Goal: Entertainment & Leisure: Browse casually

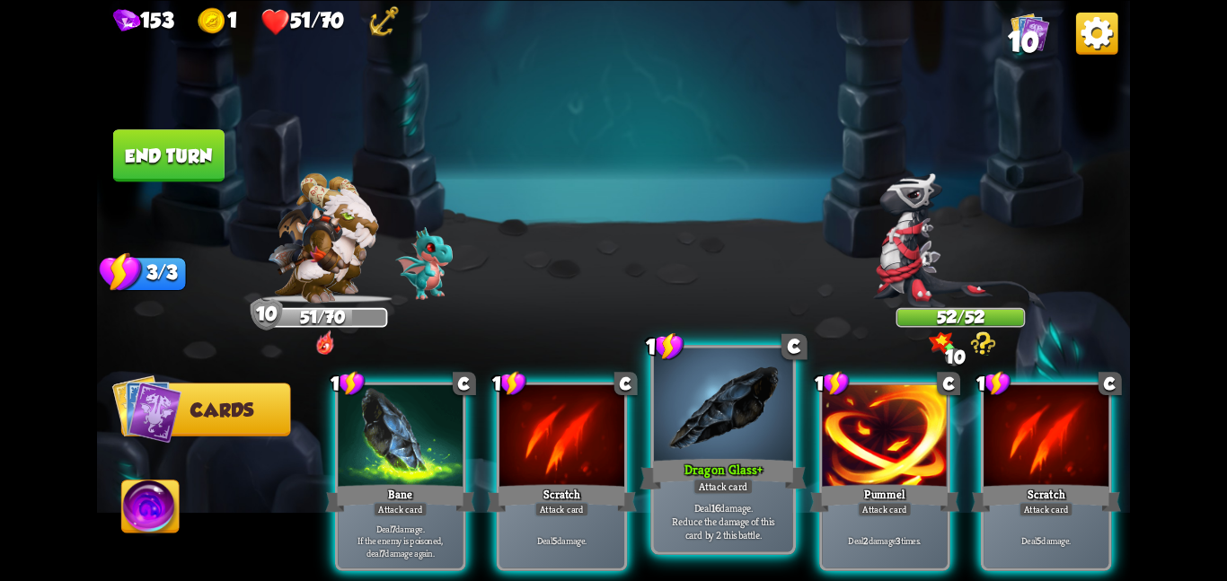
click at [725, 406] on div at bounding box center [723, 406] width 139 height 117
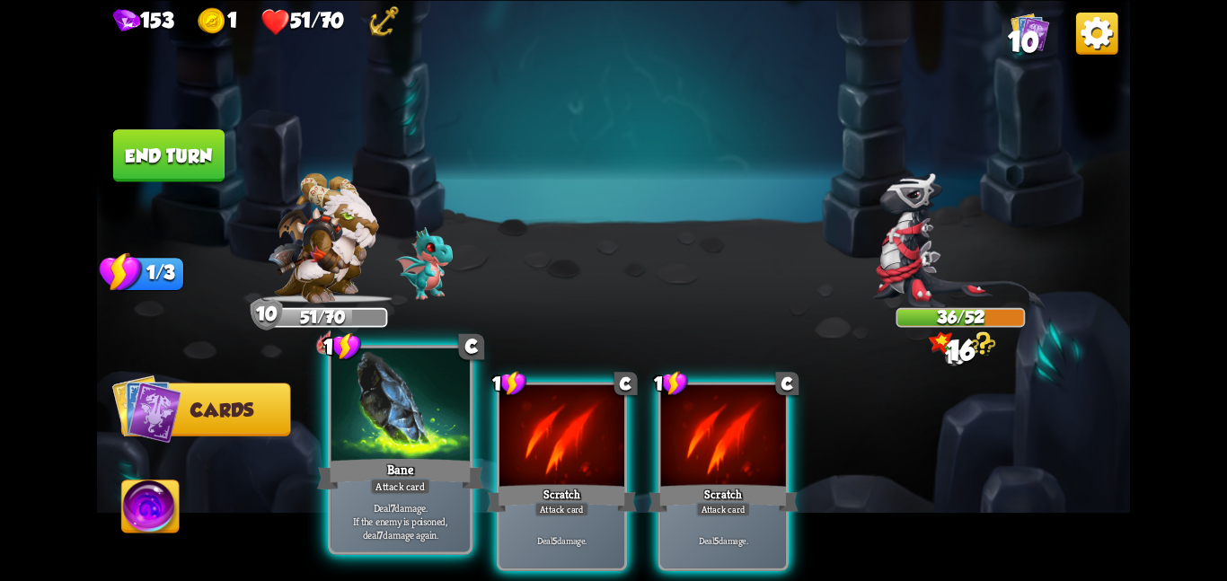
click at [457, 442] on div at bounding box center [400, 406] width 139 height 117
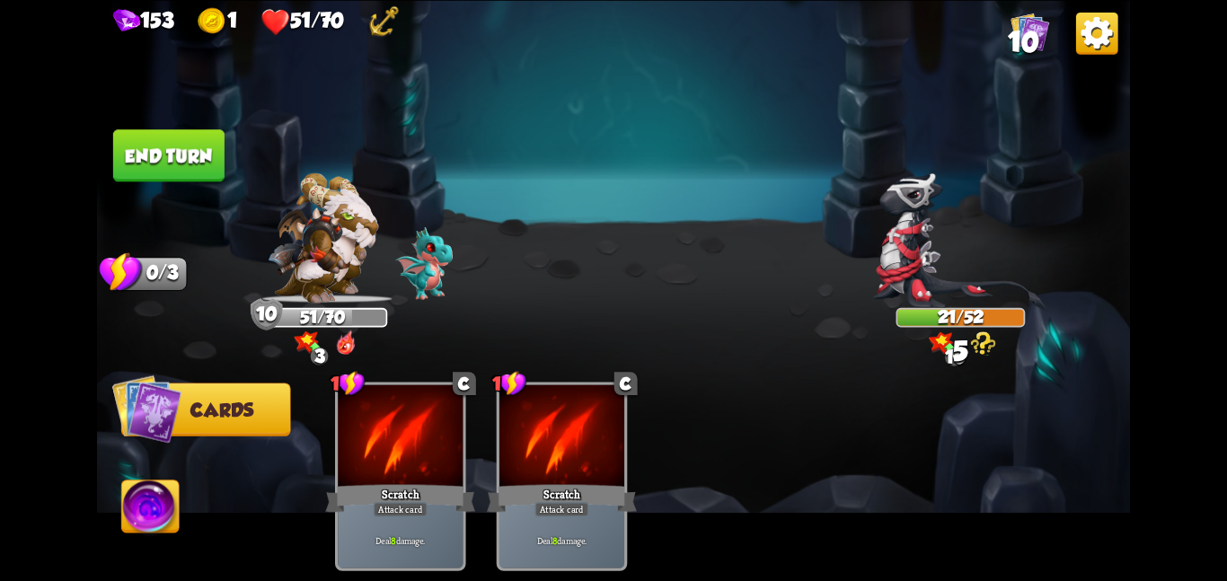
click at [173, 144] on button "End turn" at bounding box center [168, 154] width 113 height 53
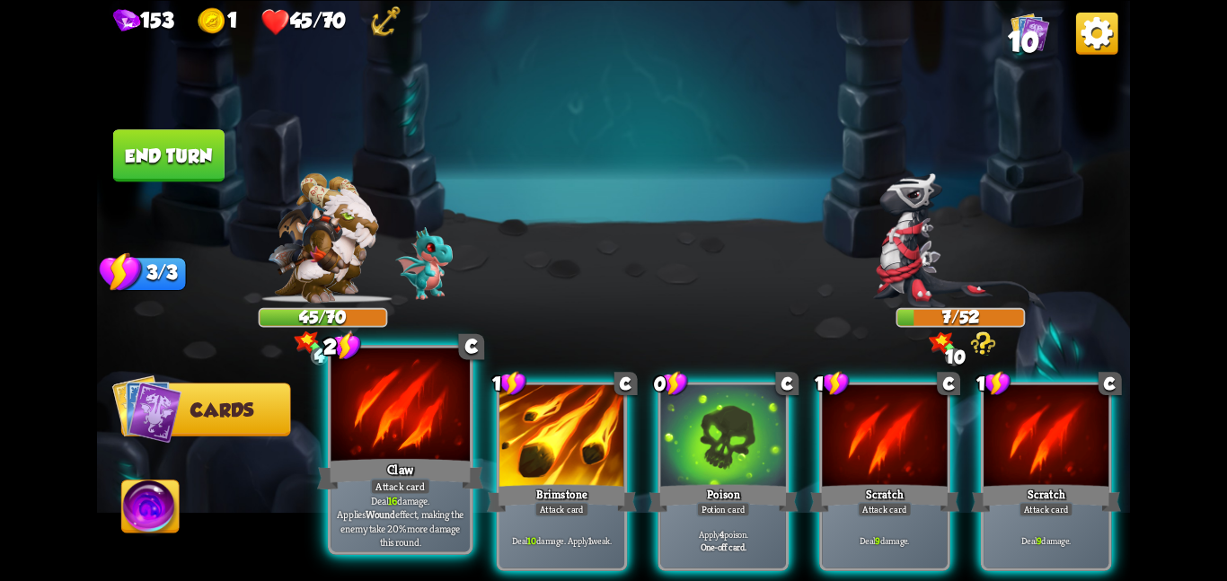
click at [405, 429] on div at bounding box center [400, 406] width 139 height 117
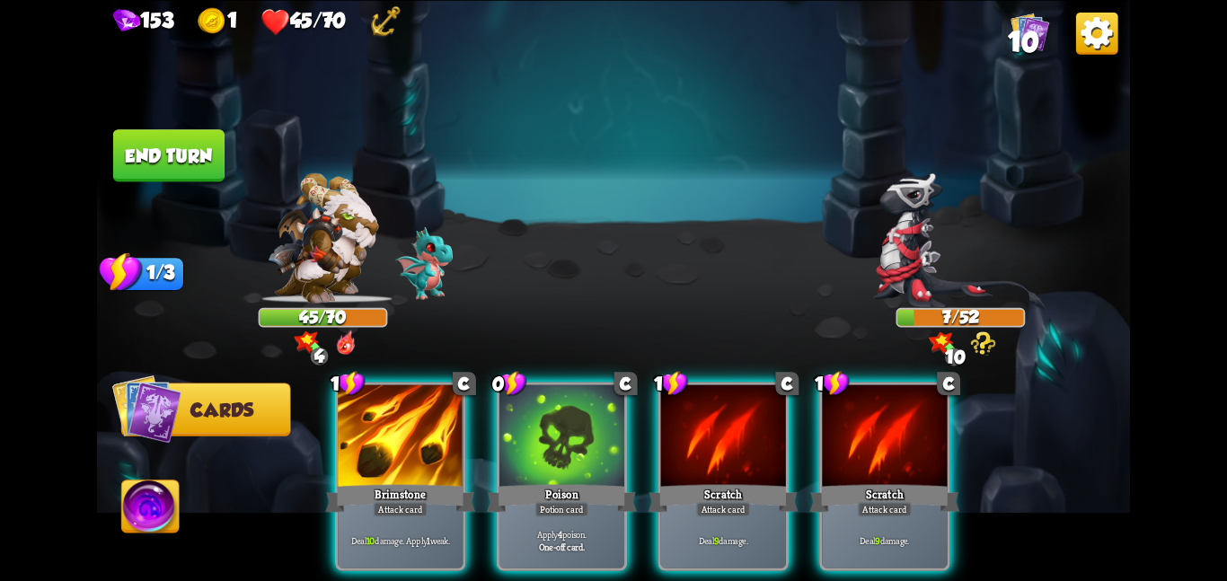
click at [405, 429] on div at bounding box center [400, 436] width 125 height 105
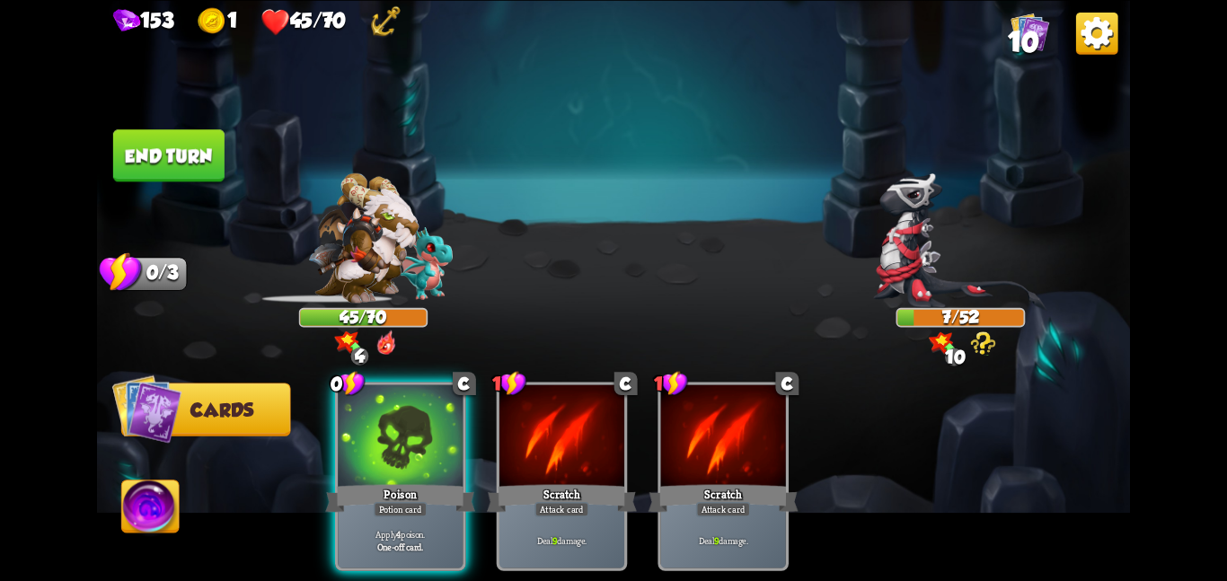
click at [405, 429] on div at bounding box center [400, 436] width 125 height 105
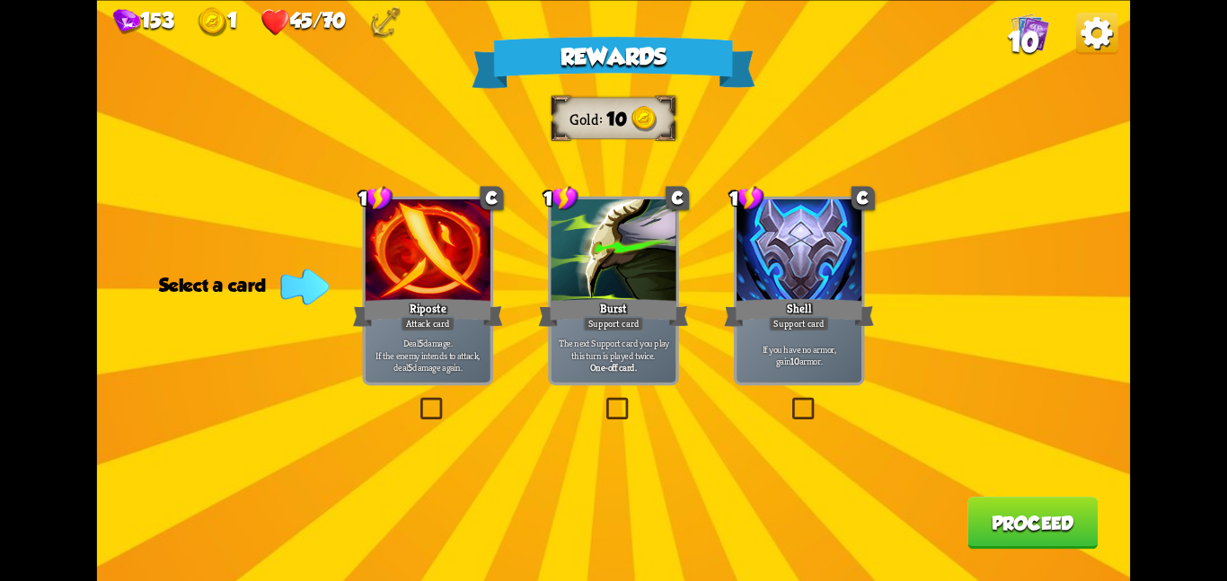
click at [794, 297] on div "Shell" at bounding box center [799, 312] width 150 height 33
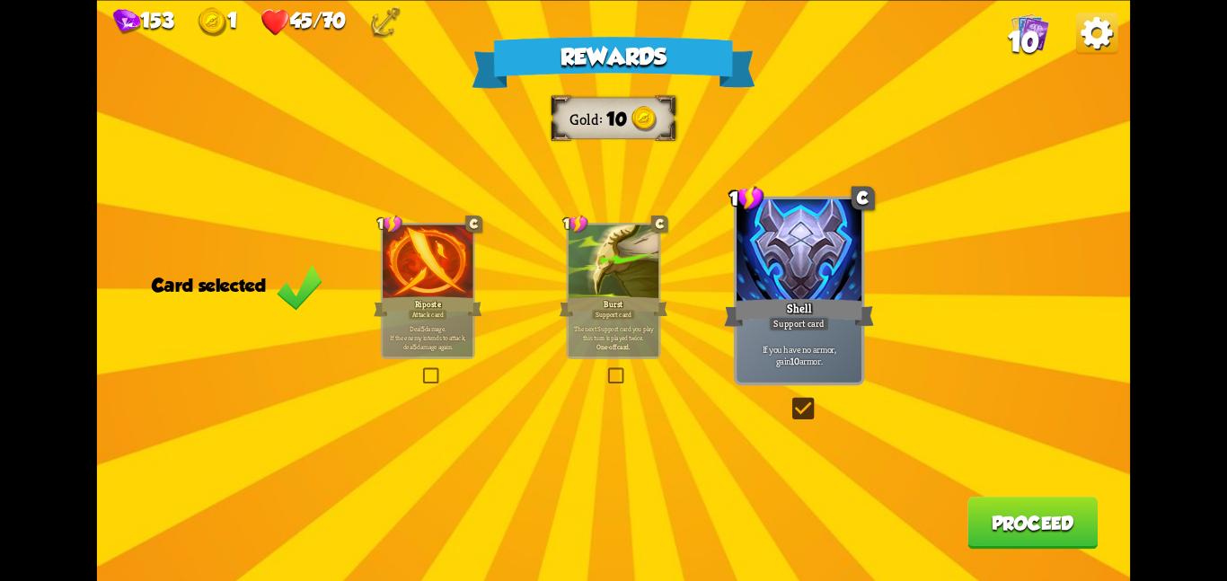
click at [1024, 513] on button "Proceed" at bounding box center [1033, 523] width 130 height 52
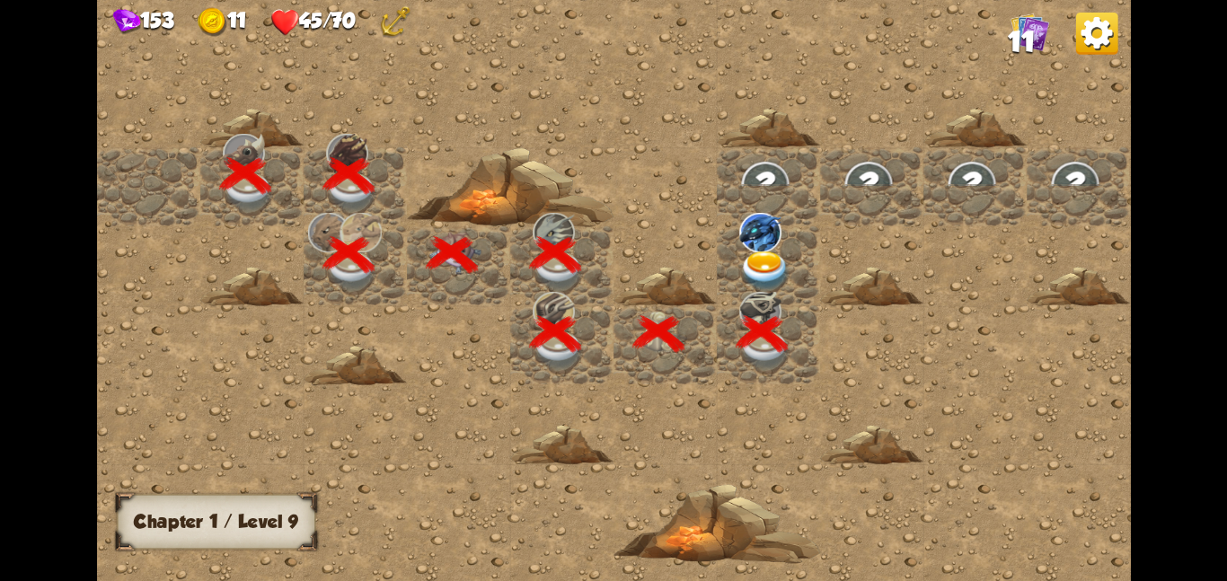
click at [765, 251] on img at bounding box center [765, 271] width 52 height 40
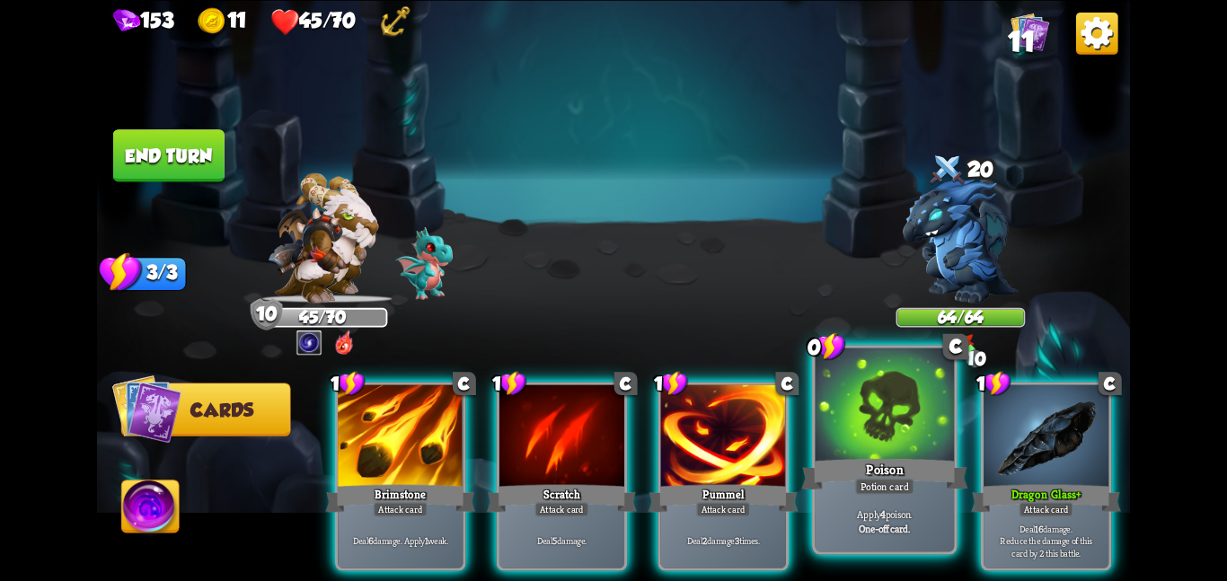
click at [904, 467] on div "Poison" at bounding box center [884, 473] width 166 height 37
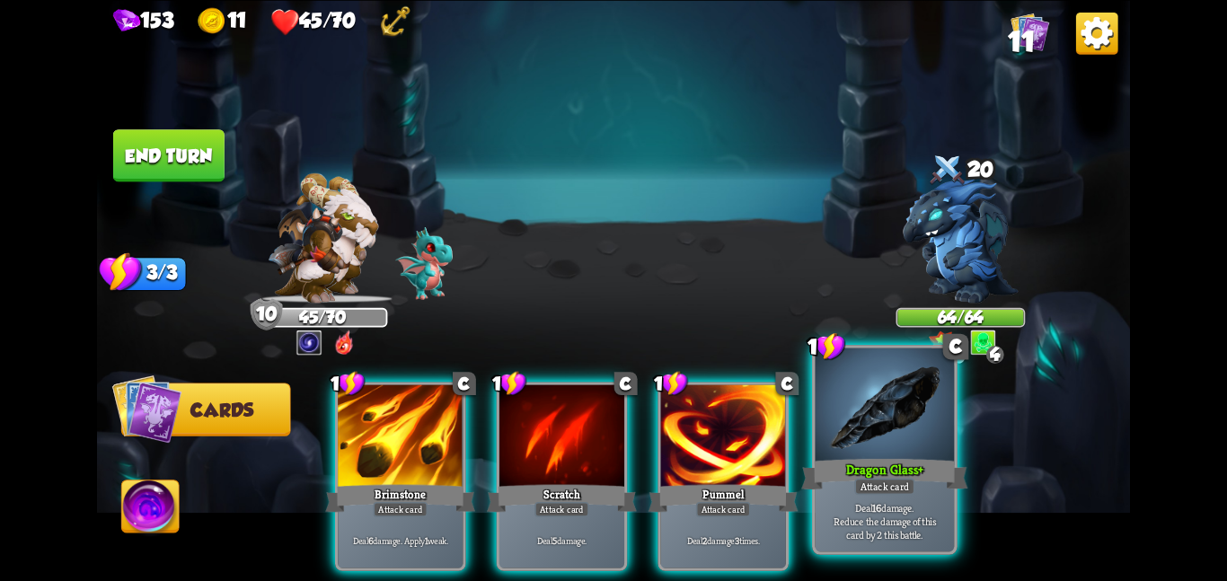
click at [875, 454] on div at bounding box center [885, 406] width 139 height 117
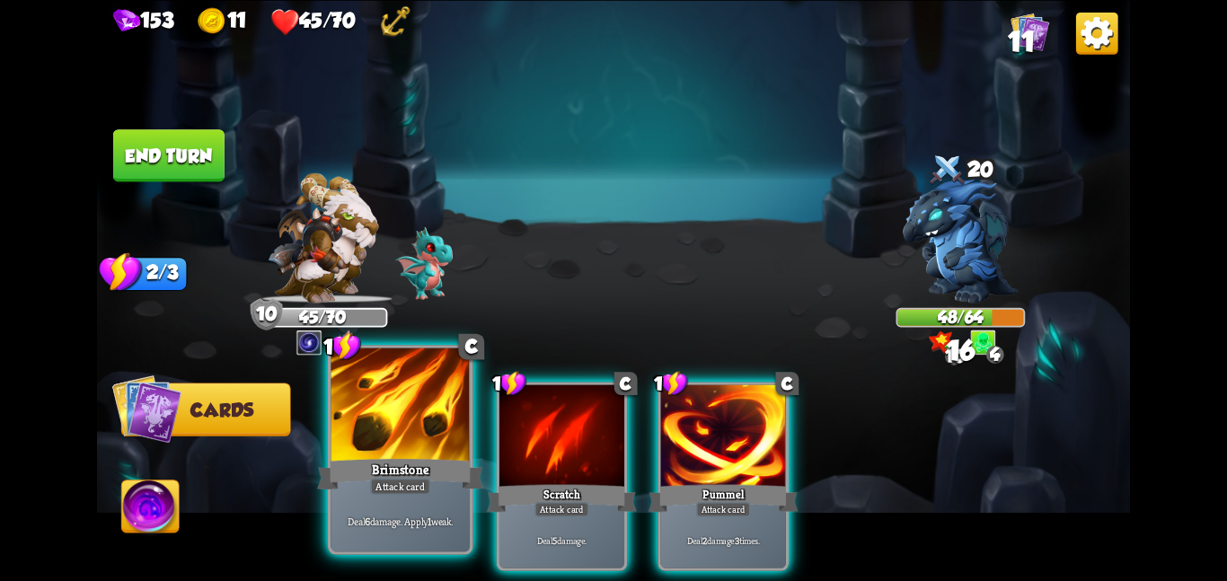
click at [411, 408] on div at bounding box center [400, 406] width 139 height 117
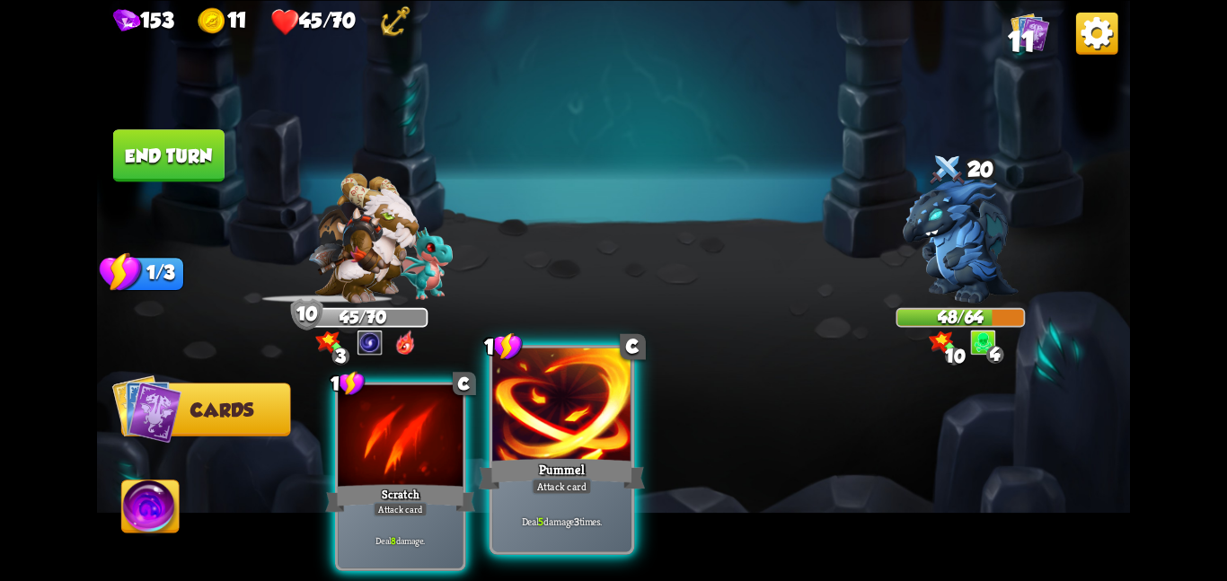
click at [561, 390] on div at bounding box center [561, 406] width 139 height 117
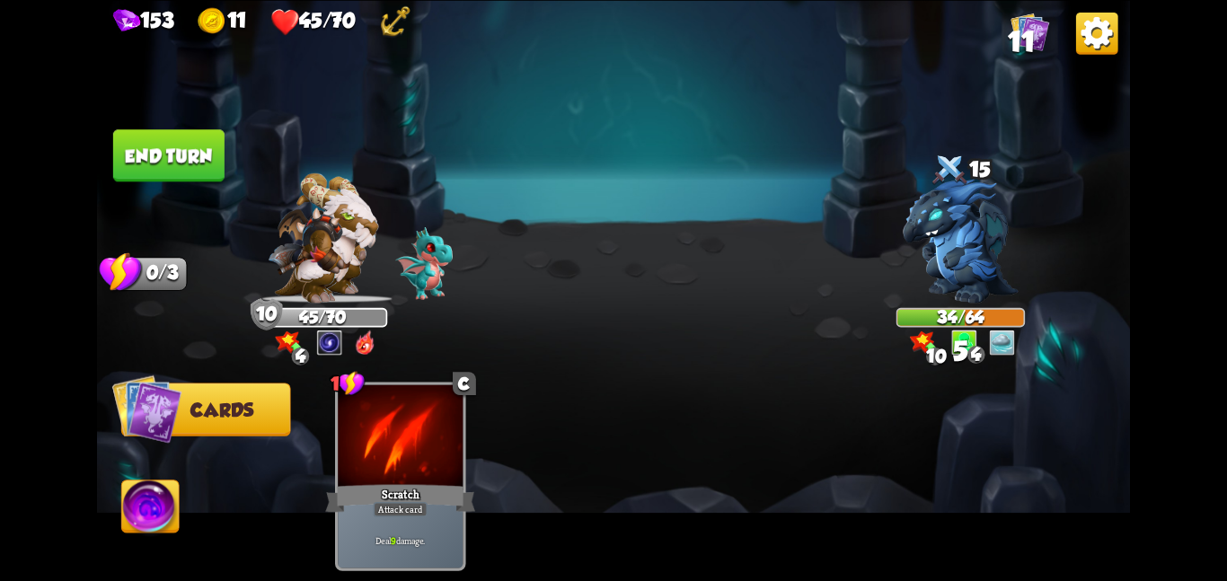
click at [189, 138] on button "End turn" at bounding box center [168, 155] width 111 height 52
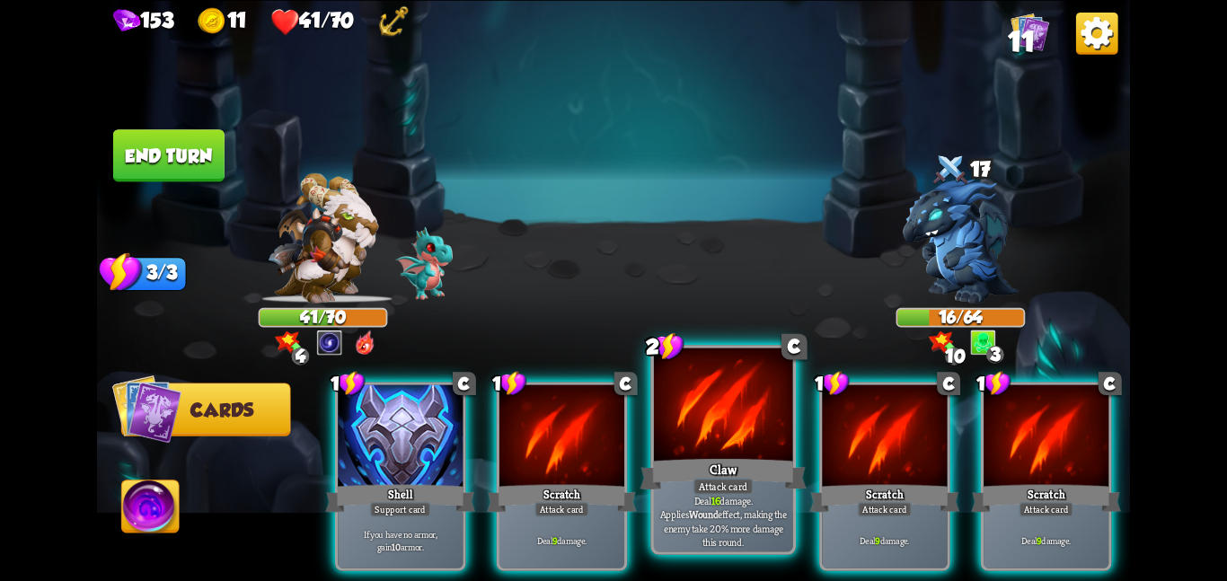
click at [697, 424] on div at bounding box center [723, 406] width 139 height 117
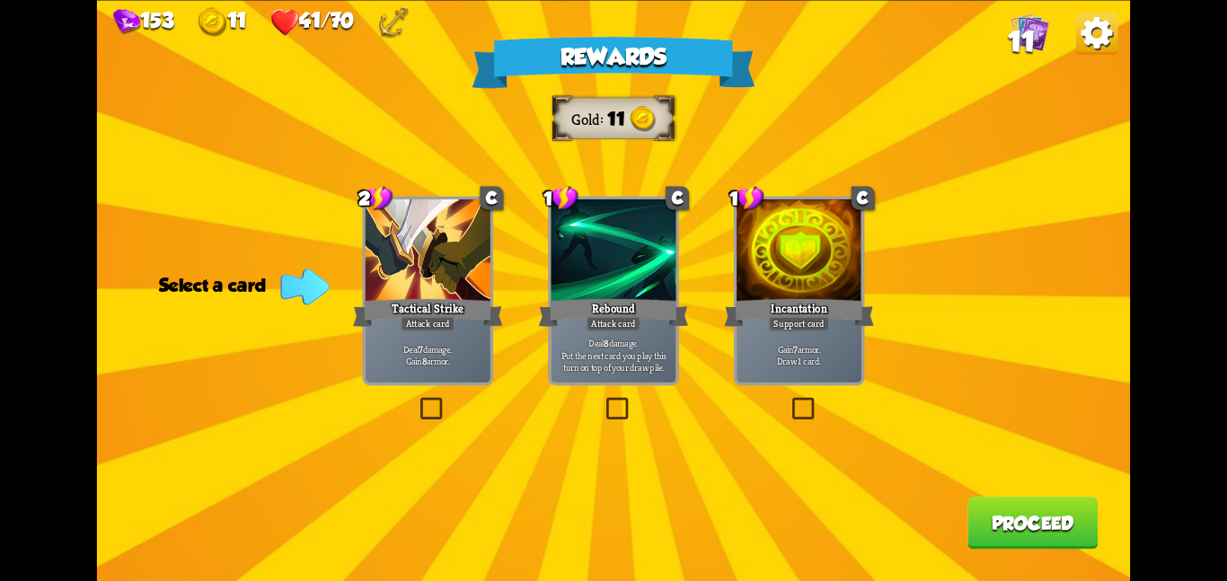
click at [426, 255] on div at bounding box center [428, 251] width 125 height 105
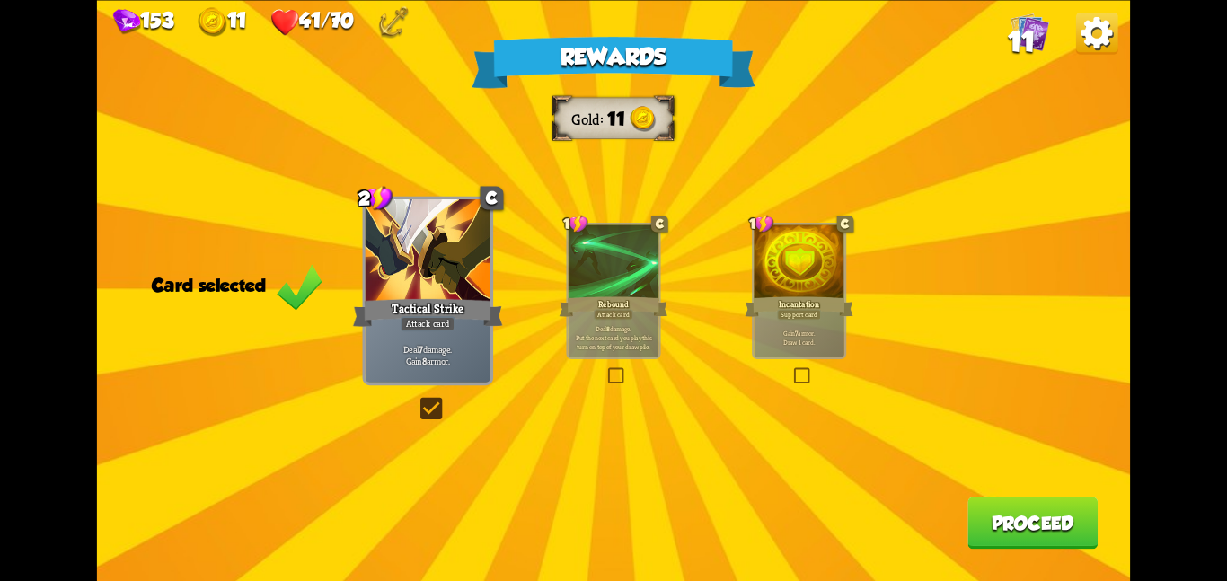
click at [994, 513] on button "Proceed" at bounding box center [1033, 523] width 130 height 52
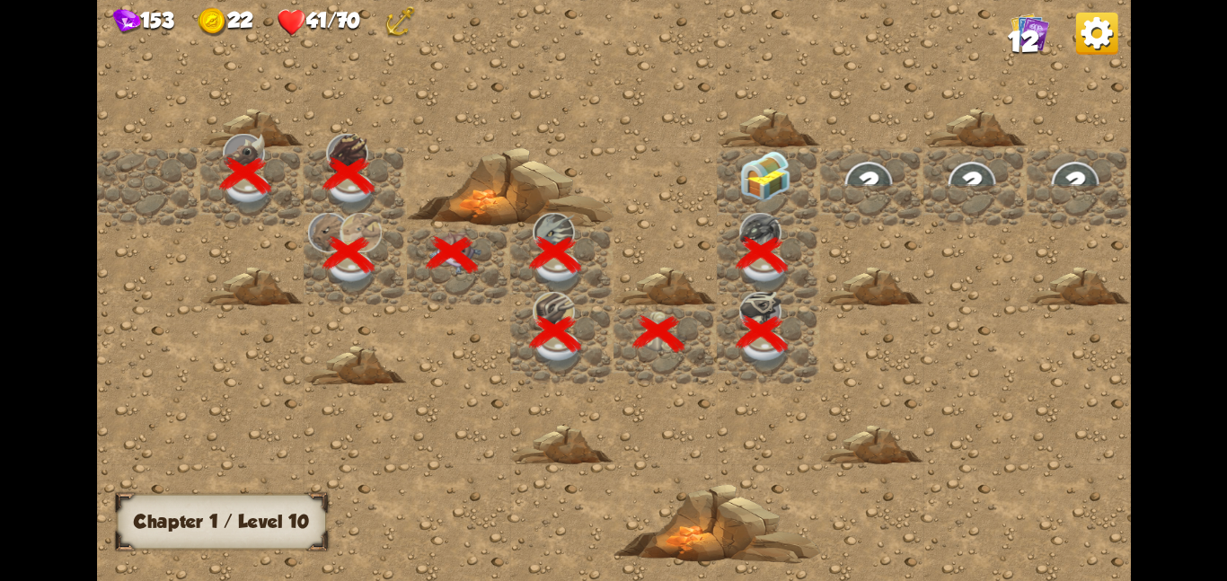
click at [755, 193] on img at bounding box center [765, 175] width 52 height 51
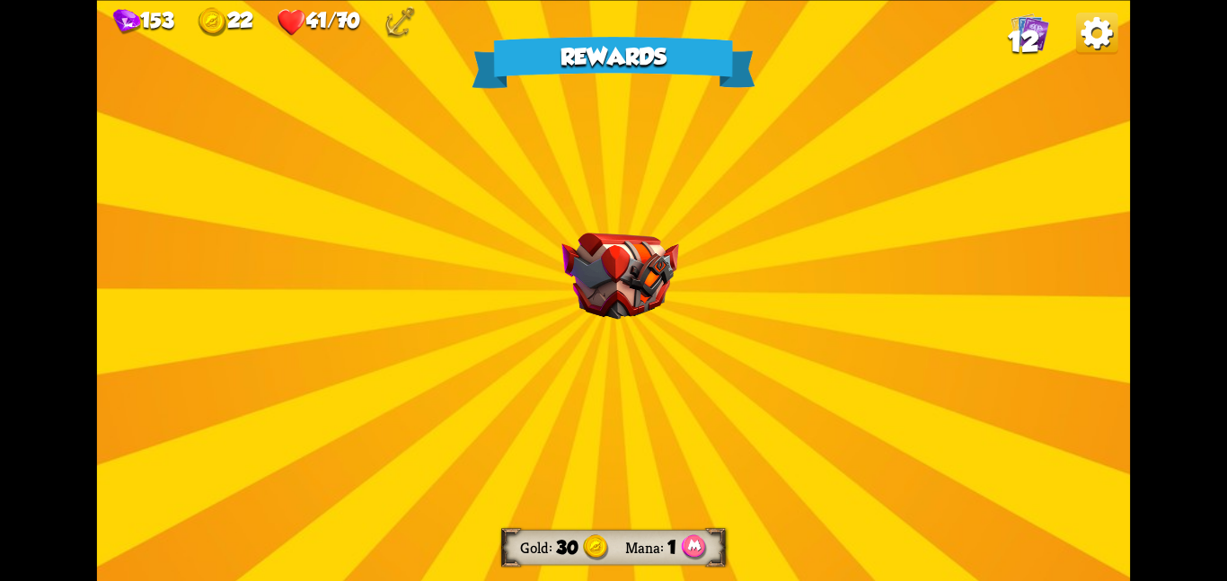
click at [669, 241] on img at bounding box center [619, 276] width 117 height 87
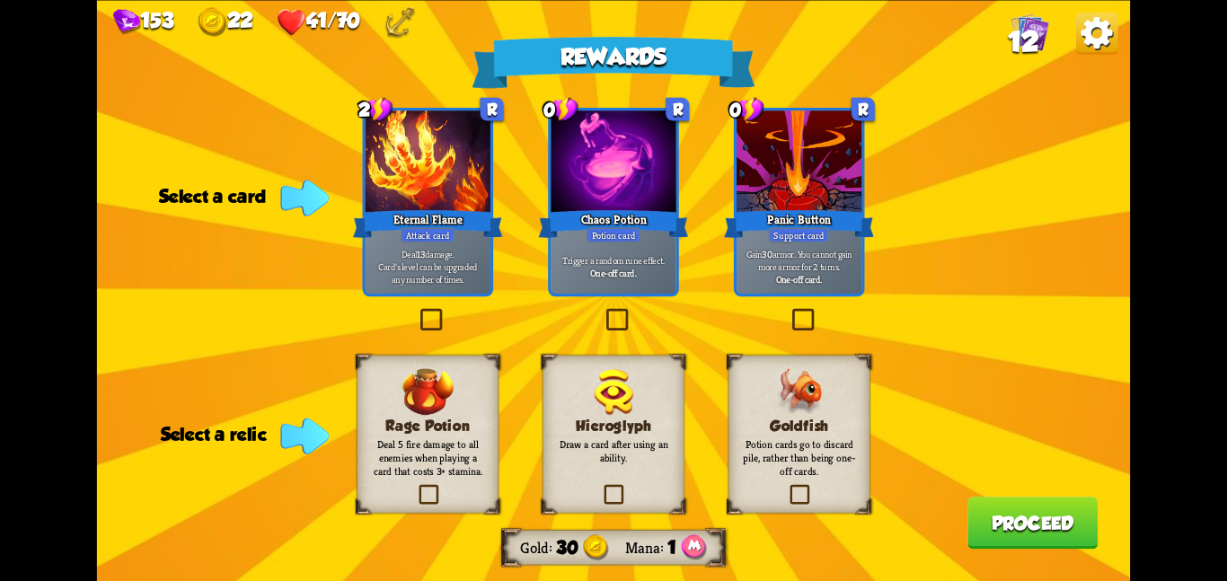
click at [770, 393] on div "Goldfish Potion cards go to discard pile, rather than being one-off cards." at bounding box center [800, 434] width 142 height 158
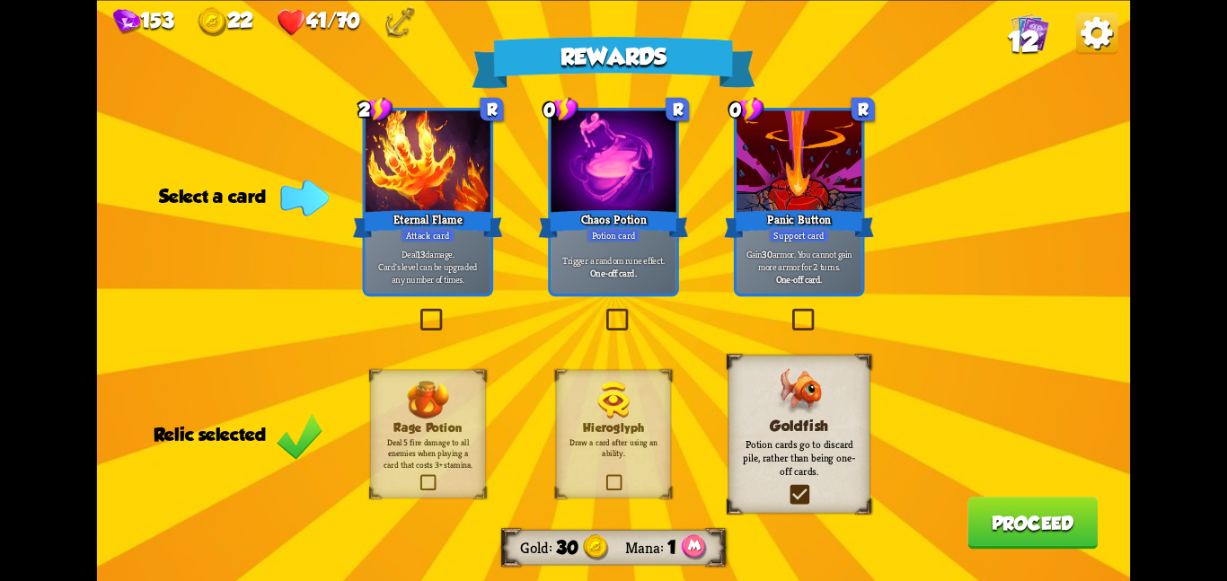
click at [593, 166] on div at bounding box center [613, 162] width 125 height 105
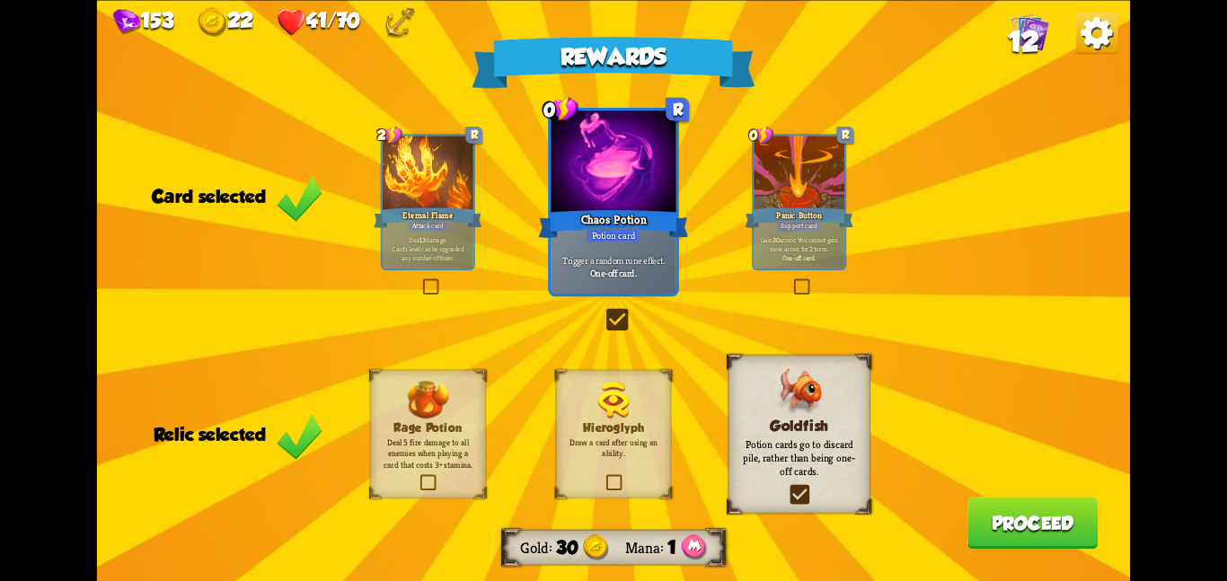
click at [437, 195] on div at bounding box center [428, 174] width 90 height 76
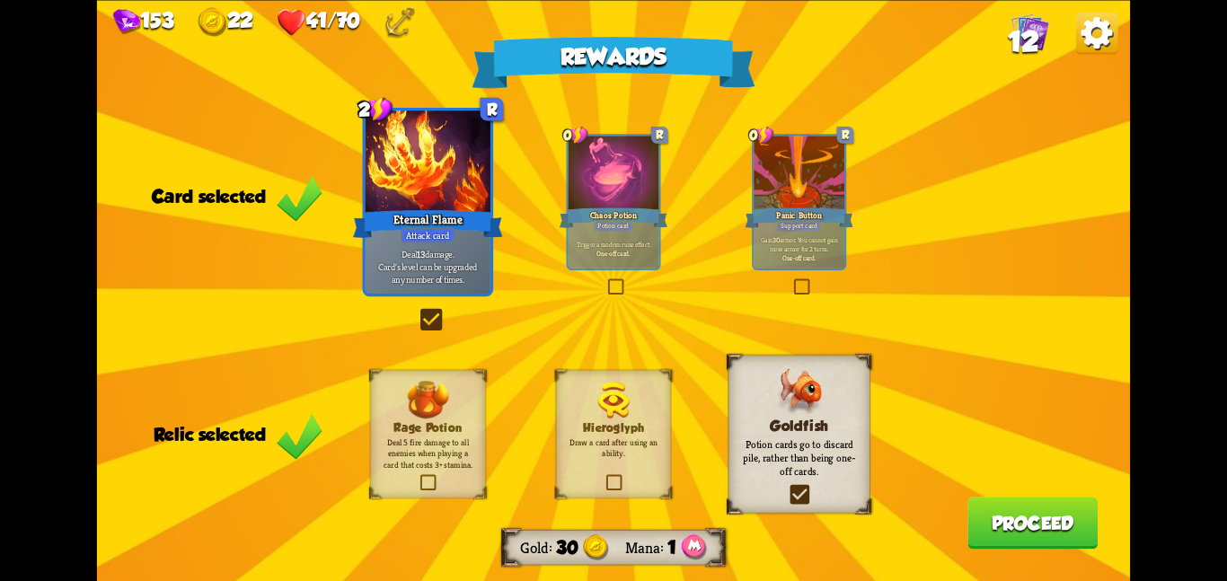
click at [1034, 507] on button "Proceed" at bounding box center [1033, 523] width 130 height 52
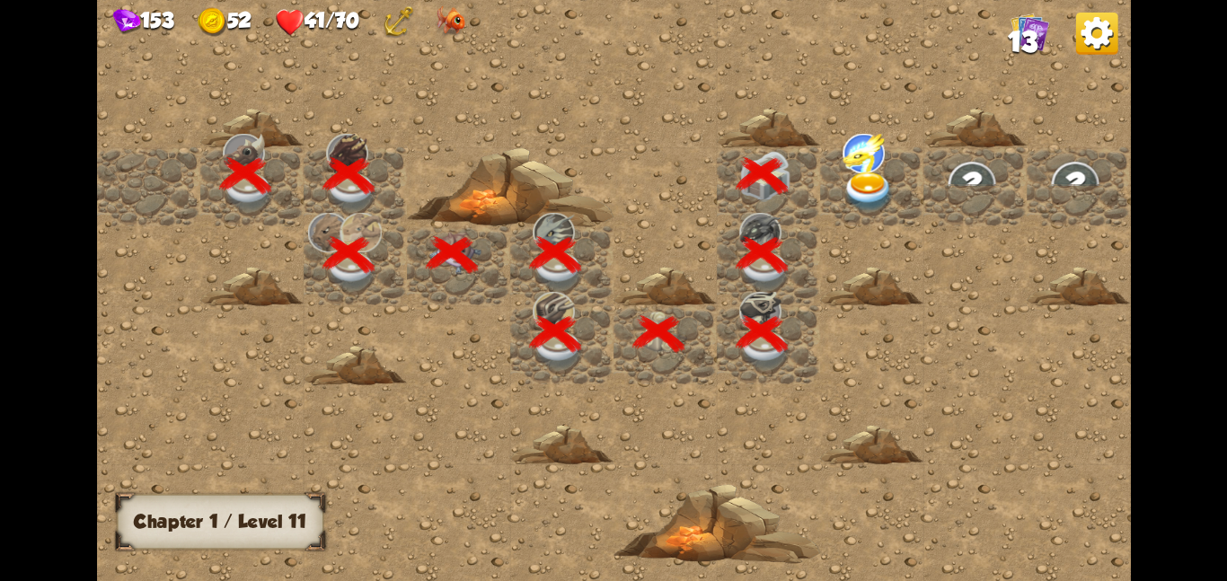
scroll to position [0, 345]
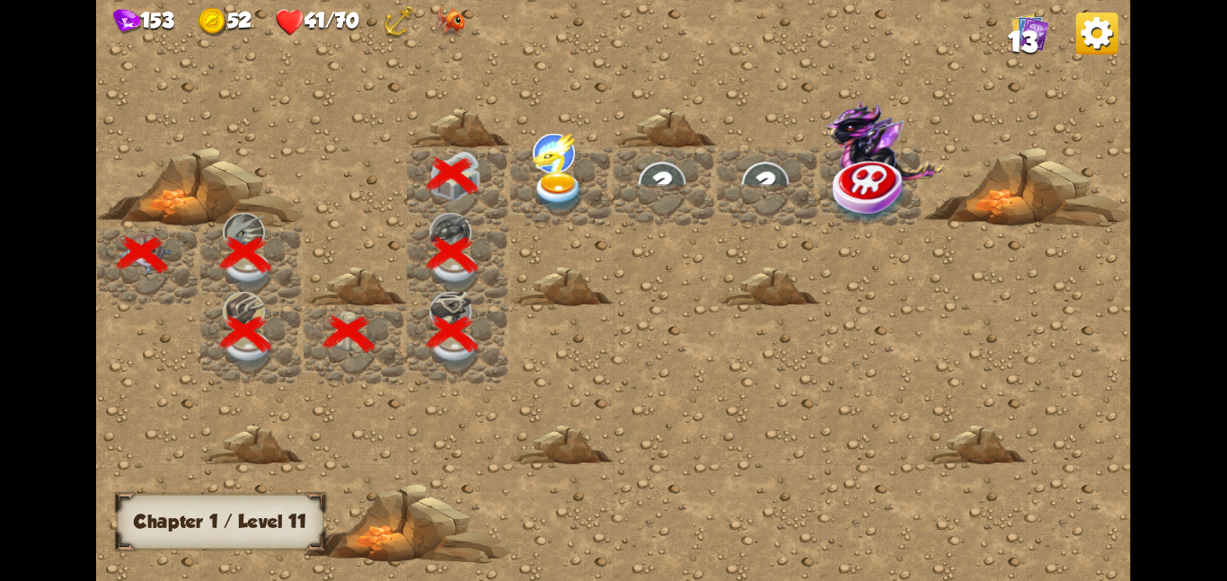
click at [577, 171] on img at bounding box center [559, 191] width 52 height 40
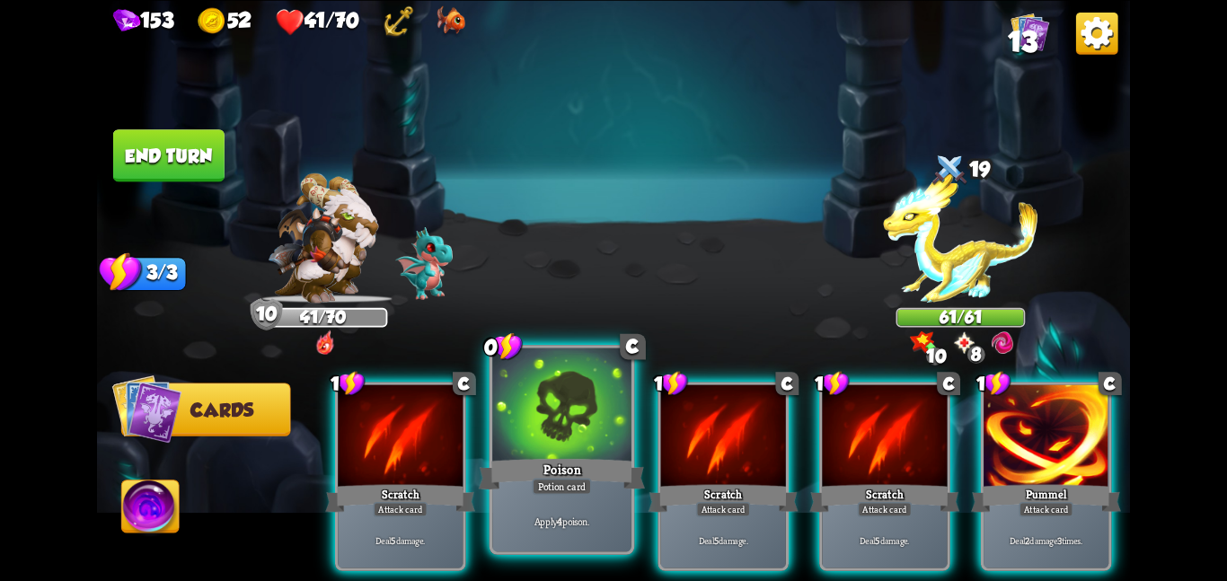
click at [544, 436] on div at bounding box center [561, 406] width 139 height 117
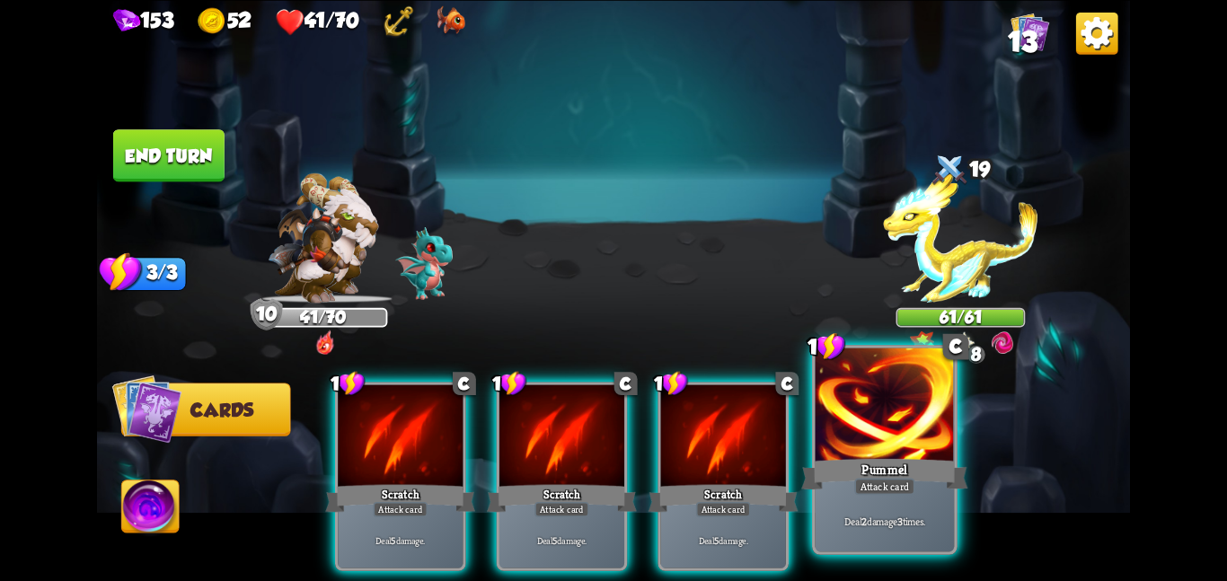
click at [845, 418] on div at bounding box center [885, 406] width 139 height 117
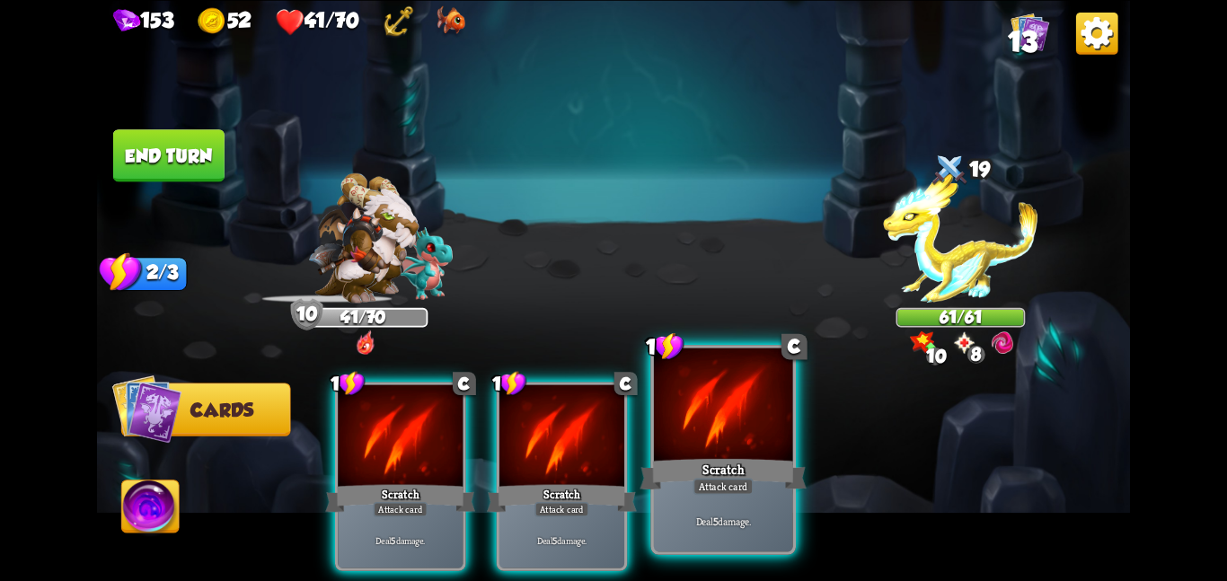
click at [750, 432] on div at bounding box center [723, 406] width 139 height 117
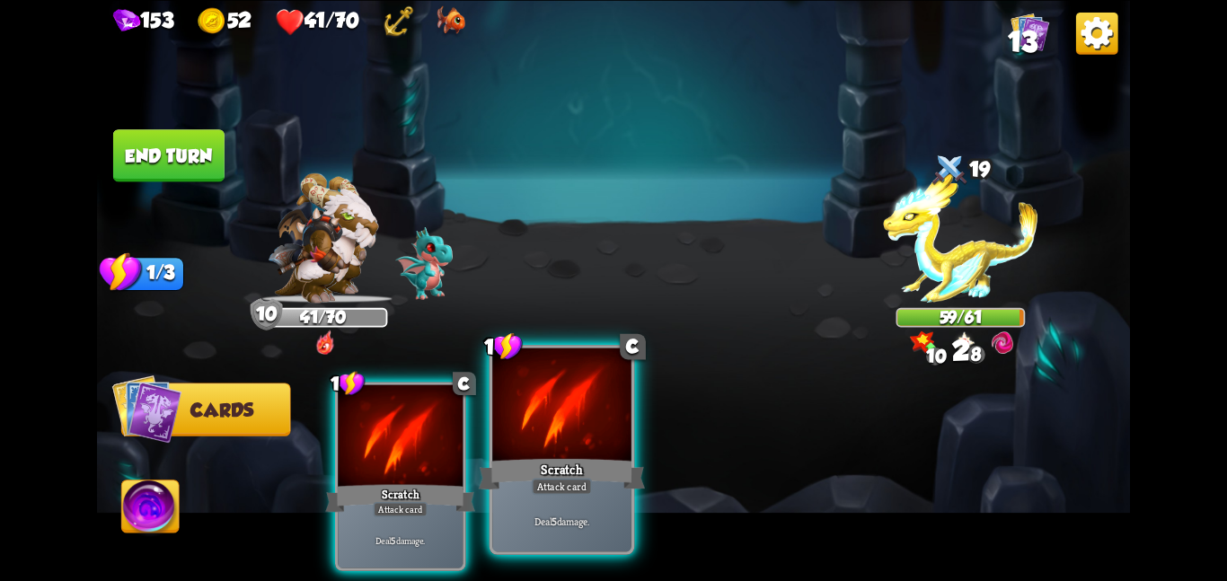
click at [584, 430] on div at bounding box center [561, 406] width 139 height 117
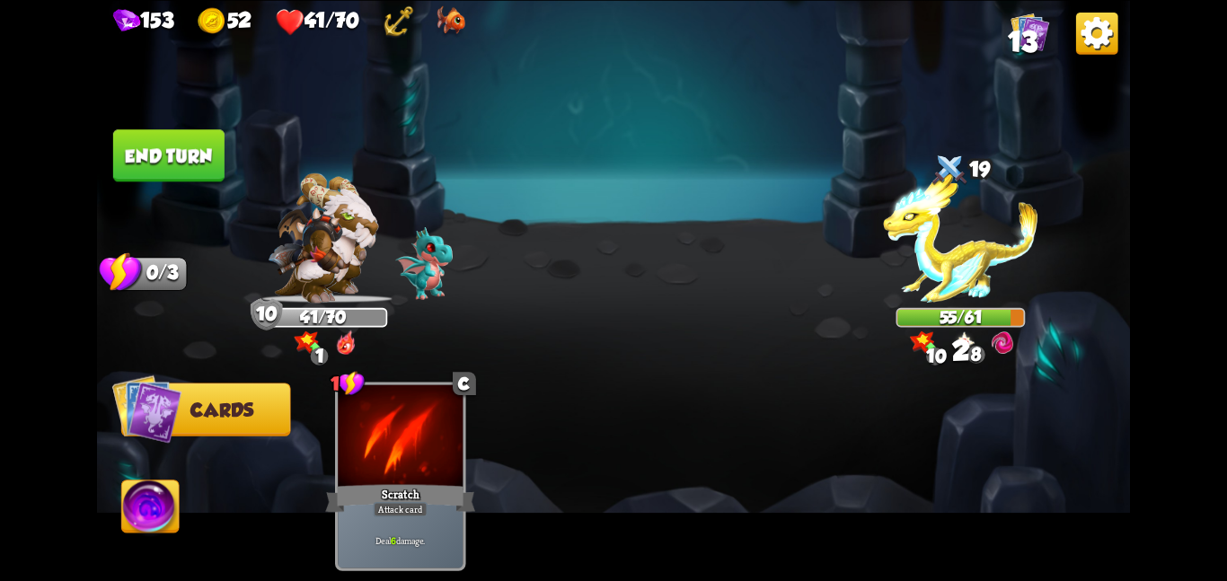
click at [181, 137] on button "End turn" at bounding box center [168, 155] width 111 height 52
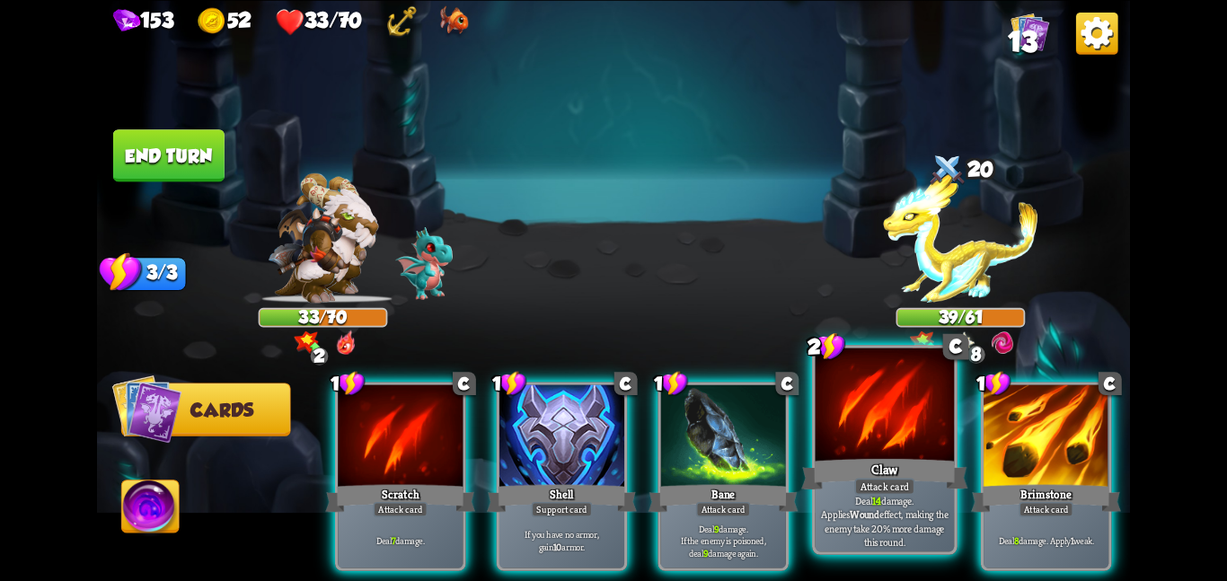
click at [830, 429] on div at bounding box center [885, 406] width 139 height 117
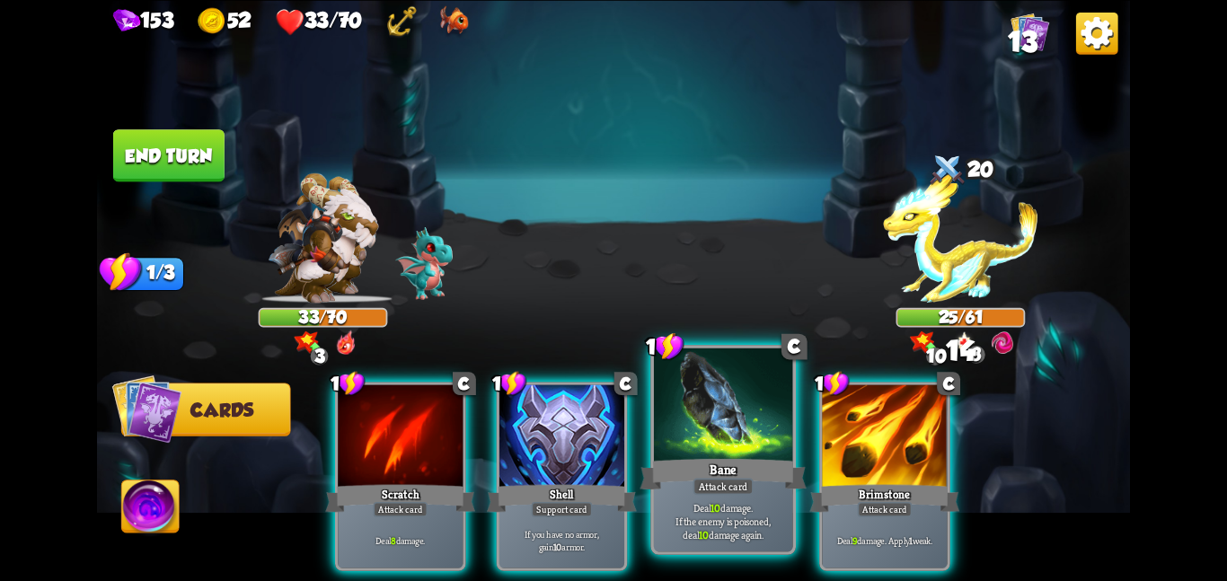
click at [708, 435] on div at bounding box center [723, 406] width 139 height 117
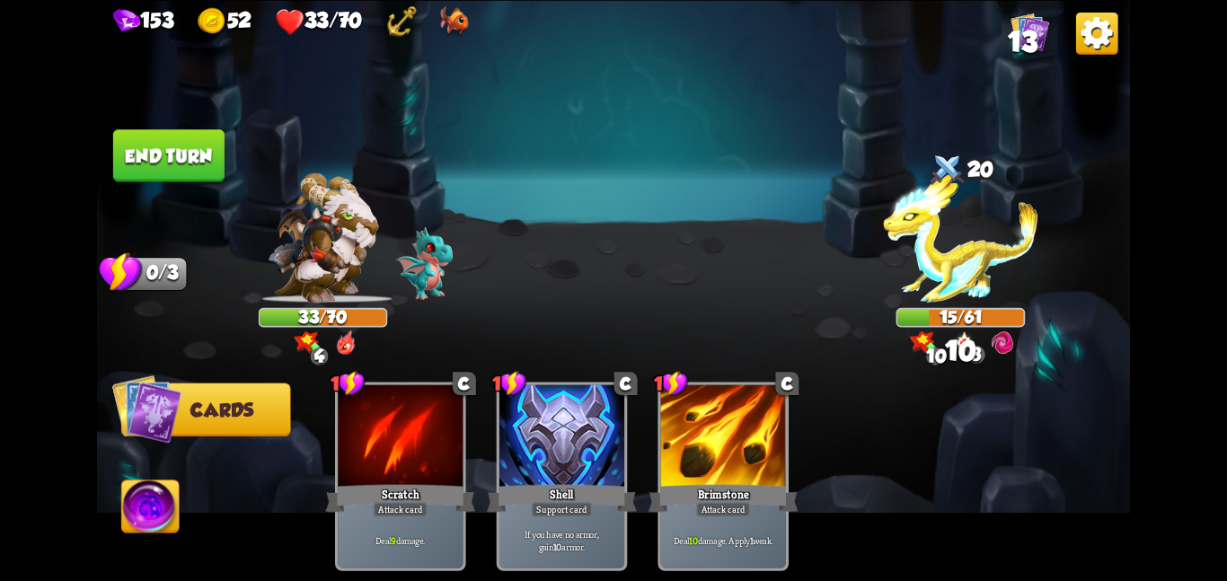
click at [155, 509] on img at bounding box center [150, 510] width 57 height 58
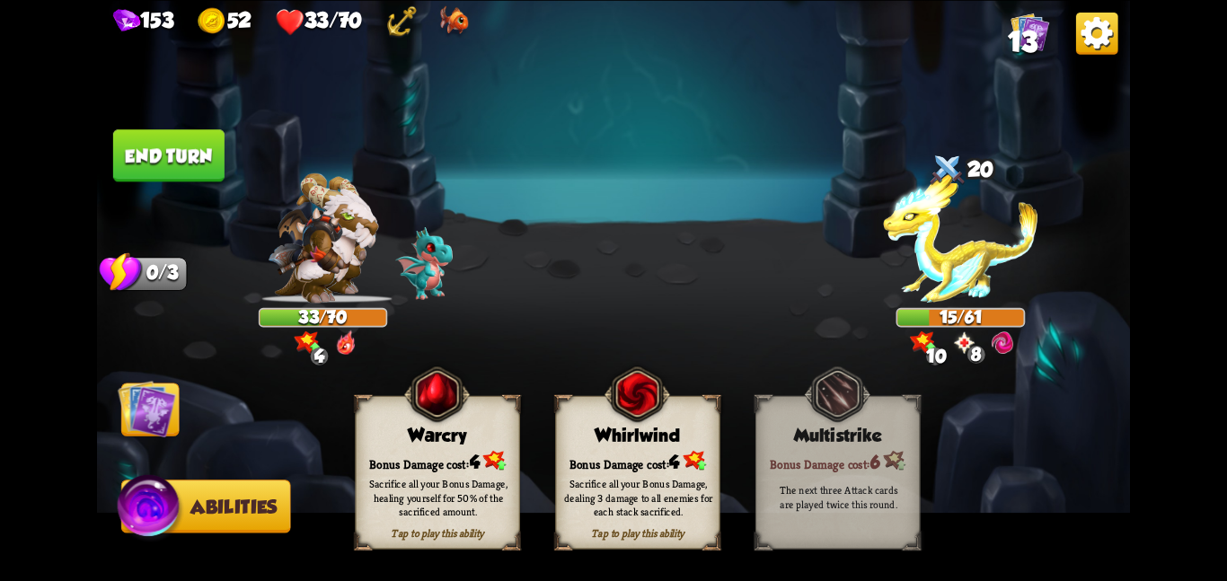
click at [576, 424] on span at bounding box center [564, 409] width 31 height 33
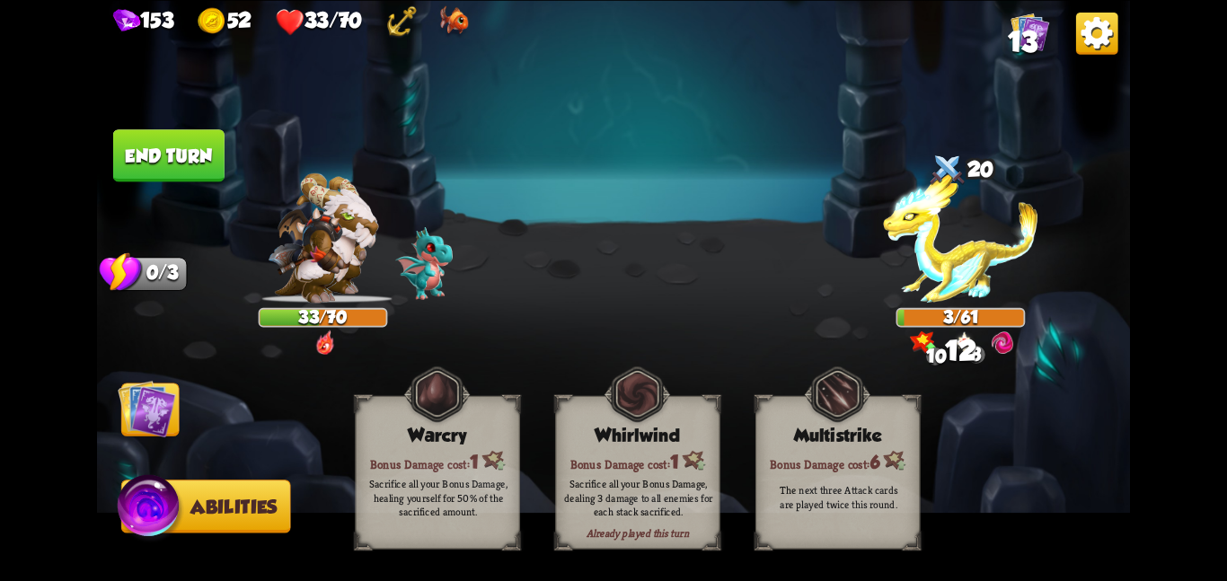
click at [146, 398] on img at bounding box center [147, 408] width 58 height 58
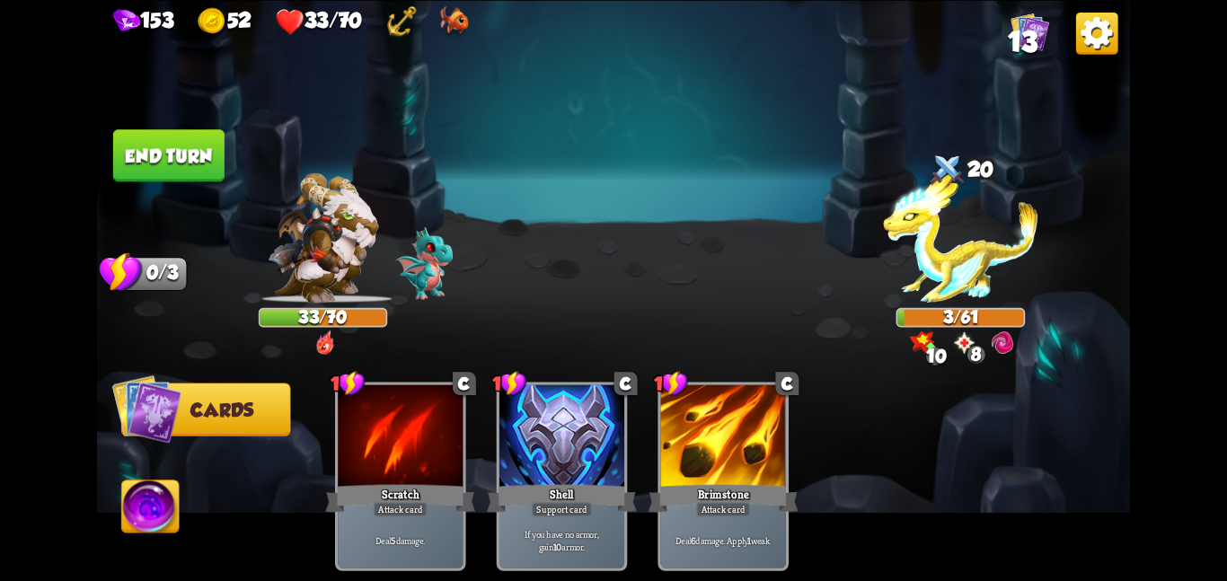
click at [181, 142] on button "End turn" at bounding box center [168, 155] width 111 height 52
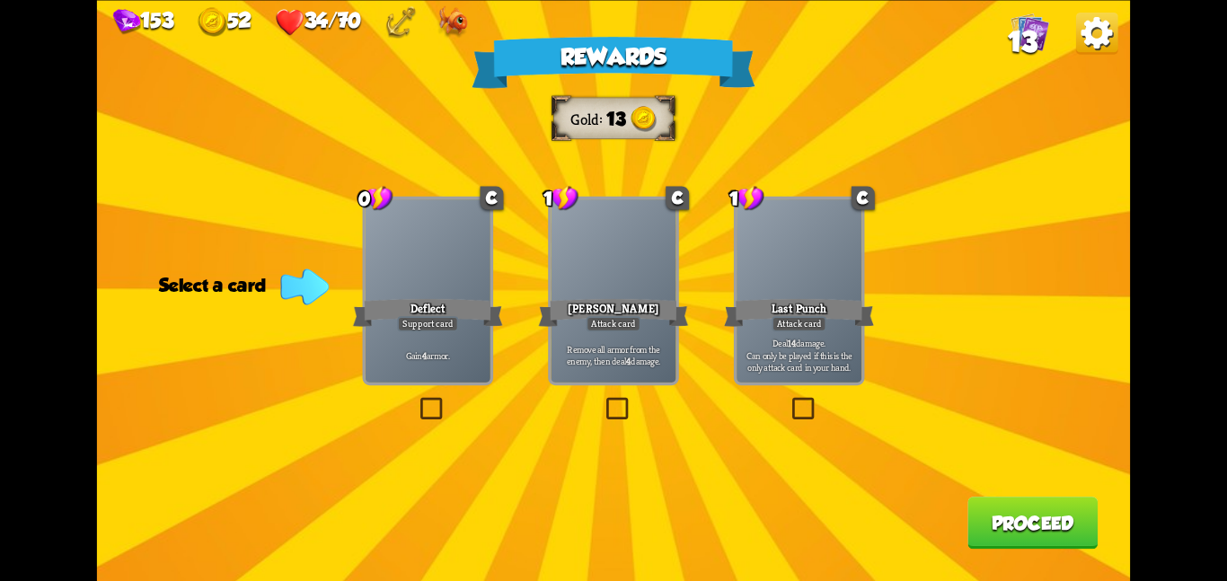
click at [458, 243] on div at bounding box center [428, 251] width 125 height 105
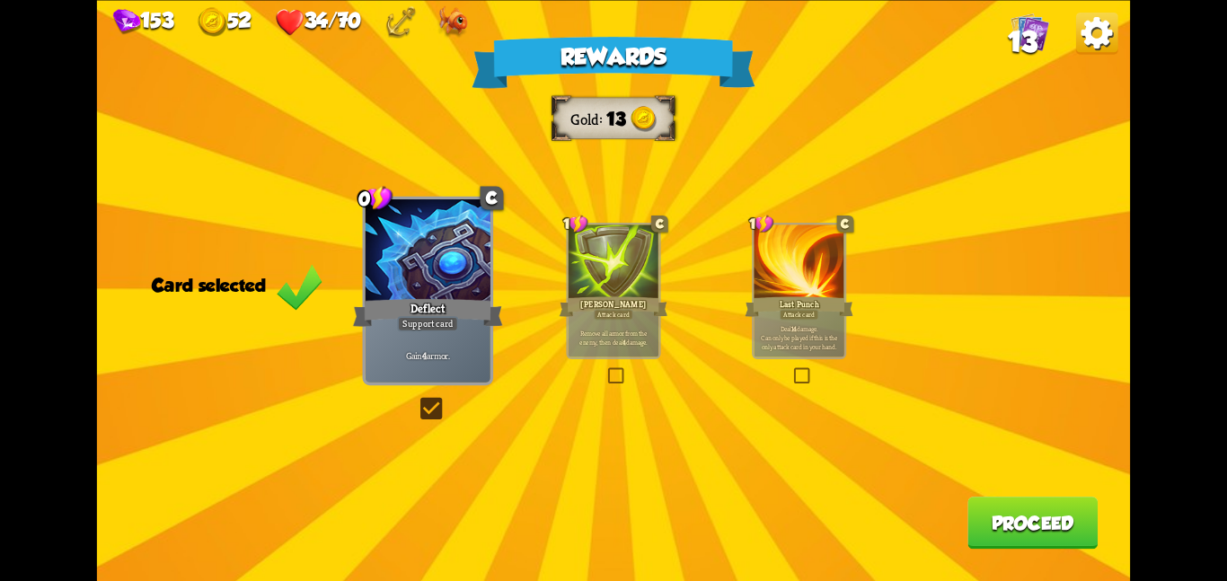
click at [986, 530] on button "Proceed" at bounding box center [1033, 523] width 130 height 52
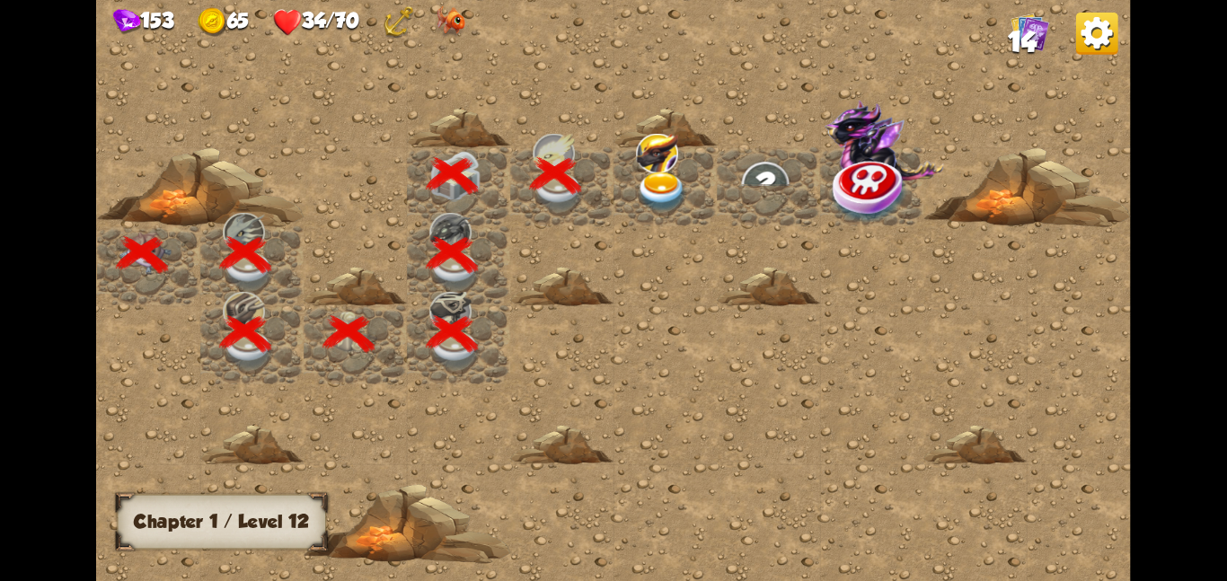
click at [670, 175] on img at bounding box center [662, 191] width 52 height 40
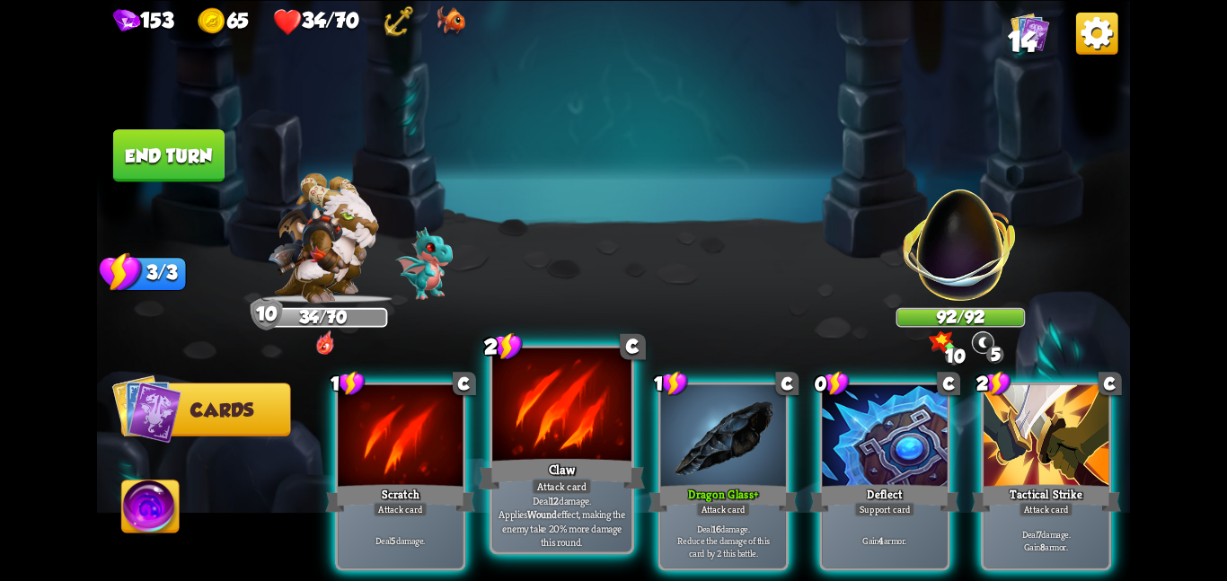
click at [586, 441] on div at bounding box center [561, 406] width 139 height 117
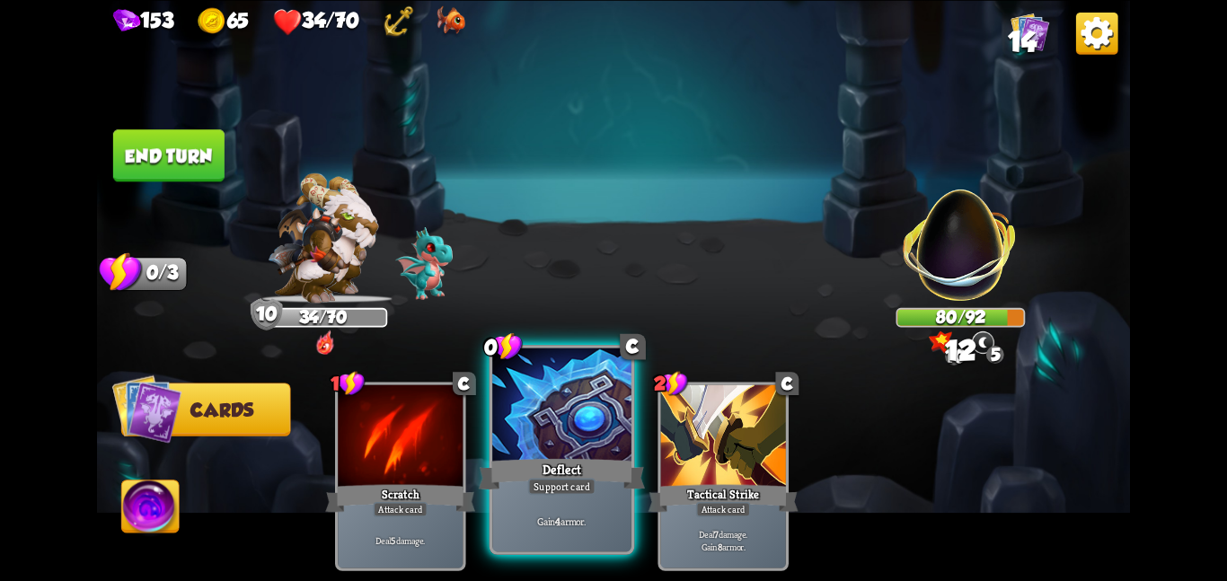
click at [539, 383] on div at bounding box center [561, 406] width 139 height 117
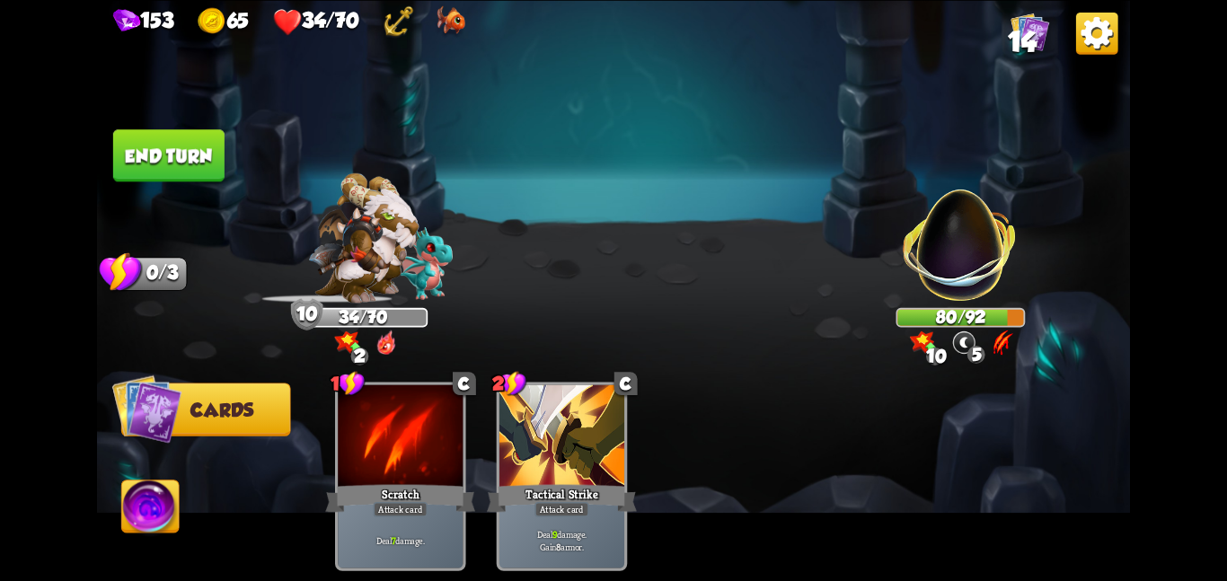
click at [174, 153] on button "End turn" at bounding box center [168, 155] width 111 height 52
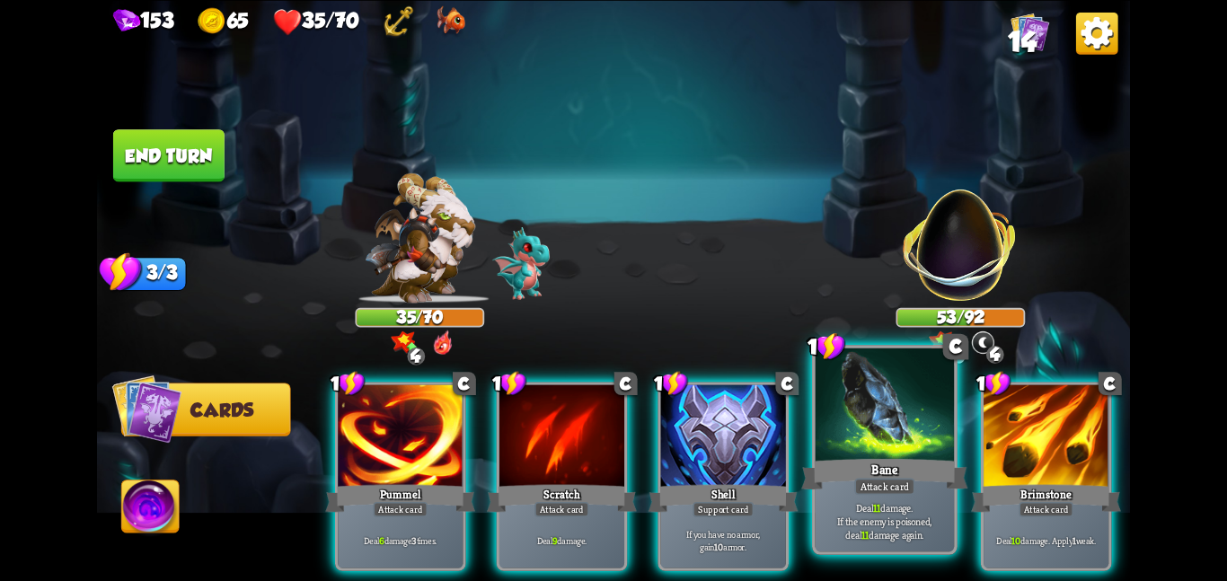
click at [918, 422] on div at bounding box center [885, 406] width 139 height 117
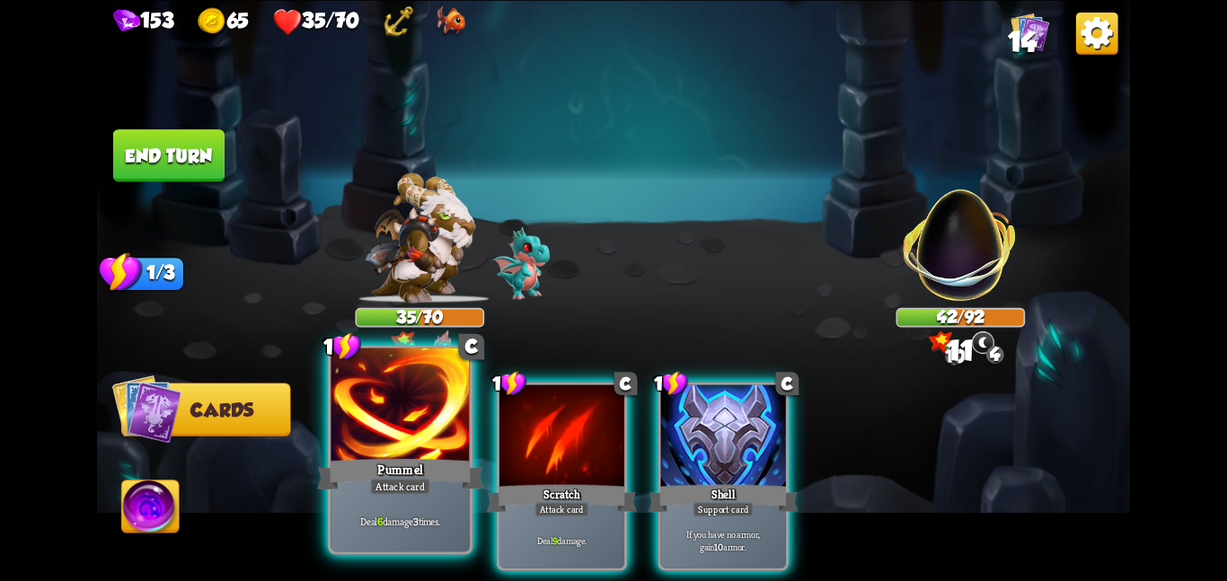
click at [365, 434] on div at bounding box center [400, 406] width 139 height 117
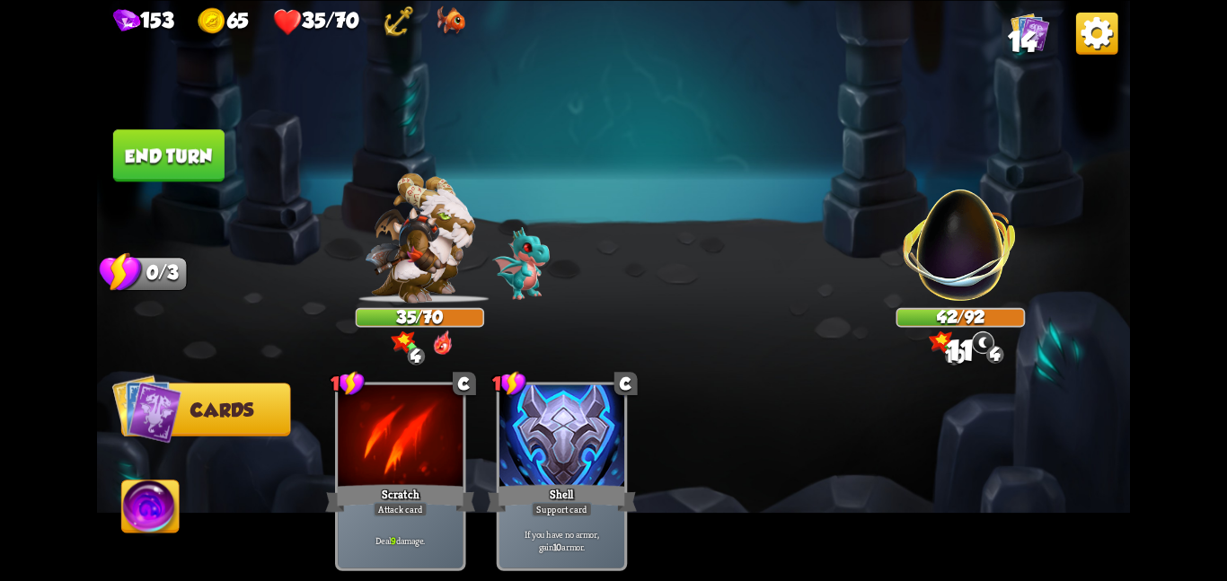
click at [154, 135] on button "End turn" at bounding box center [168, 155] width 111 height 52
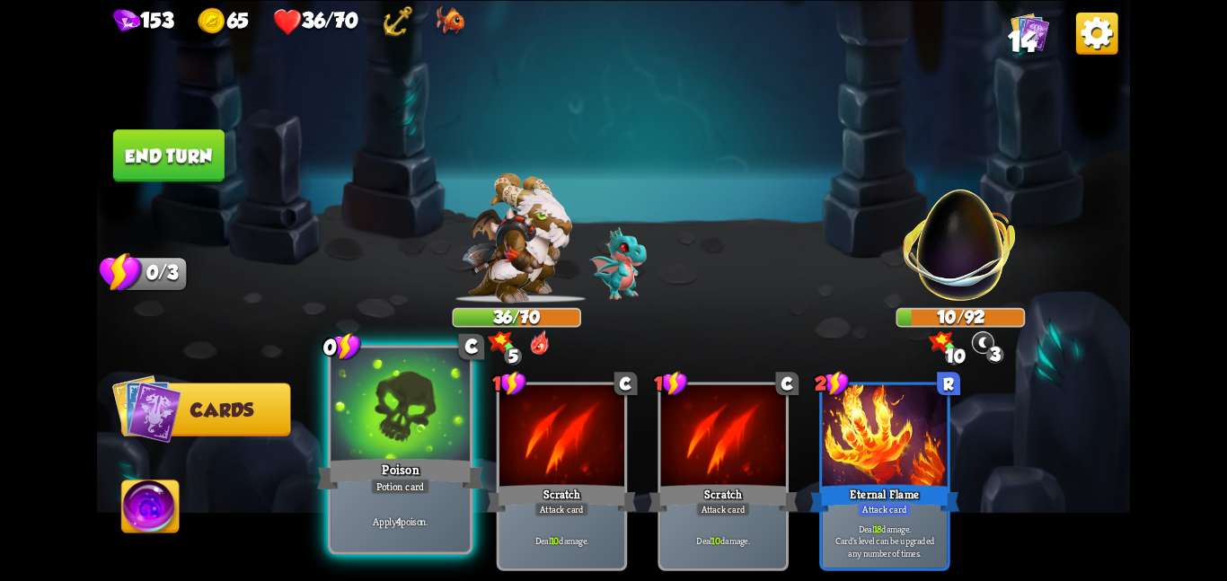
click at [387, 402] on div at bounding box center [400, 406] width 139 height 117
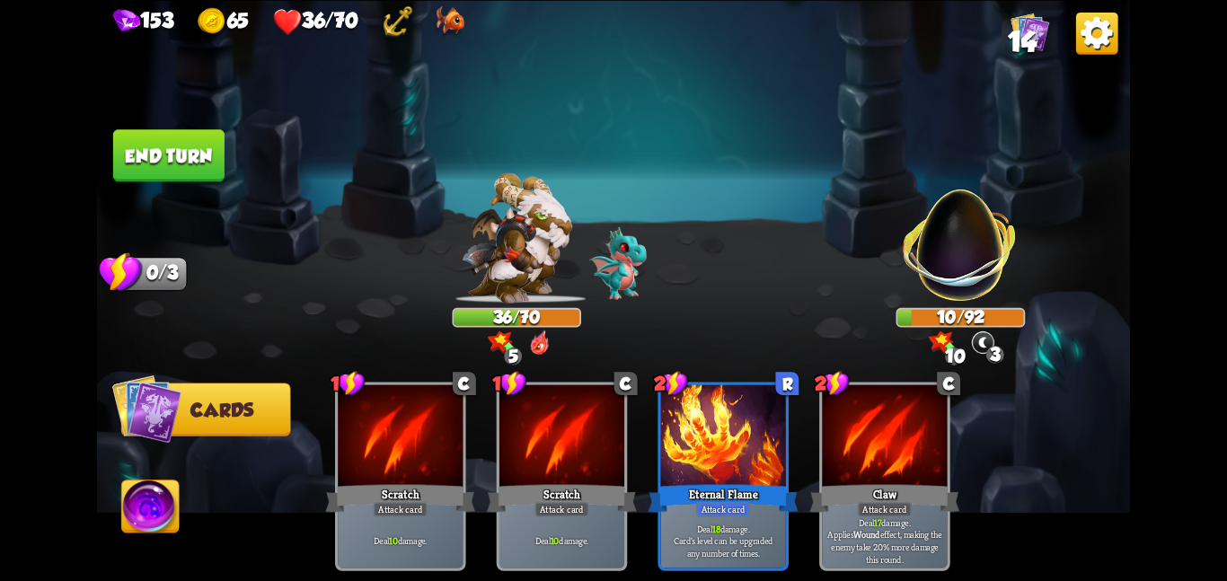
click at [387, 402] on div at bounding box center [400, 436] width 125 height 105
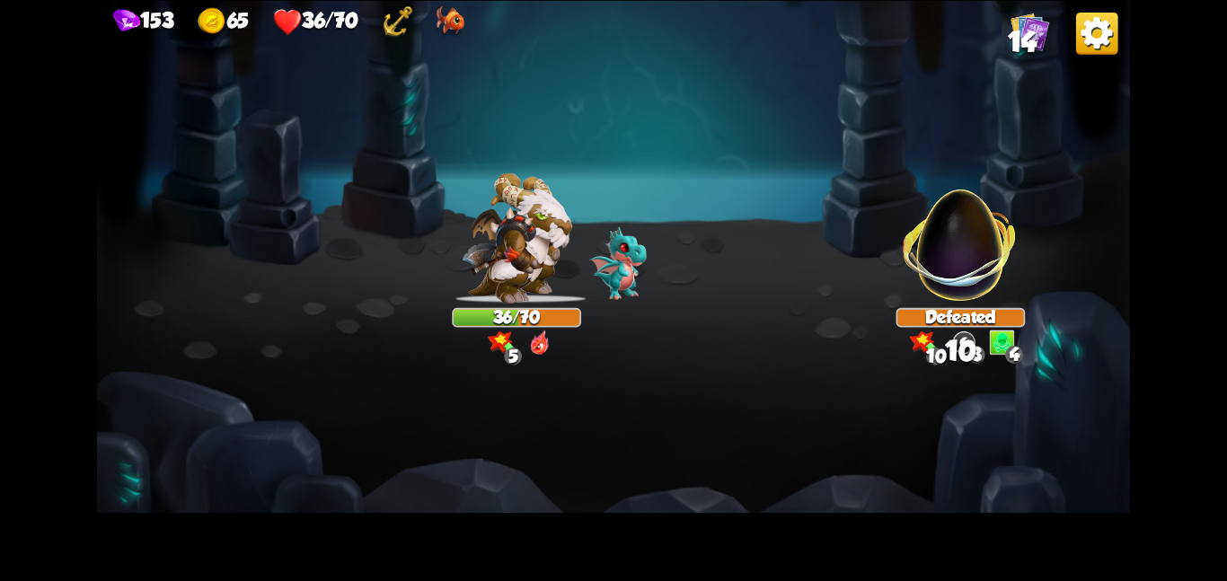
click at [184, 167] on img at bounding box center [613, 290] width 1033 height 581
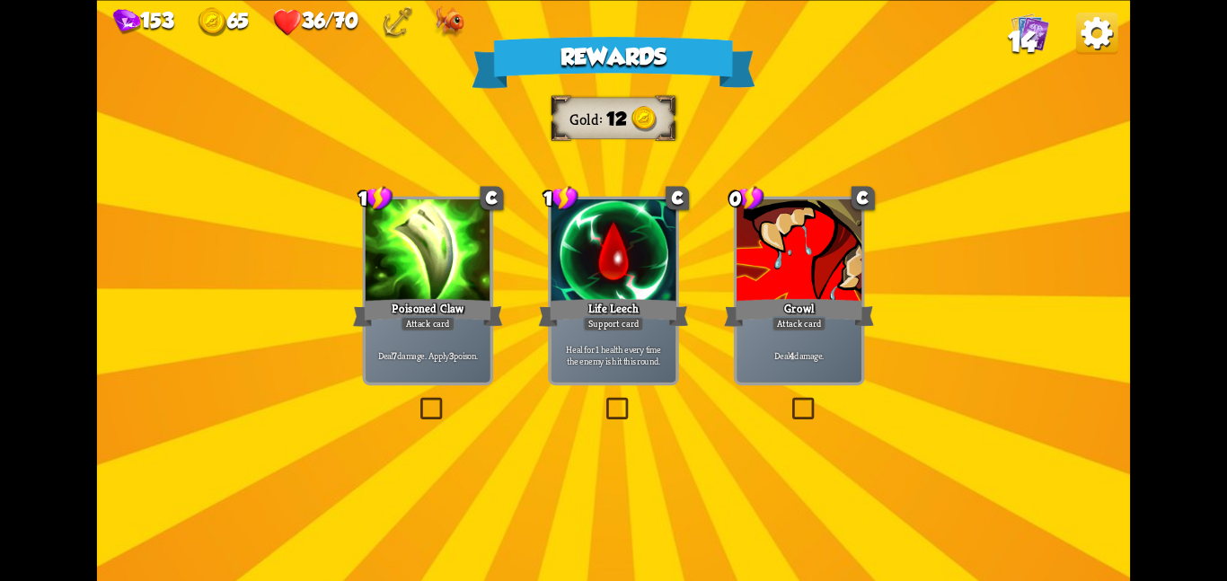
click at [463, 239] on div at bounding box center [428, 251] width 125 height 105
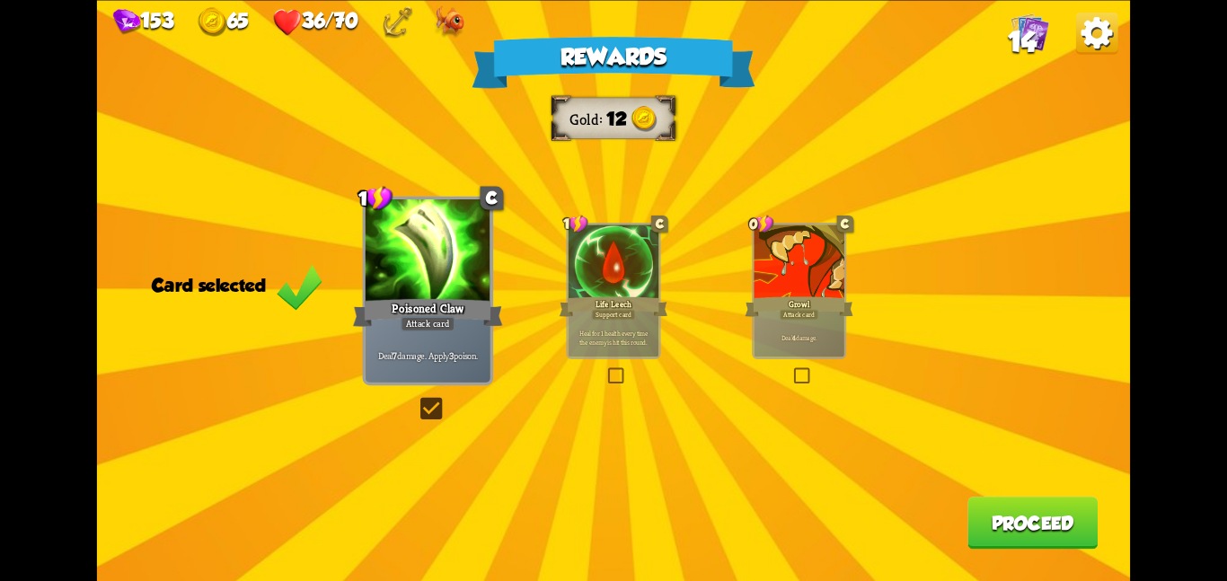
click at [976, 502] on button "Proceed" at bounding box center [1033, 523] width 130 height 52
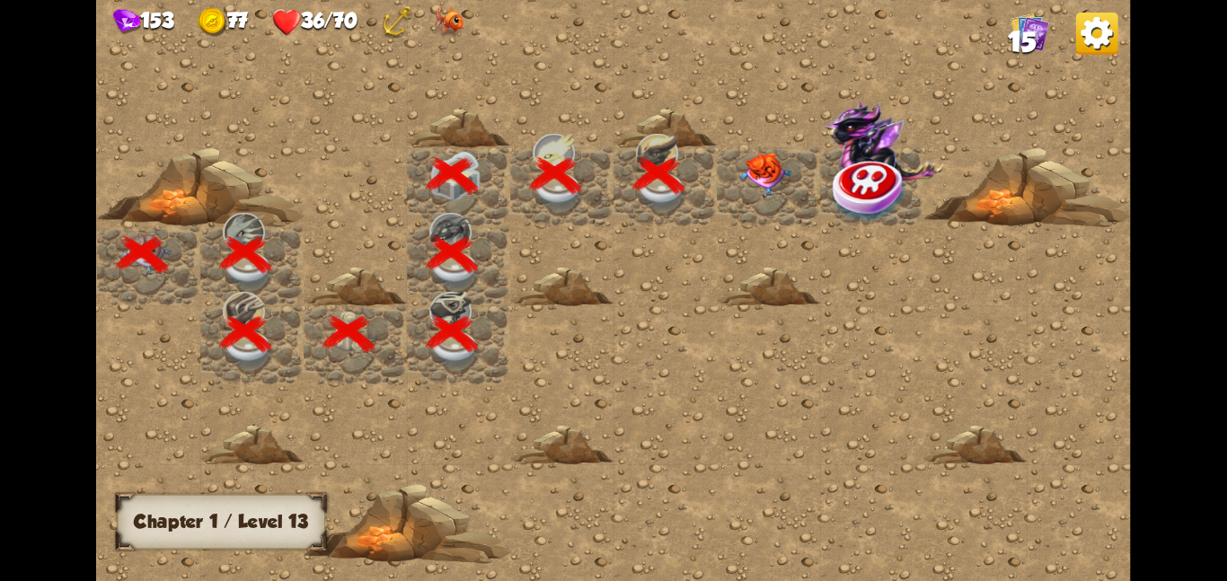
click at [742, 167] on img at bounding box center [765, 173] width 52 height 43
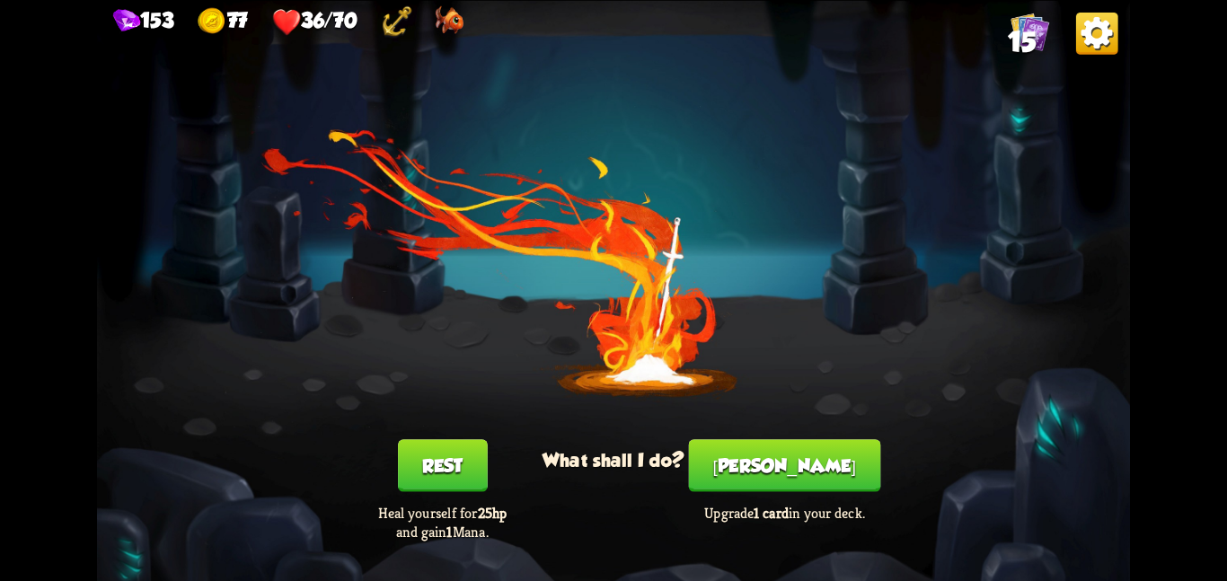
click at [420, 453] on button "Rest" at bounding box center [443, 465] width 90 height 52
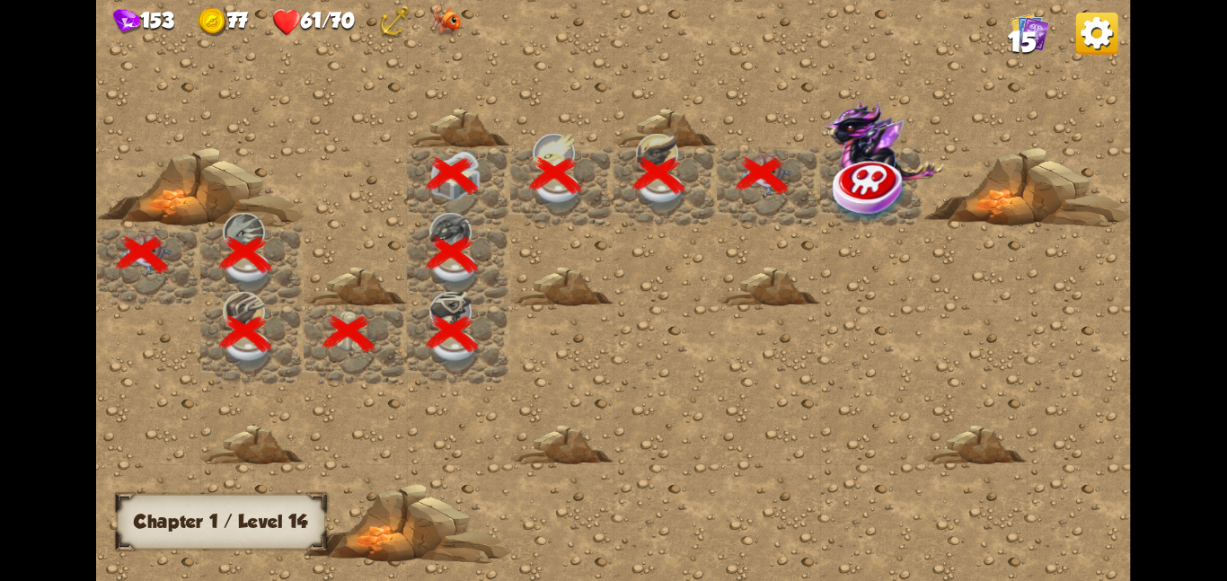
click at [828, 173] on img at bounding box center [884, 143] width 119 height 88
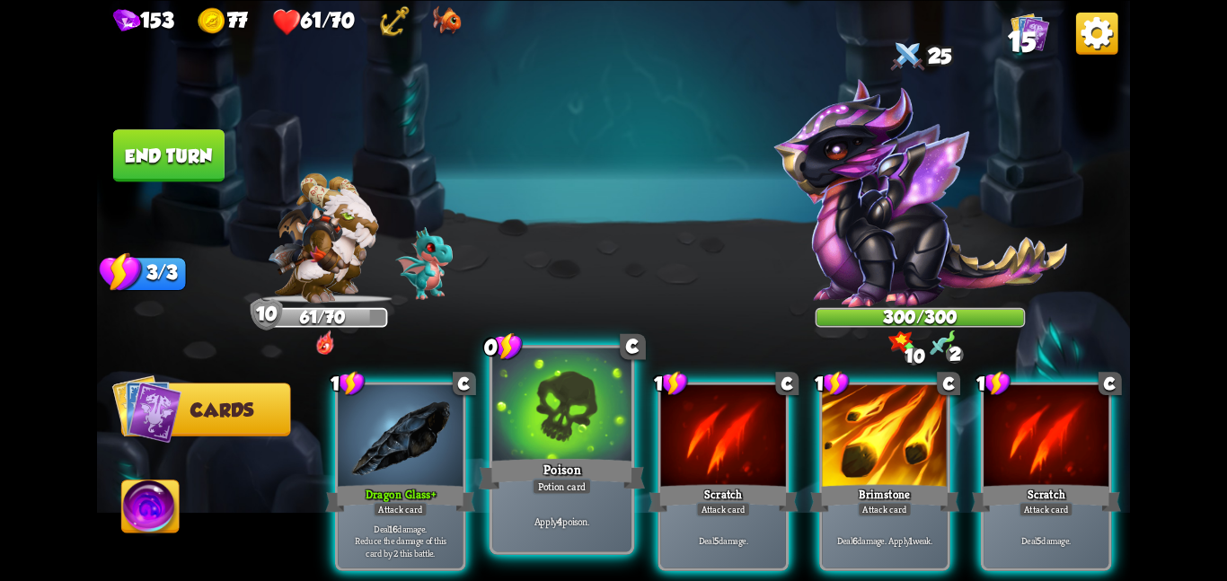
click at [596, 384] on div at bounding box center [561, 406] width 139 height 117
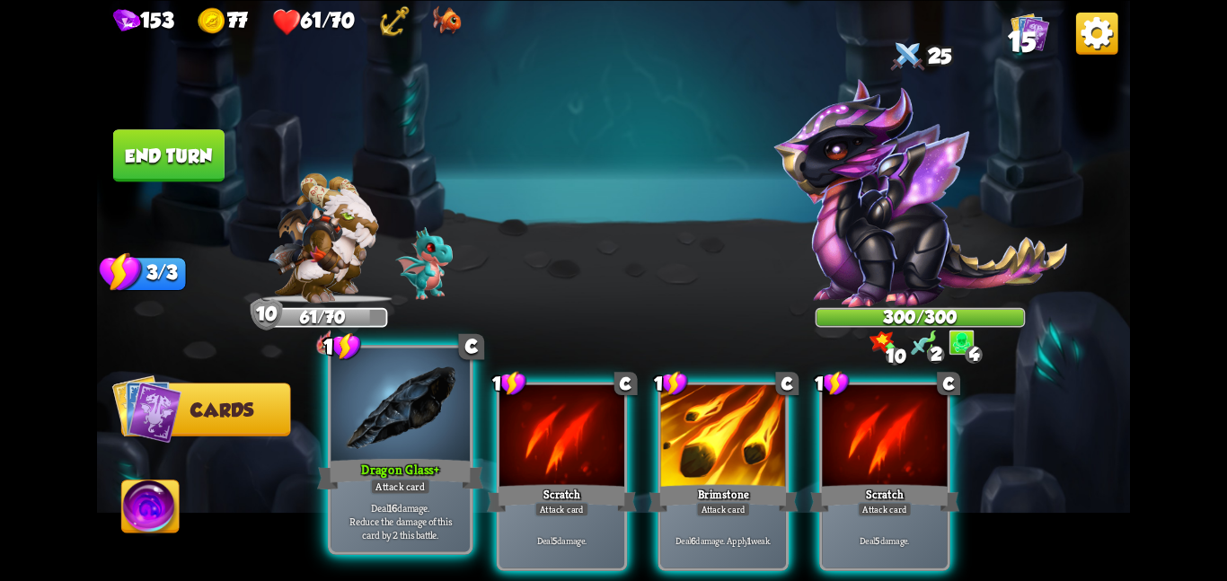
click at [421, 446] on div at bounding box center [400, 406] width 139 height 117
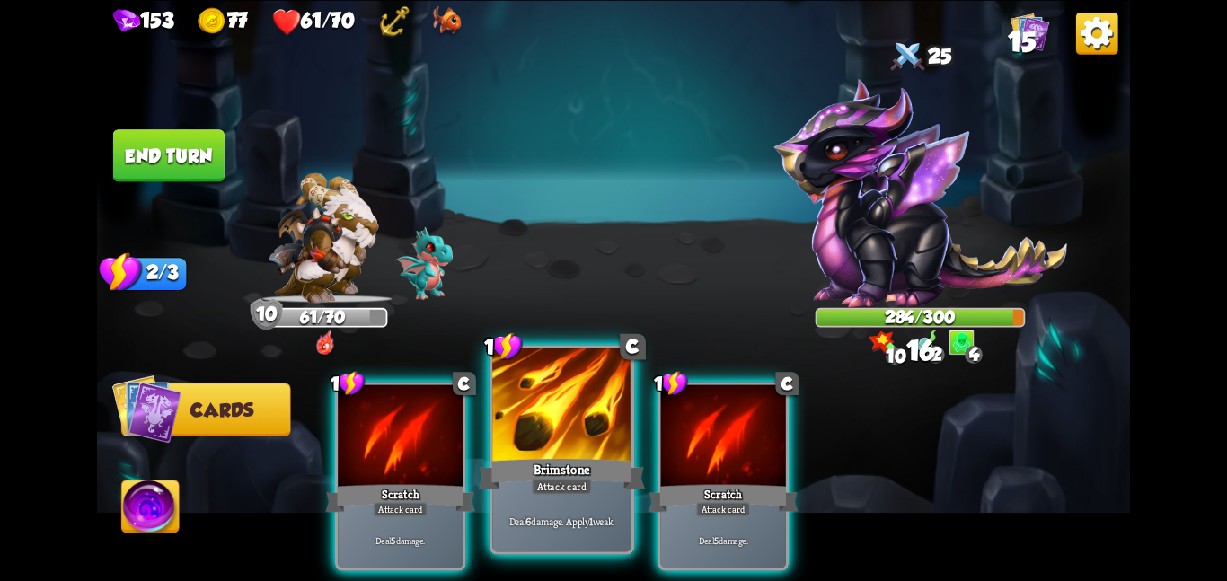
click at [505, 427] on div at bounding box center [561, 406] width 139 height 117
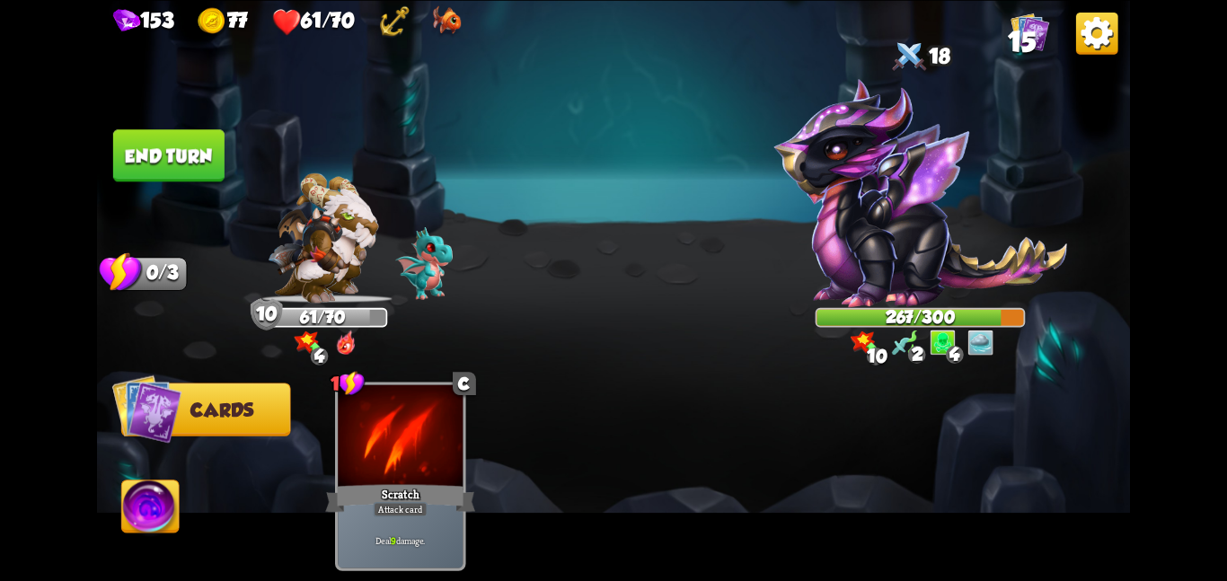
click at [144, 144] on button "End turn" at bounding box center [168, 155] width 111 height 52
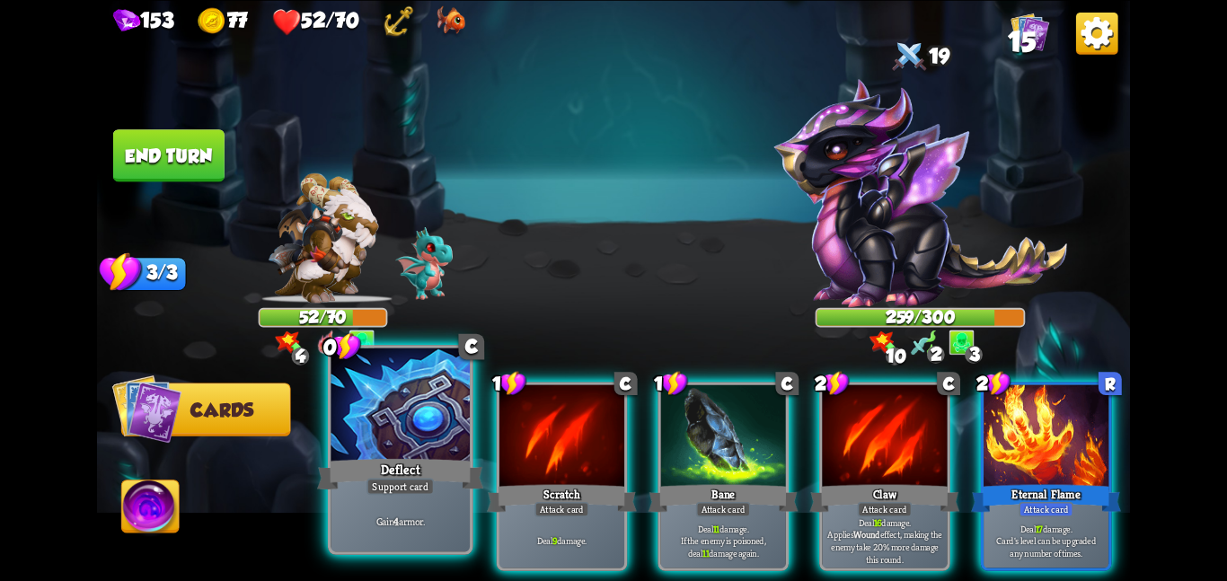
click at [468, 375] on div at bounding box center [400, 406] width 139 height 117
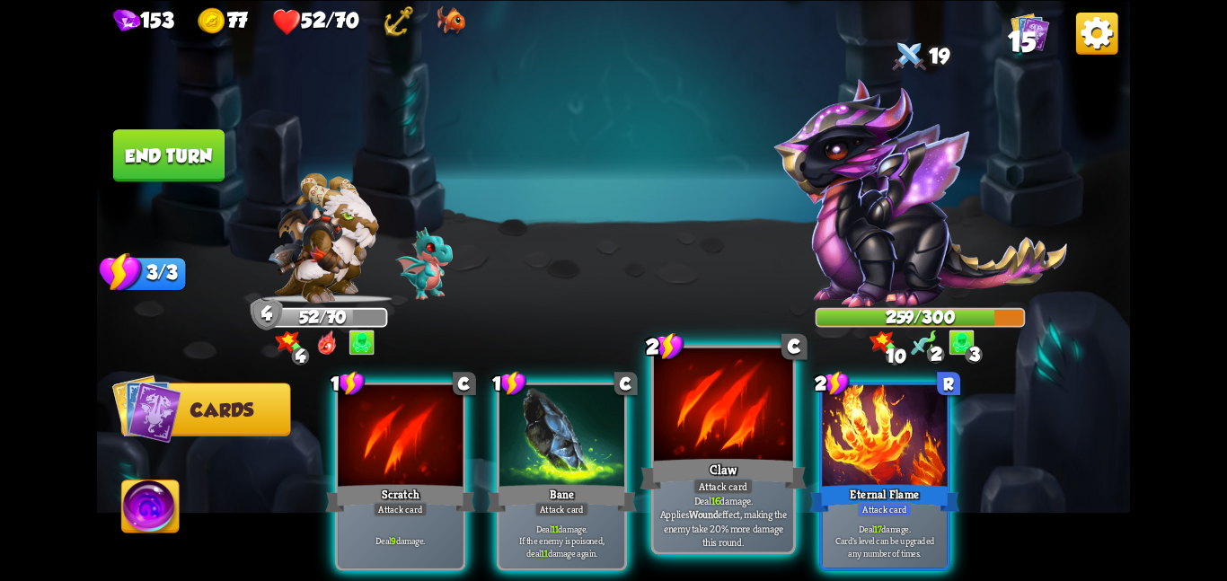
click at [680, 411] on div at bounding box center [723, 406] width 139 height 117
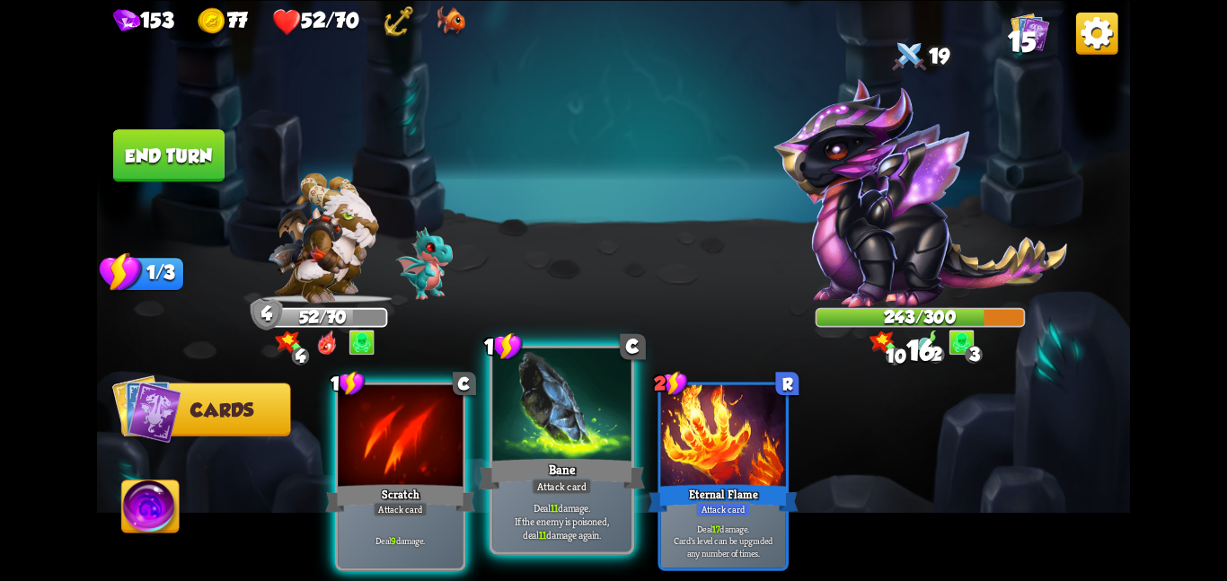
click at [555, 427] on div at bounding box center [561, 406] width 139 height 117
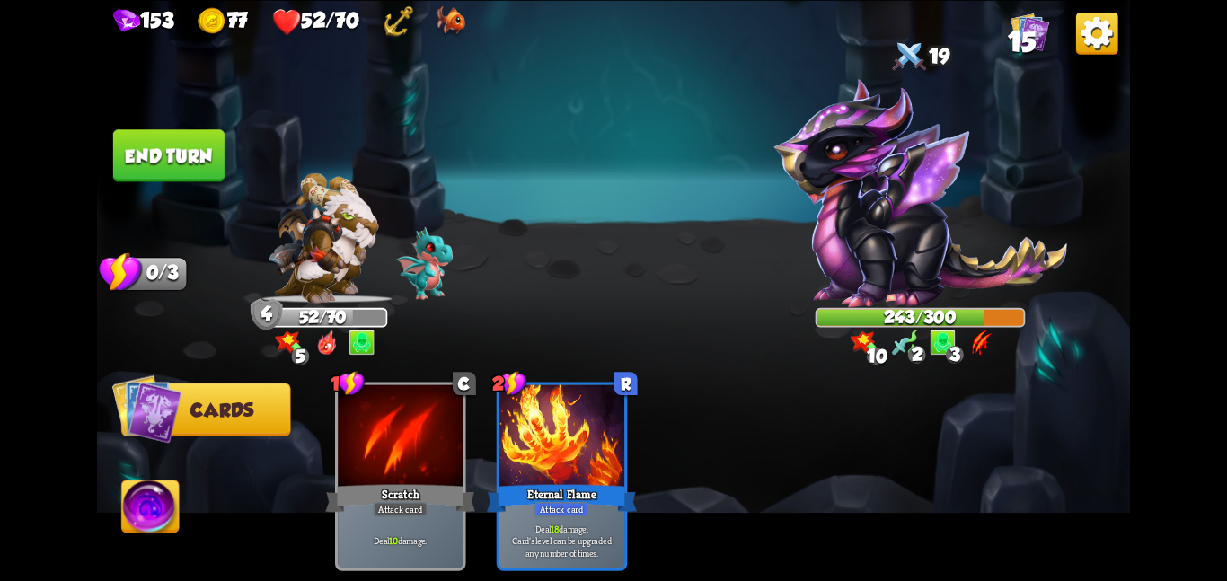
click at [187, 154] on button "End turn" at bounding box center [168, 155] width 111 height 52
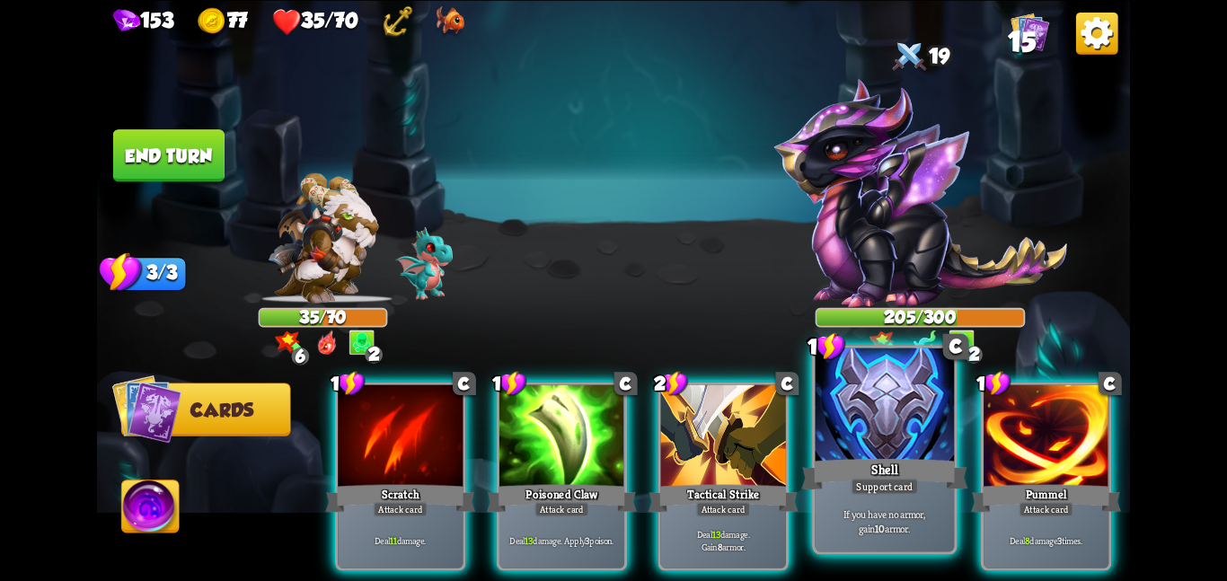
click at [828, 431] on div at bounding box center [885, 406] width 139 height 117
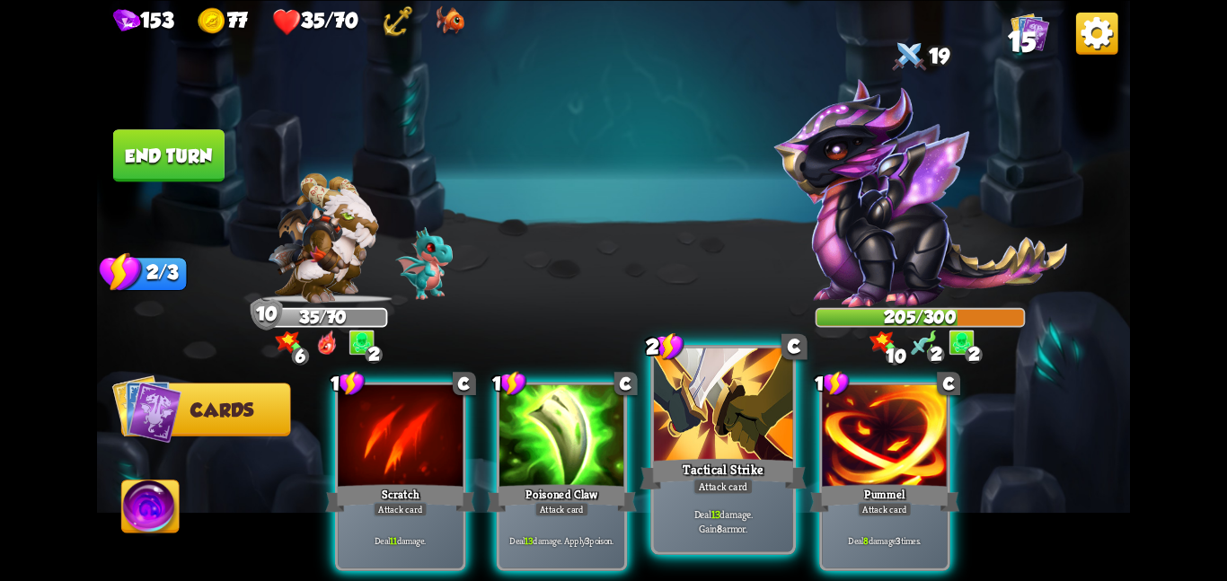
click at [750, 443] on div at bounding box center [723, 406] width 139 height 117
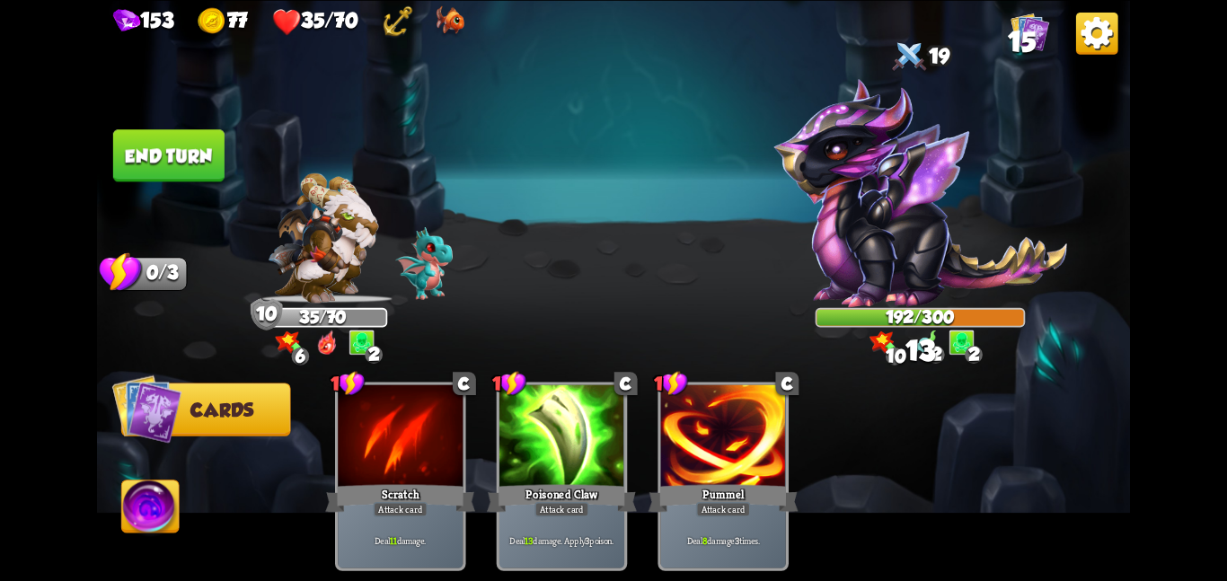
click at [173, 131] on button "End turn" at bounding box center [168, 155] width 111 height 52
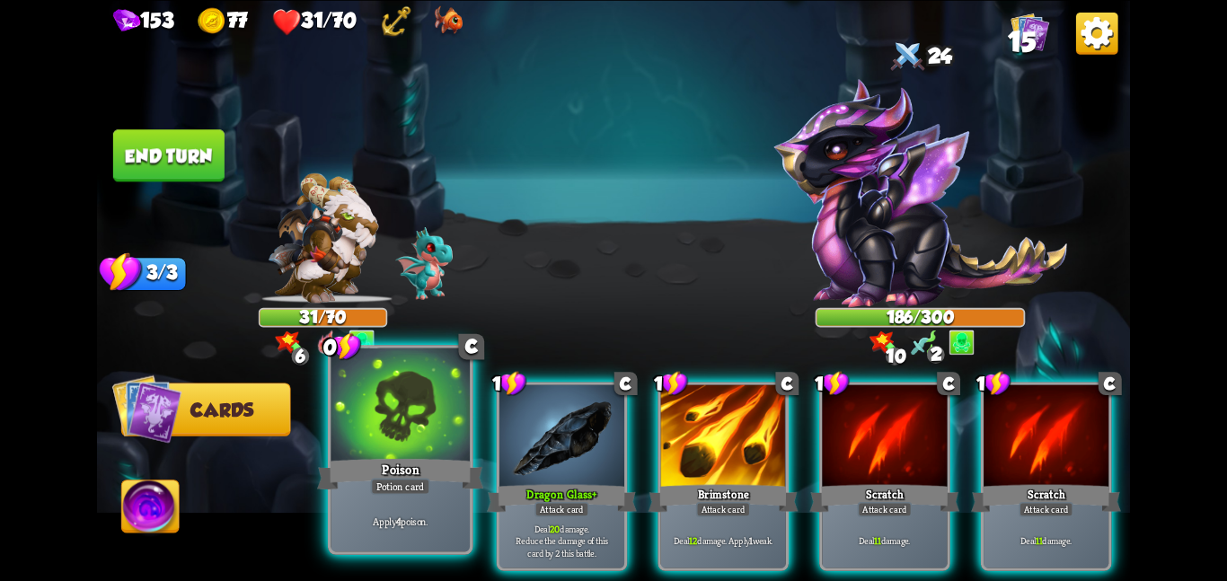
click at [419, 404] on div at bounding box center [400, 406] width 139 height 117
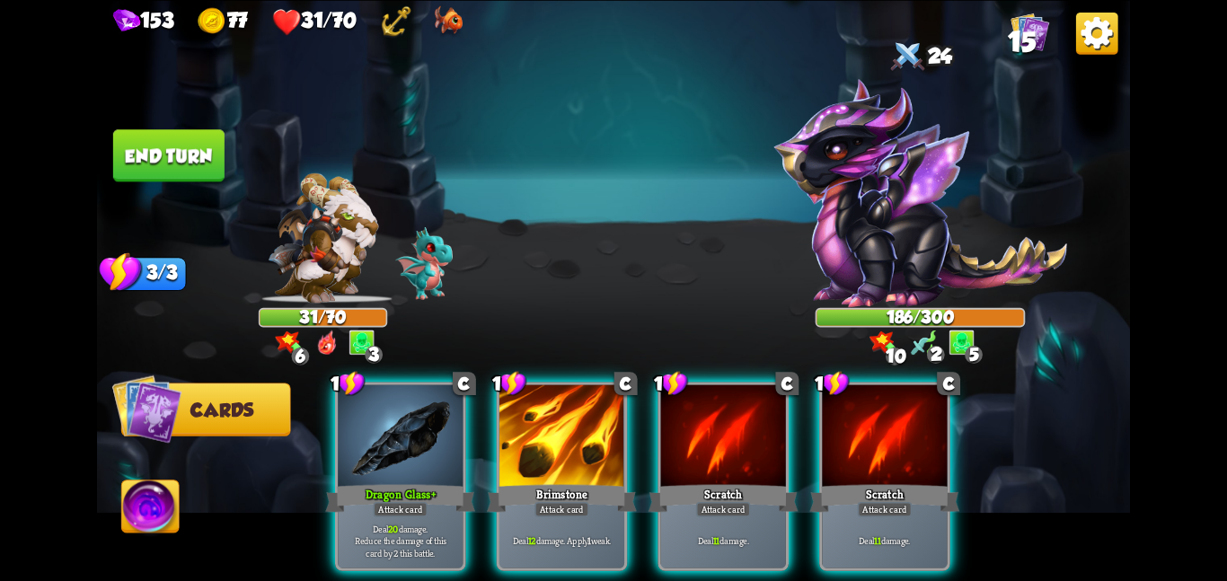
click at [419, 404] on div at bounding box center [400, 436] width 125 height 105
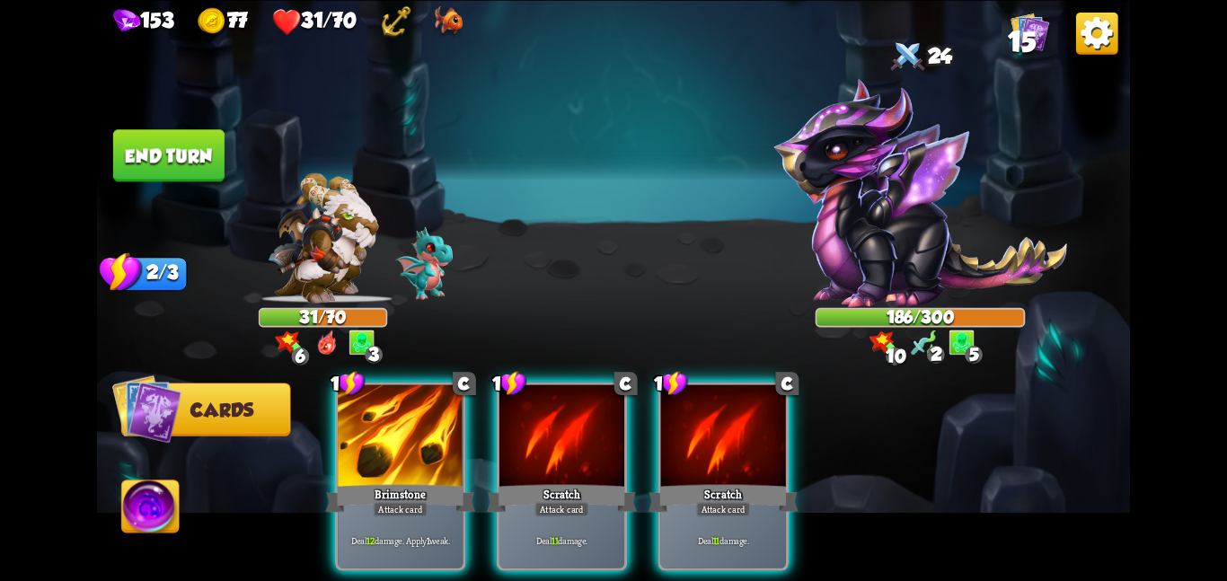
click at [419, 404] on div at bounding box center [400, 436] width 125 height 105
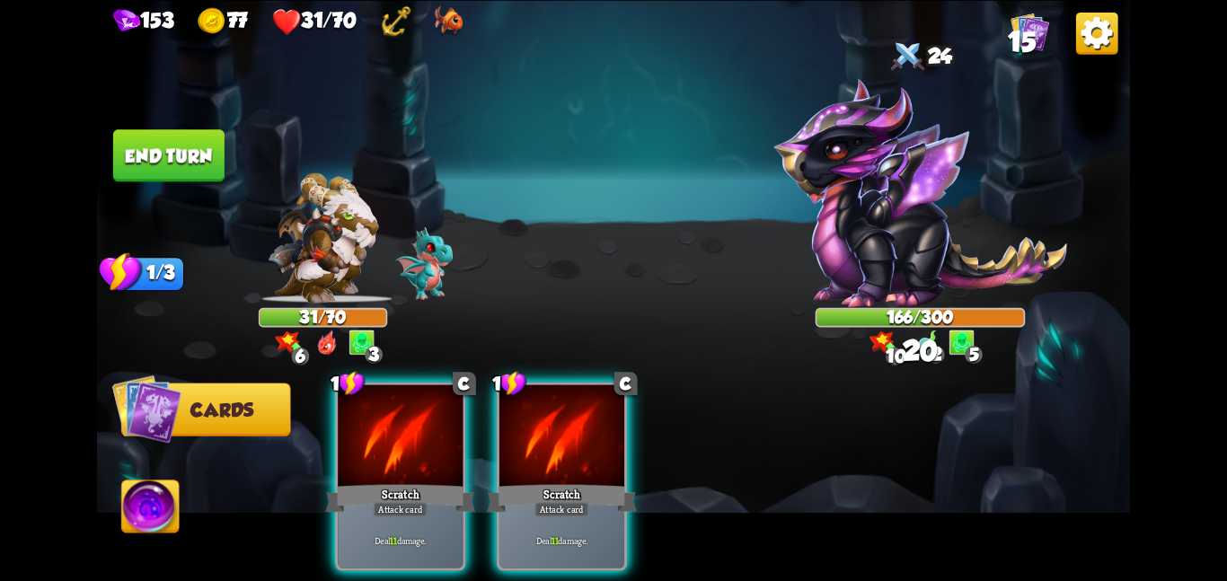
click at [419, 404] on div at bounding box center [400, 436] width 125 height 105
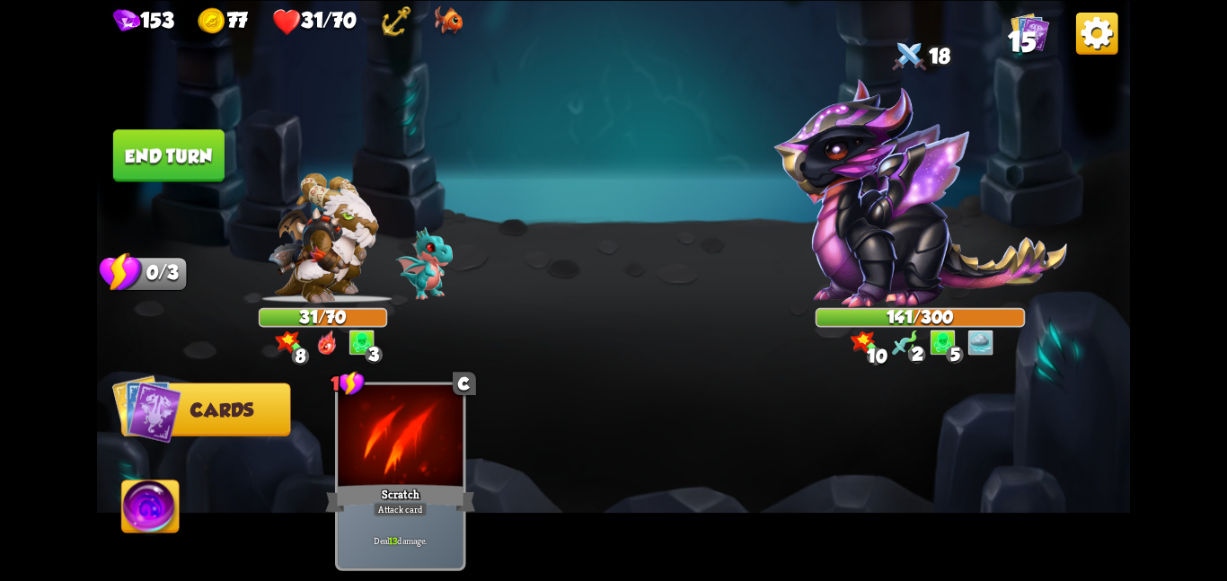
click at [174, 156] on button "End turn" at bounding box center [168, 155] width 111 height 52
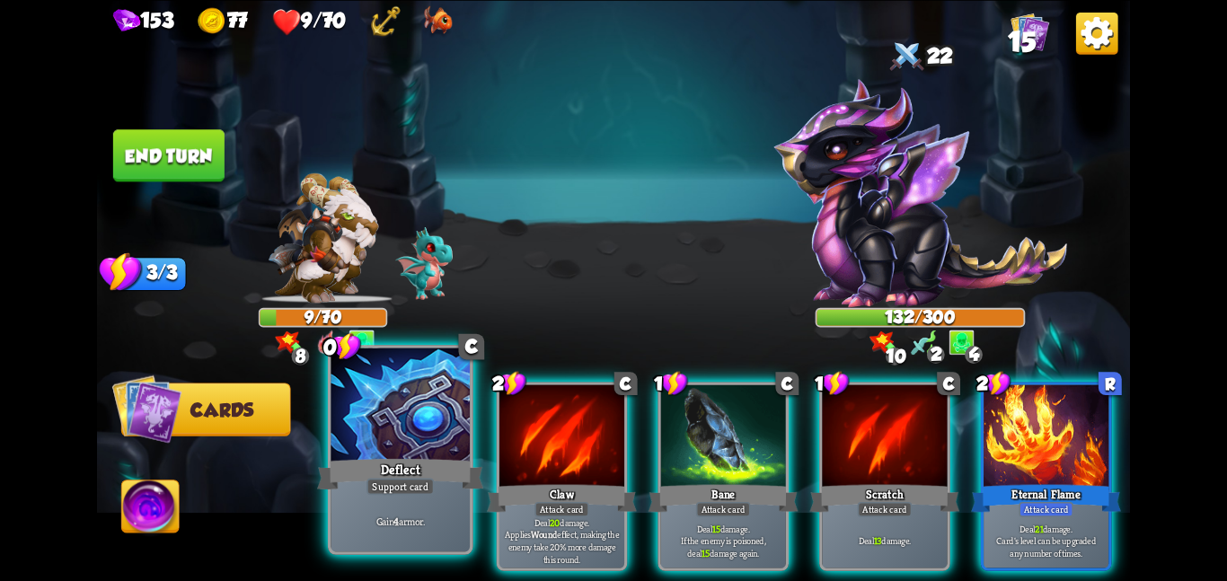
click at [436, 430] on div at bounding box center [400, 406] width 139 height 117
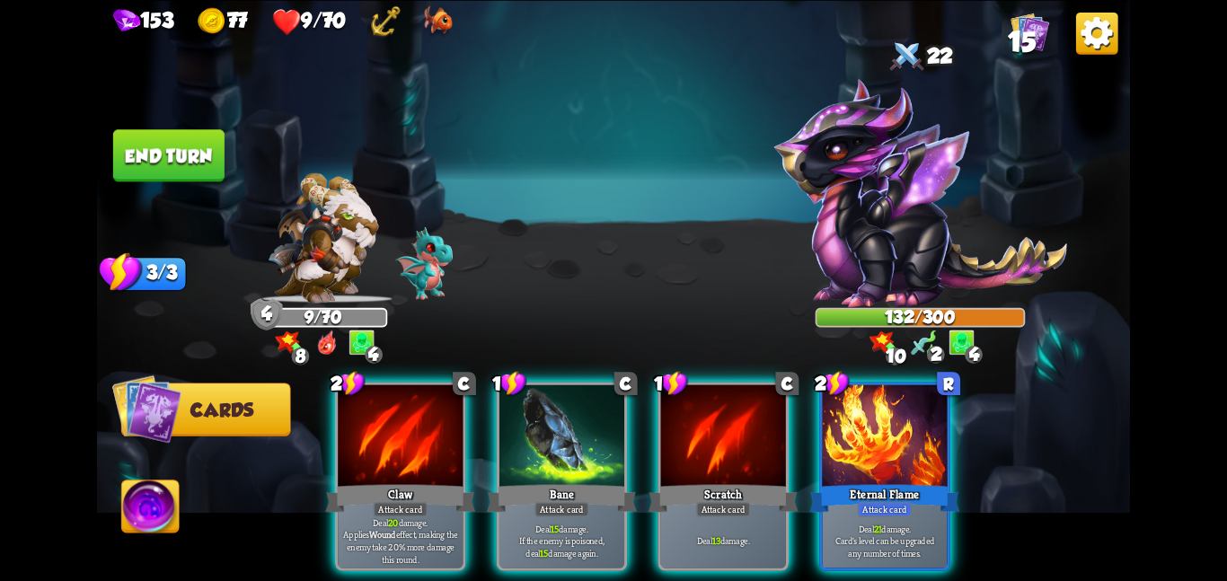
click at [436, 430] on div at bounding box center [400, 436] width 125 height 105
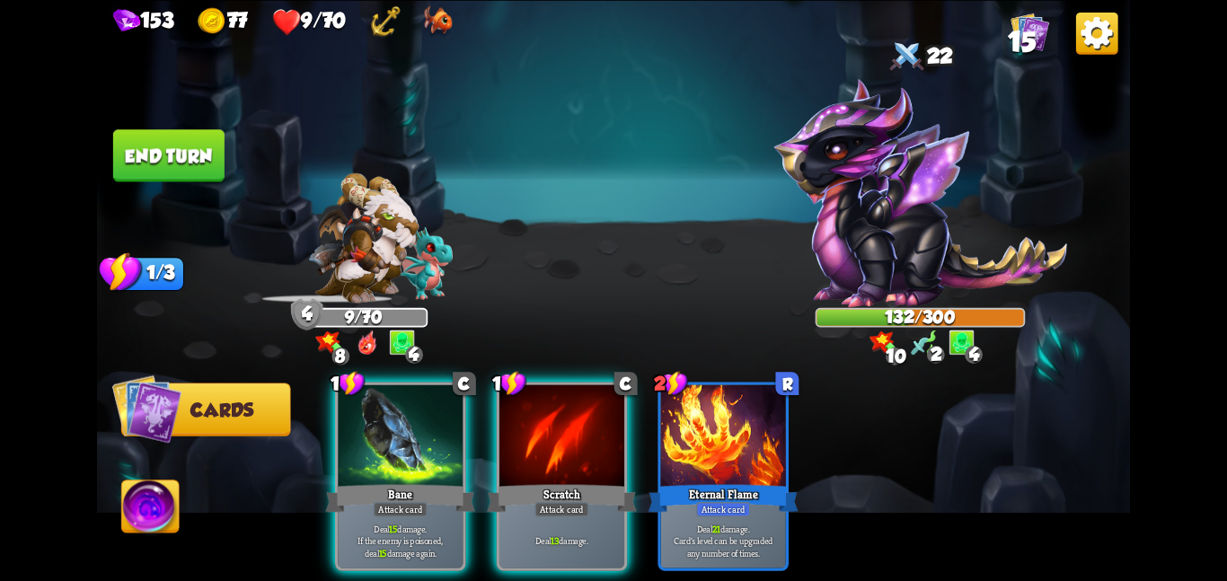
click at [436, 430] on div at bounding box center [400, 436] width 125 height 105
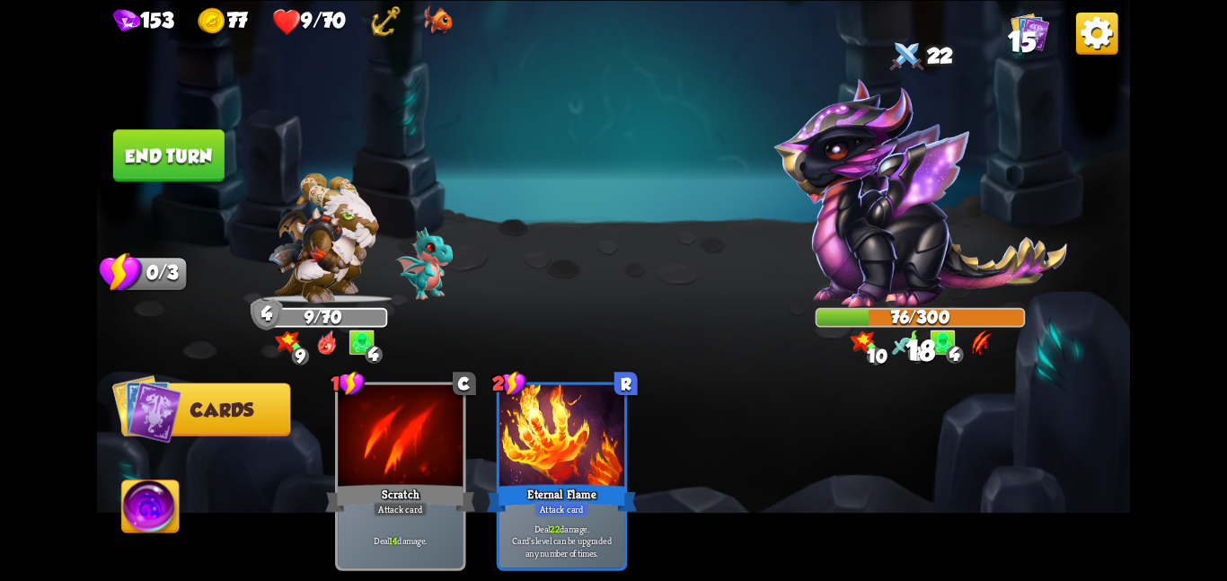
click at [141, 499] on img at bounding box center [150, 510] width 57 height 58
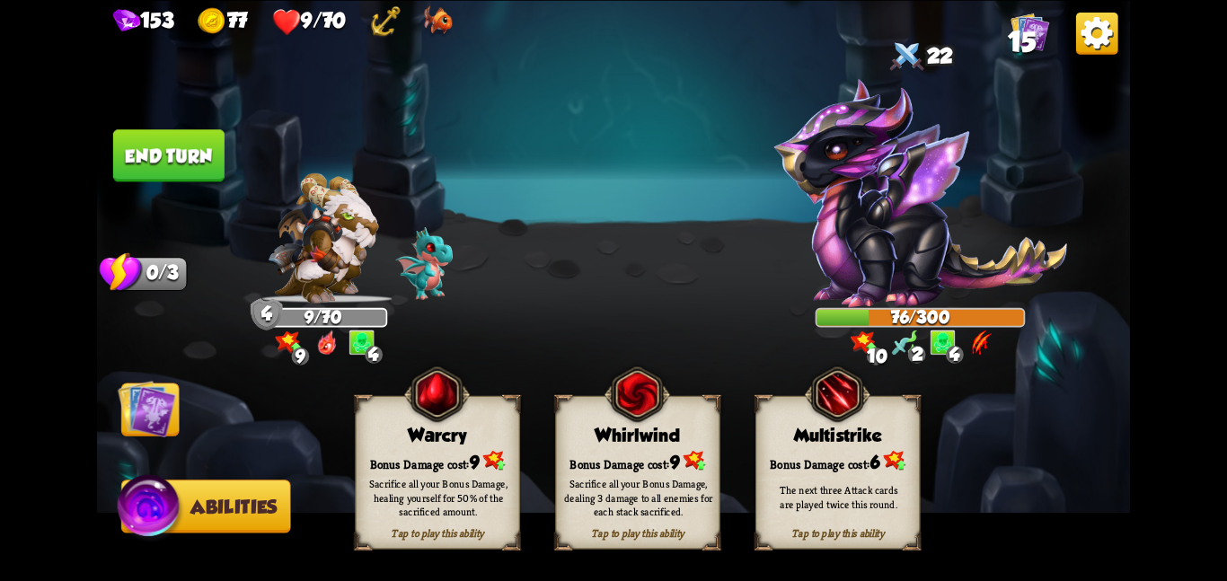
click at [662, 406] on img at bounding box center [637, 393] width 66 height 67
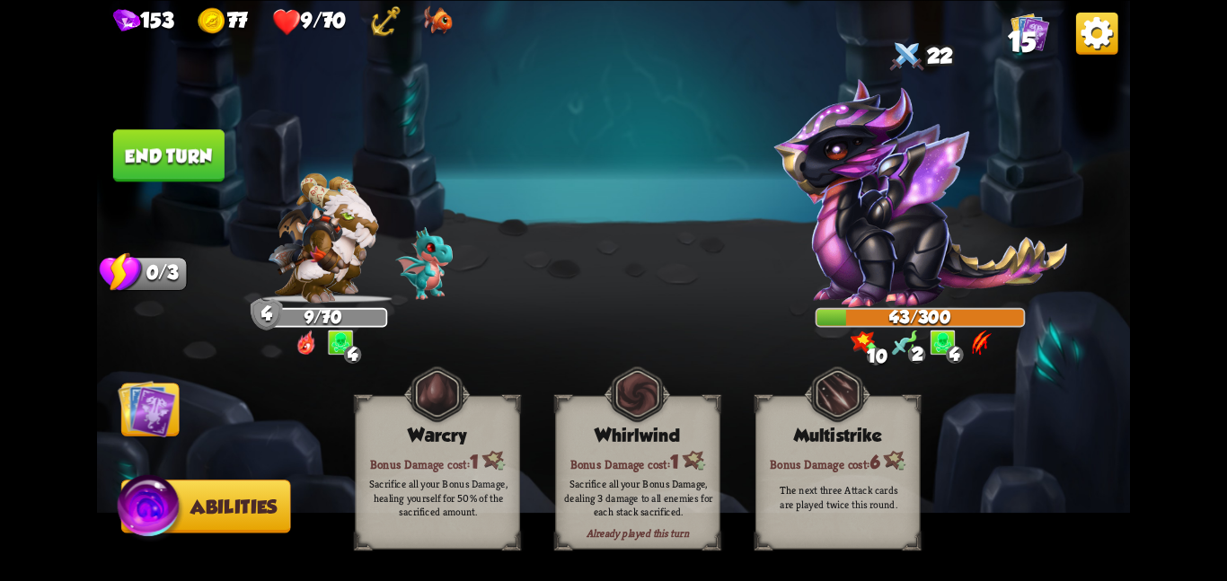
click at [154, 415] on img at bounding box center [147, 408] width 58 height 58
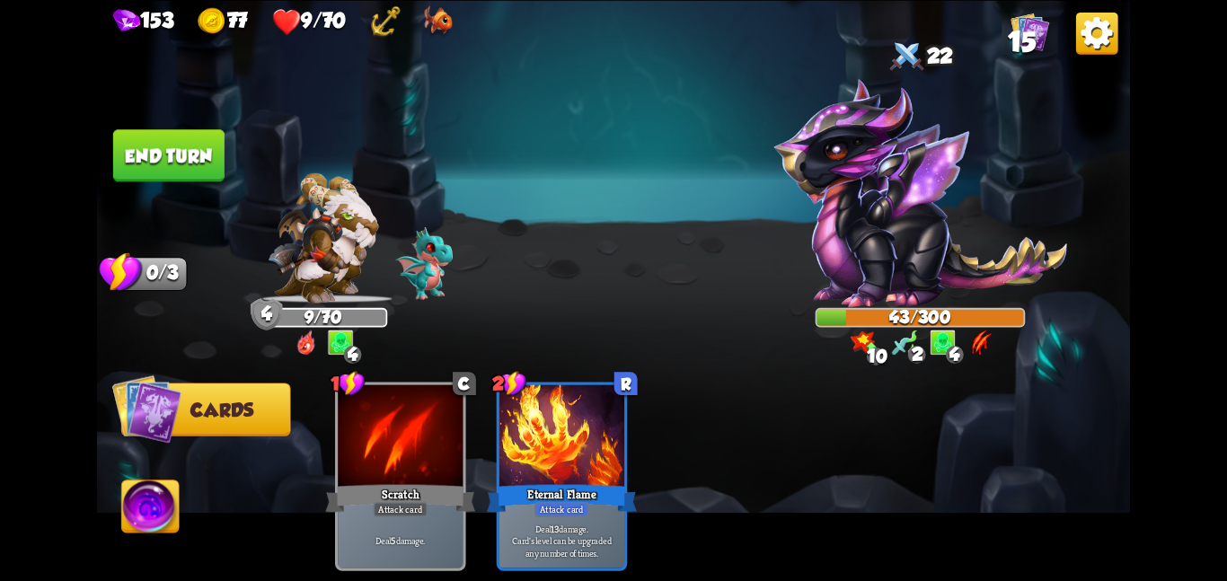
click at [181, 154] on button "End turn" at bounding box center [168, 155] width 111 height 52
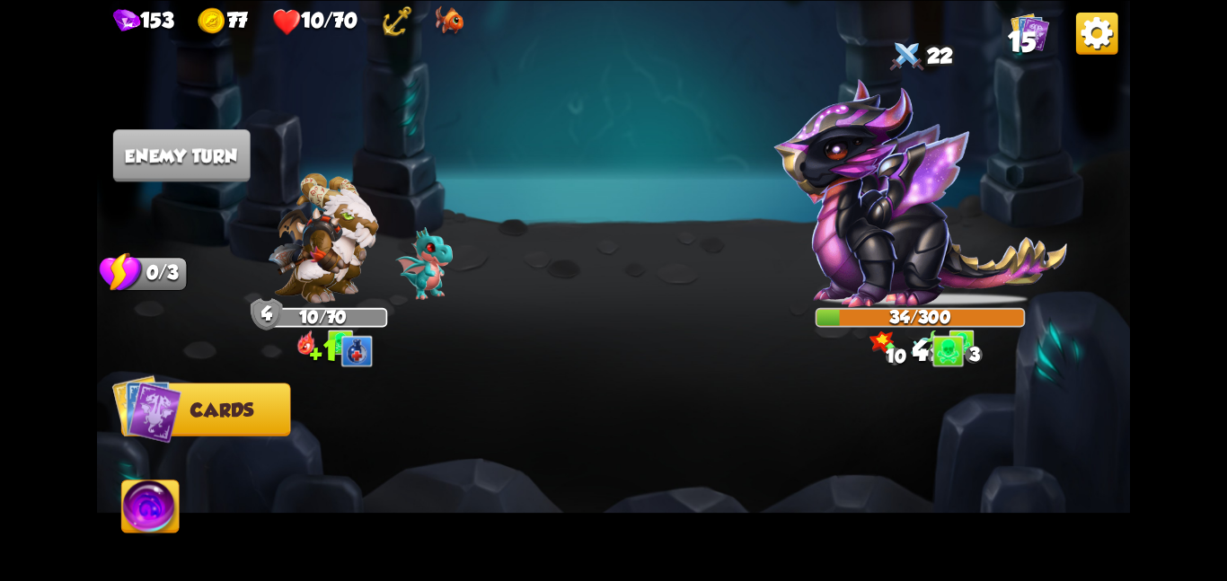
click at [818, 189] on img at bounding box center [920, 193] width 294 height 230
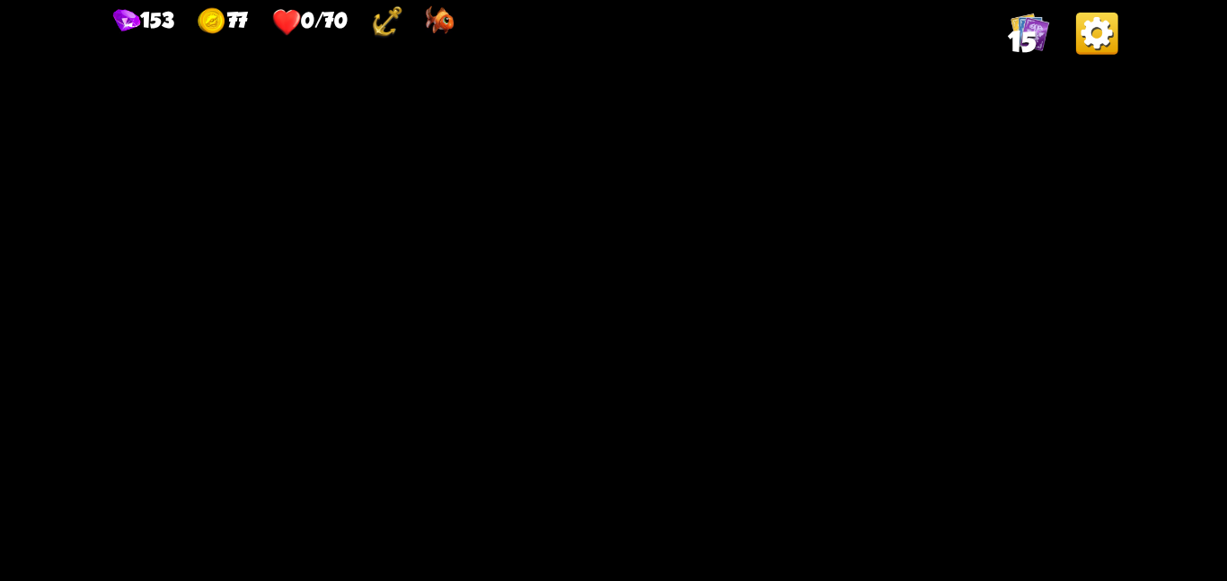
click at [1077, 50] on img at bounding box center [1097, 33] width 42 height 42
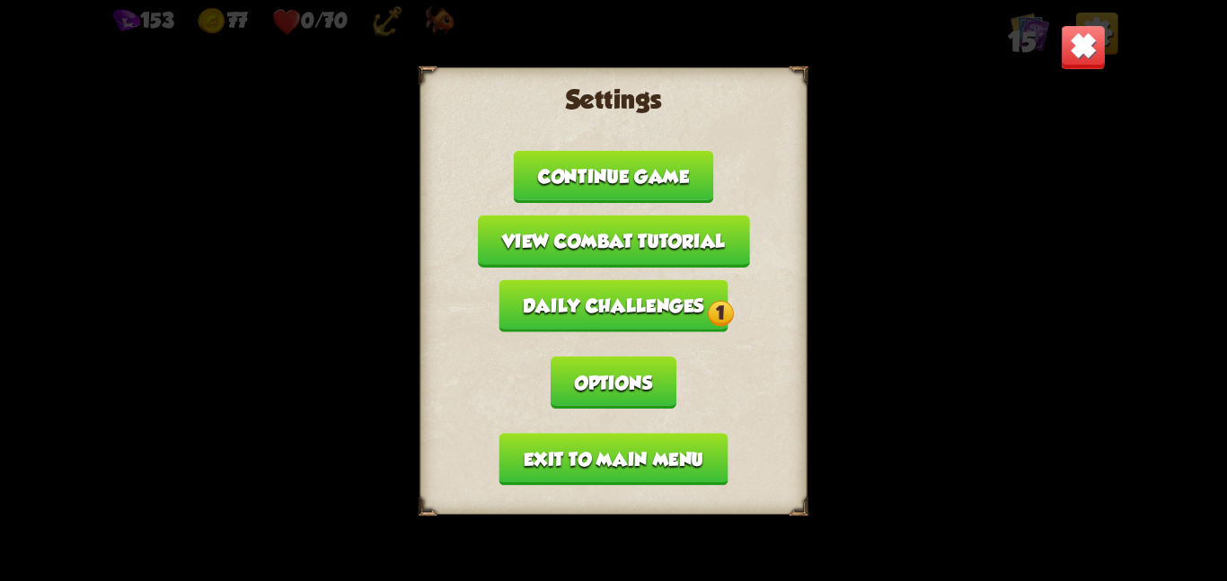
click at [605, 446] on button "Exit to main menu" at bounding box center [613, 459] width 229 height 52
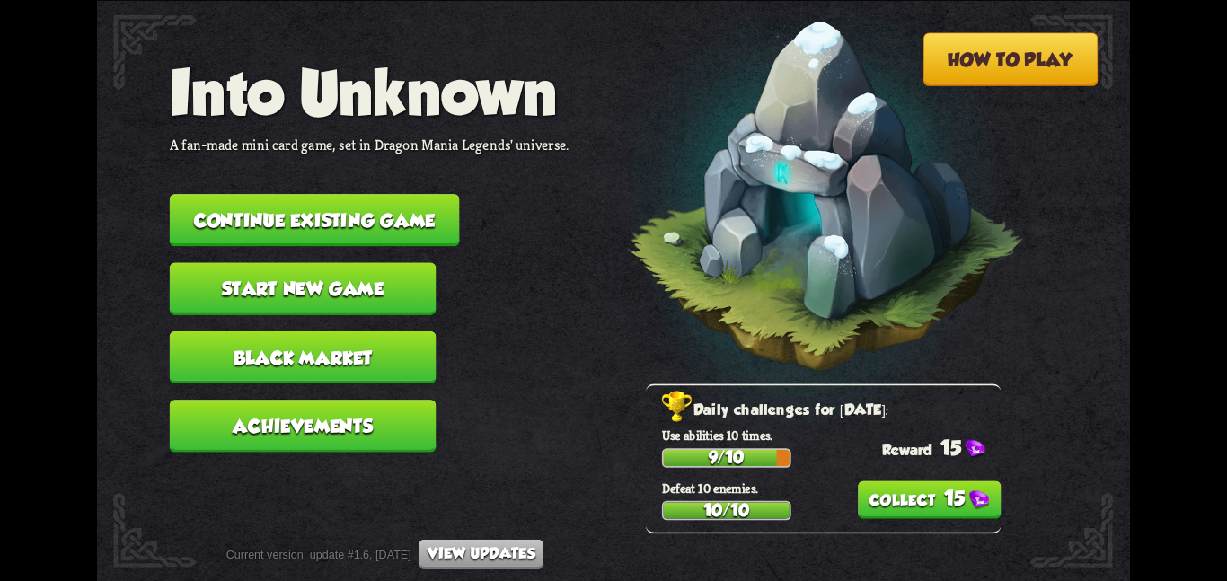
click at [352, 262] on button "Start new game" at bounding box center [303, 288] width 267 height 52
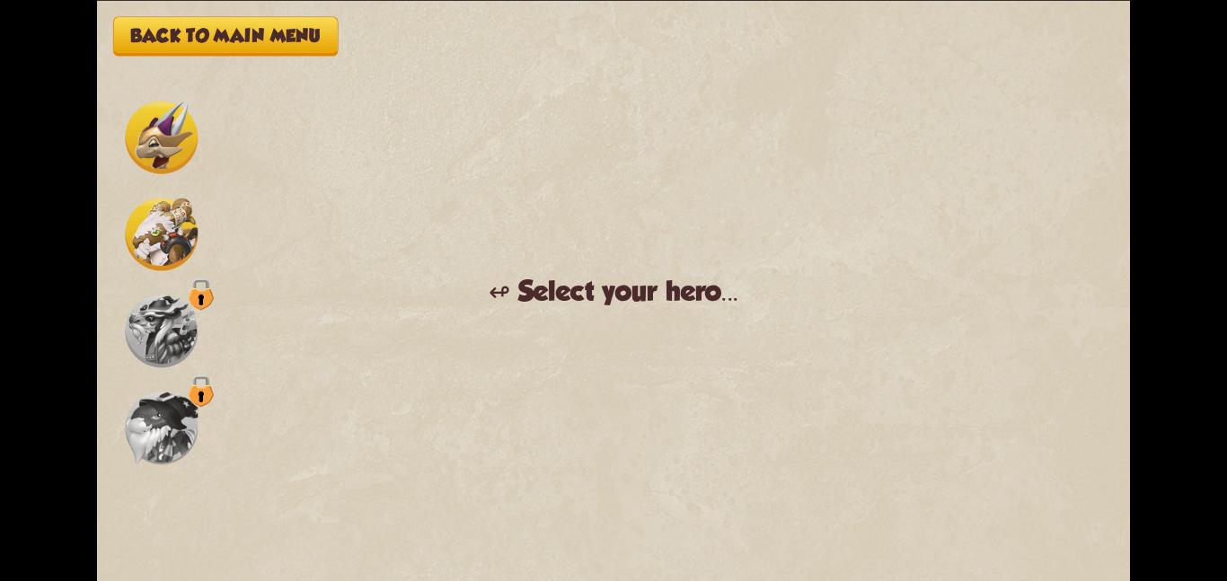
click at [175, 215] on img at bounding box center [161, 234] width 73 height 73
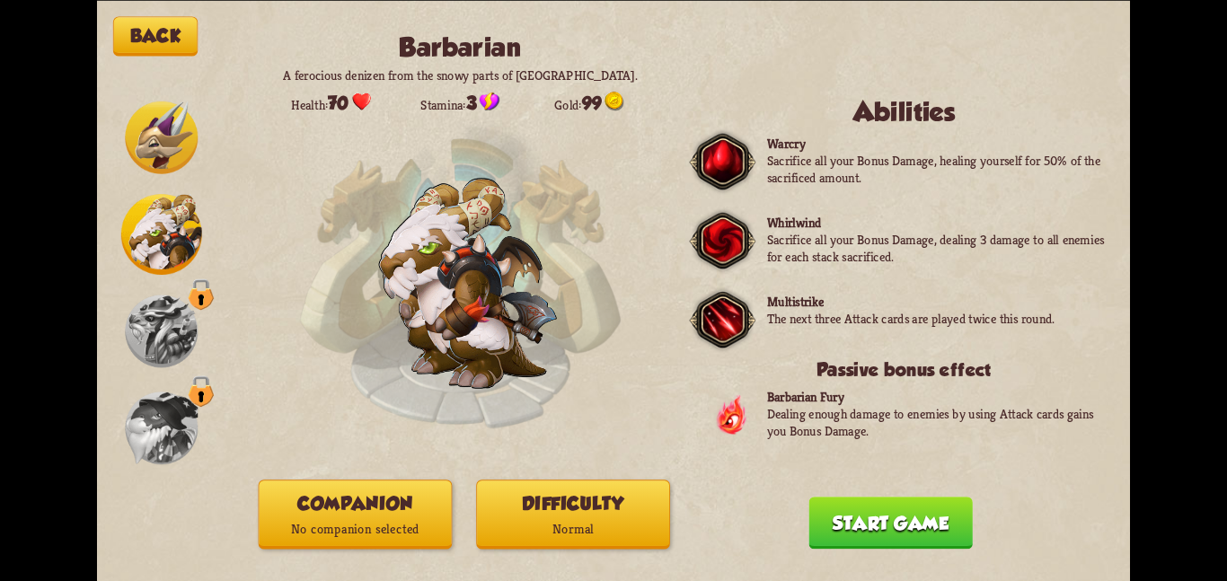
click at [319, 517] on p "No companion selected" at bounding box center [356, 529] width 192 height 26
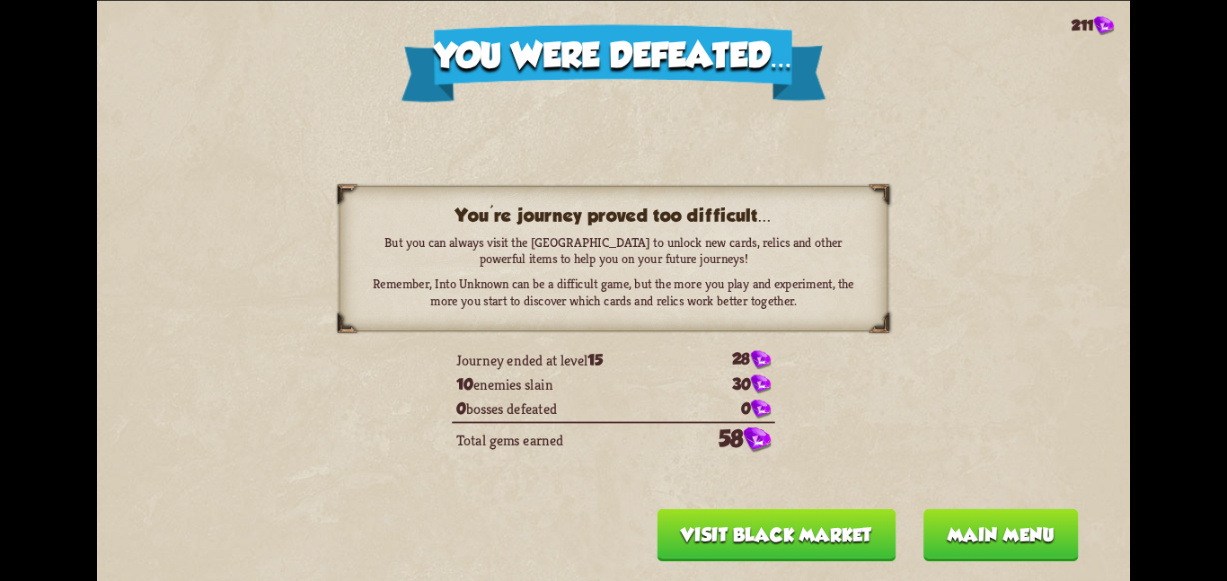
click at [723, 544] on button "Visit Black Market" at bounding box center [777, 534] width 239 height 52
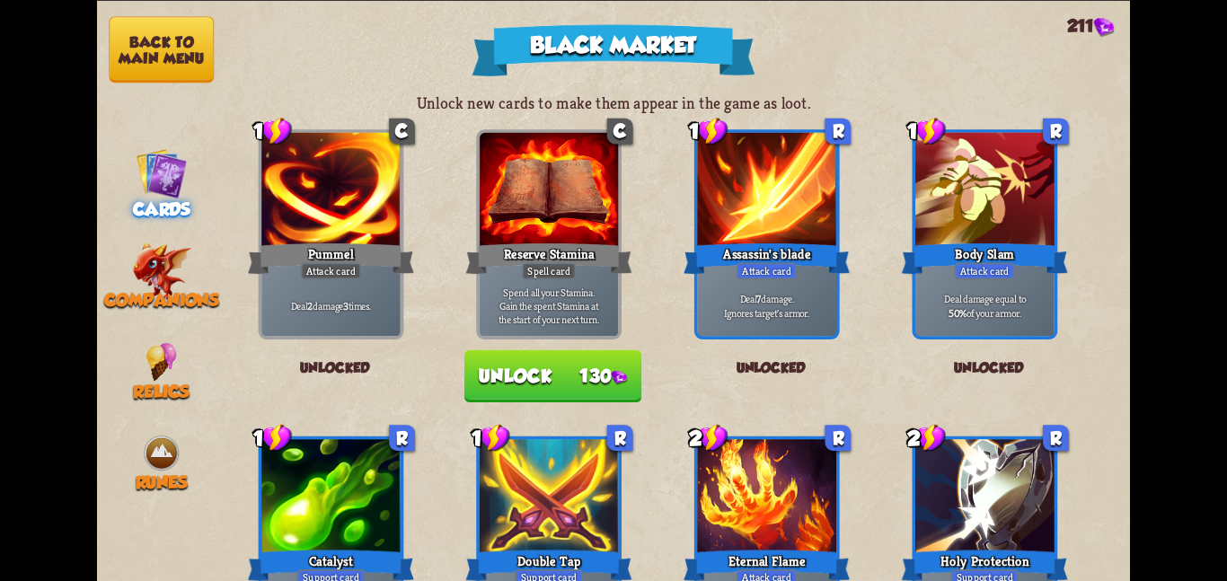
click at [162, 60] on button "Back to main menu" at bounding box center [161, 49] width 105 height 66
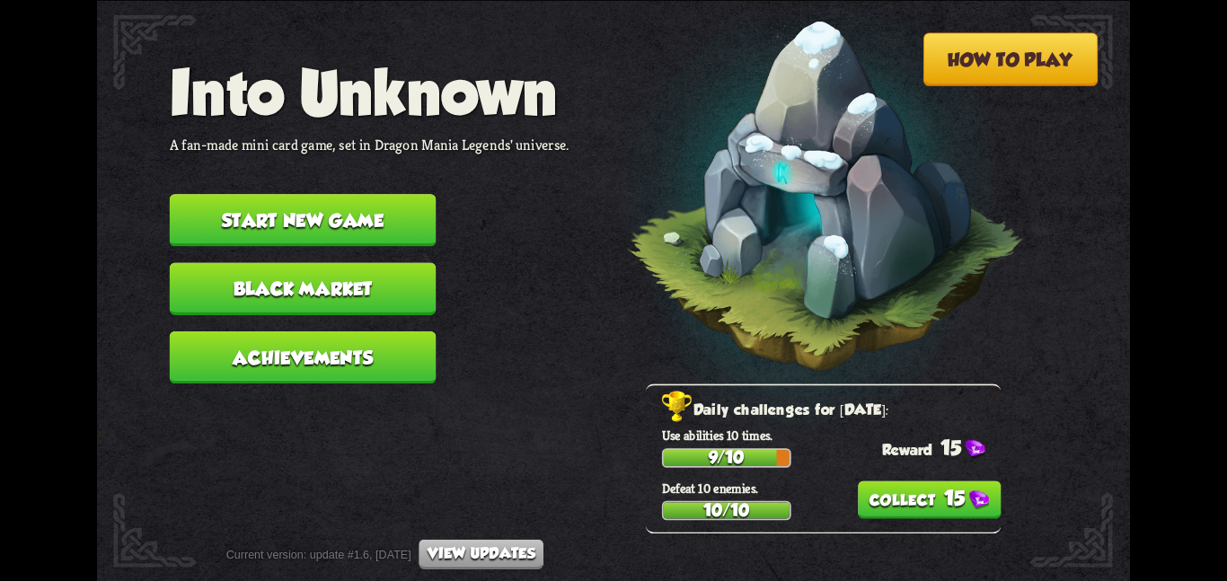
click at [374, 228] on button "Start new game" at bounding box center [303, 220] width 267 height 52
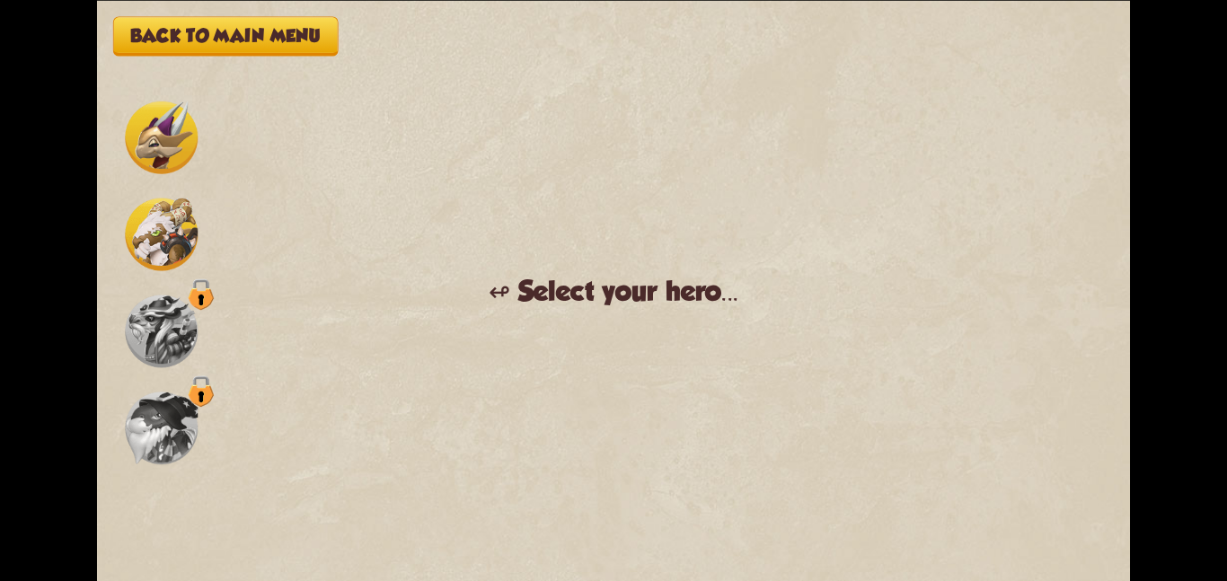
click at [164, 228] on img at bounding box center [161, 234] width 73 height 73
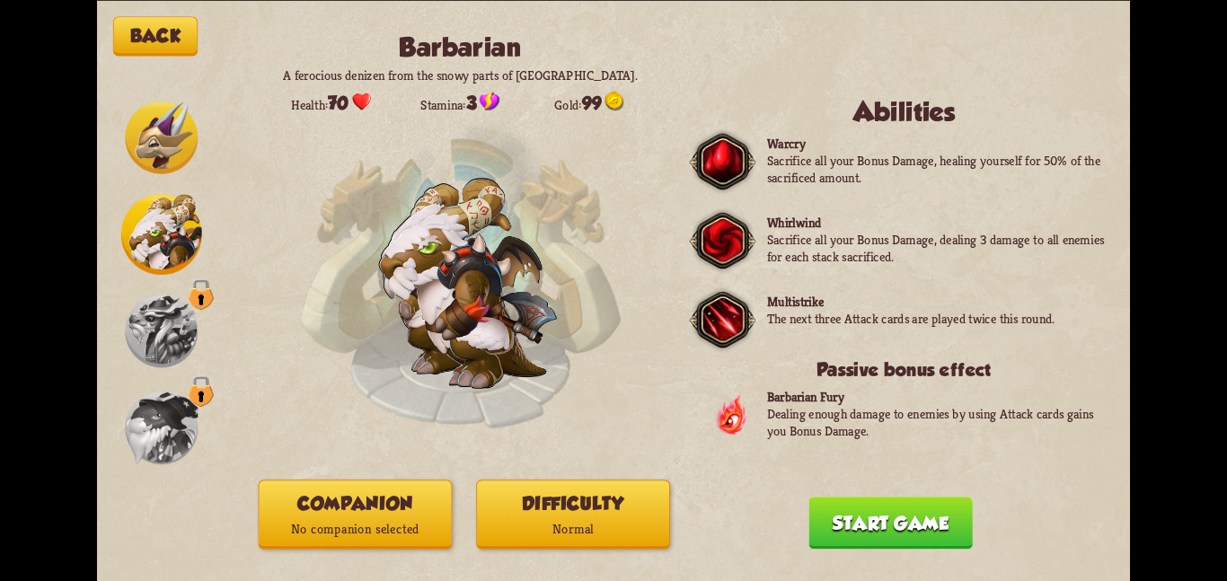
click at [311, 490] on button "Companion No companion selected" at bounding box center [356, 514] width 194 height 69
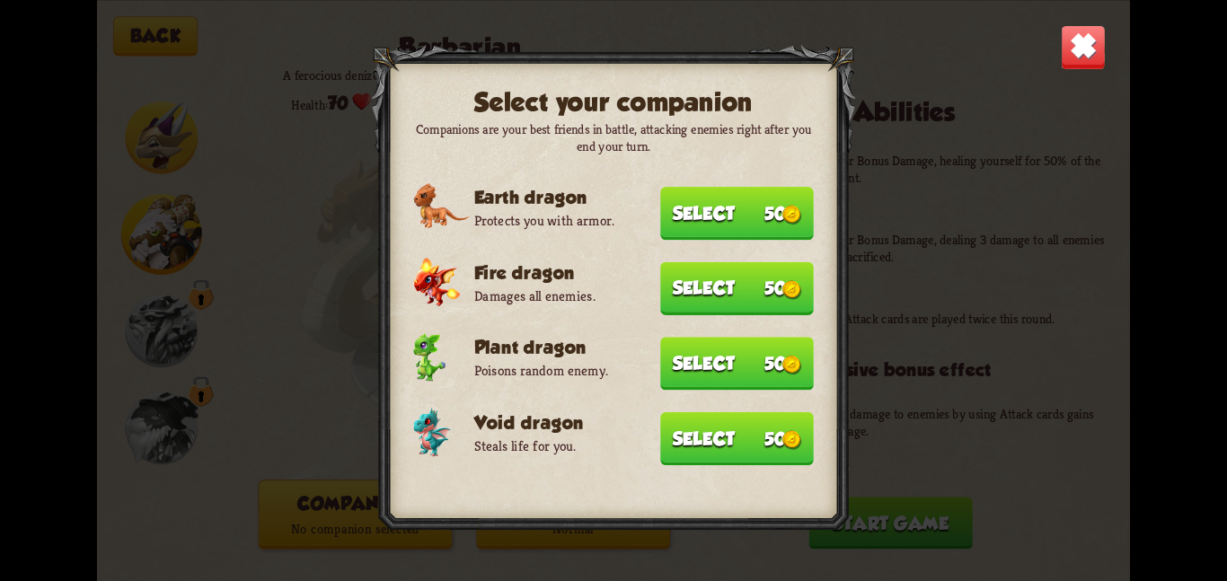
click at [683, 443] on button "Select 50" at bounding box center [737, 437] width 154 height 53
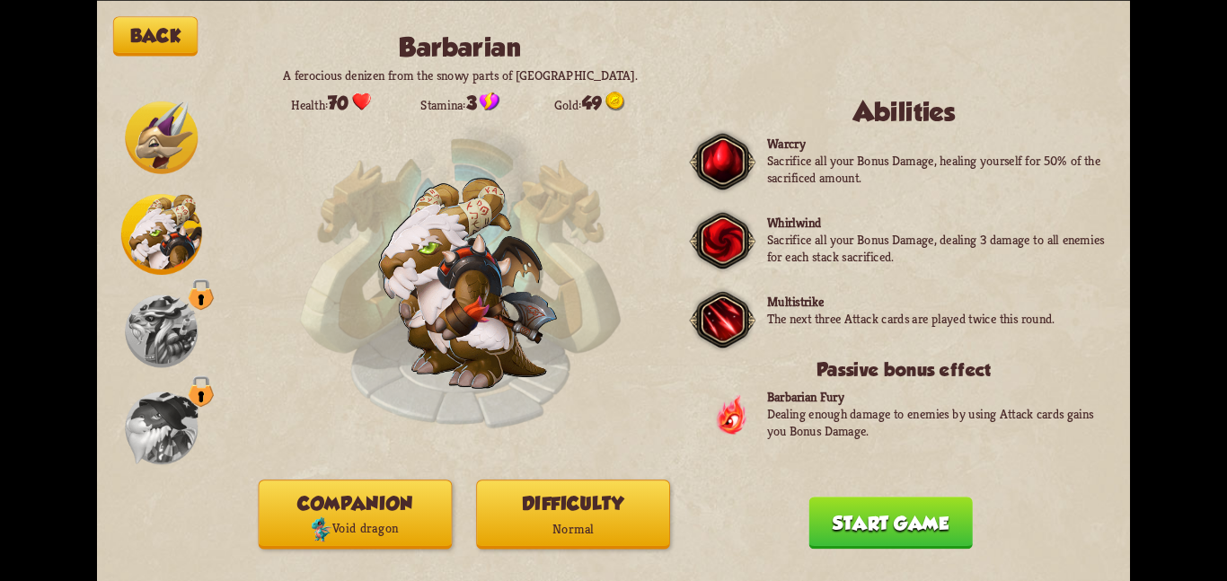
click at [588, 501] on button "Difficulty Normal" at bounding box center [573, 514] width 194 height 69
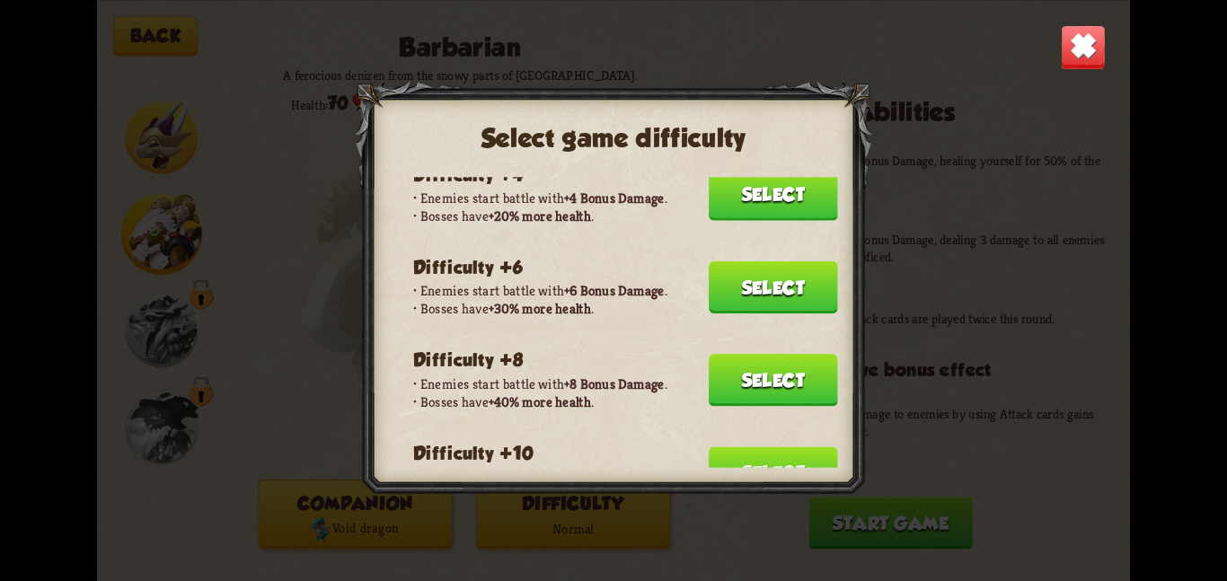
scroll to position [214, 0]
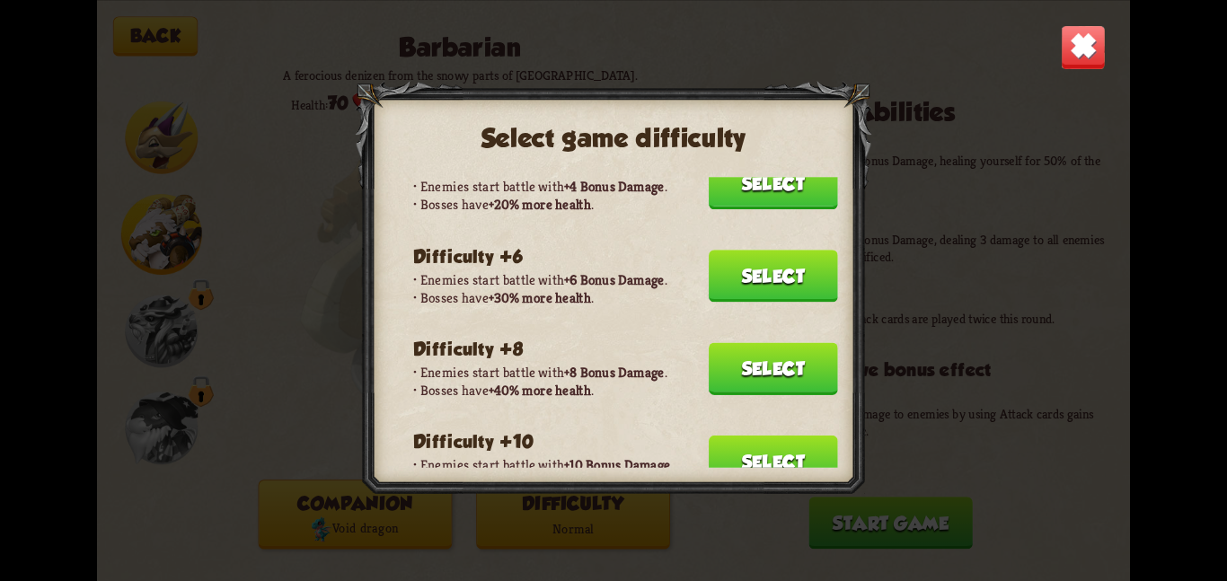
click at [724, 435] on button "Select" at bounding box center [773, 461] width 129 height 52
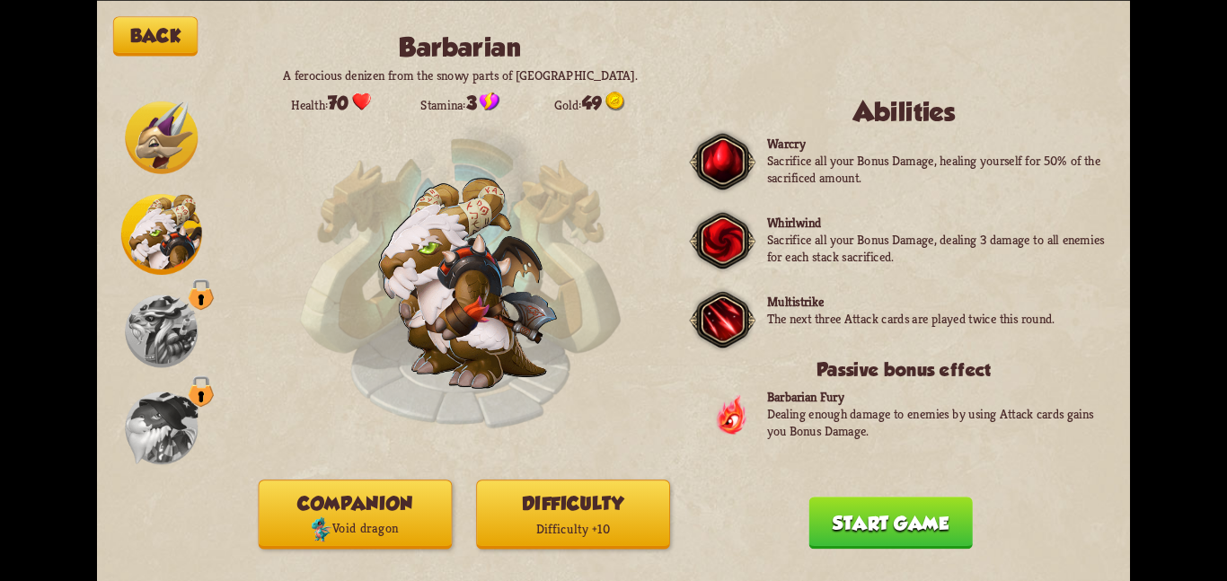
click at [868, 512] on button "Start game" at bounding box center [891, 523] width 164 height 52
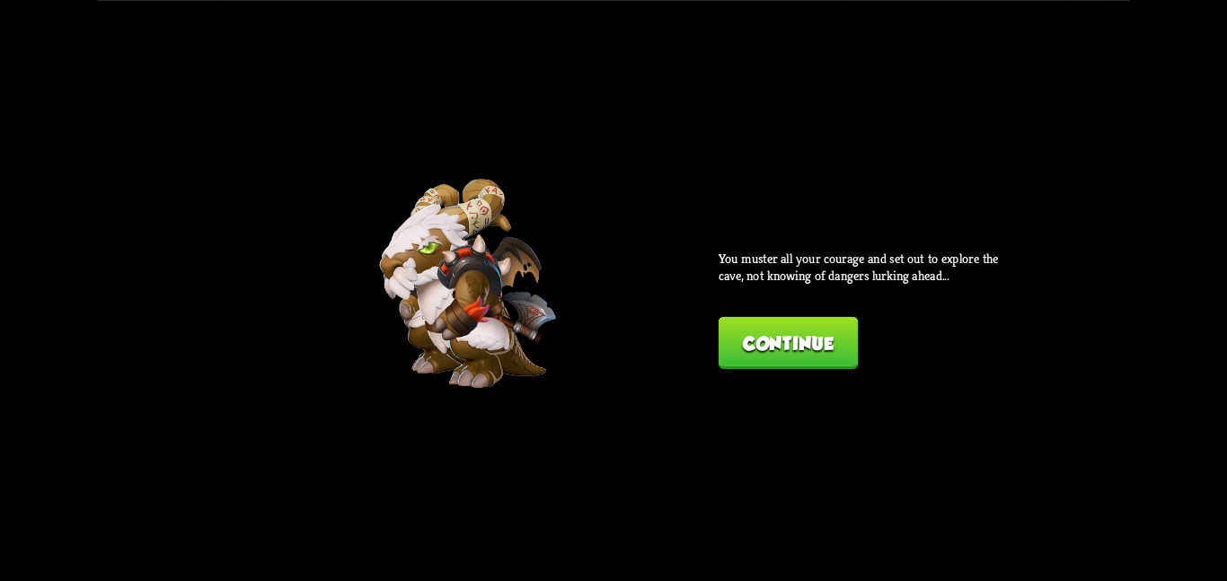
click at [791, 349] on button "Continue" at bounding box center [788, 342] width 139 height 52
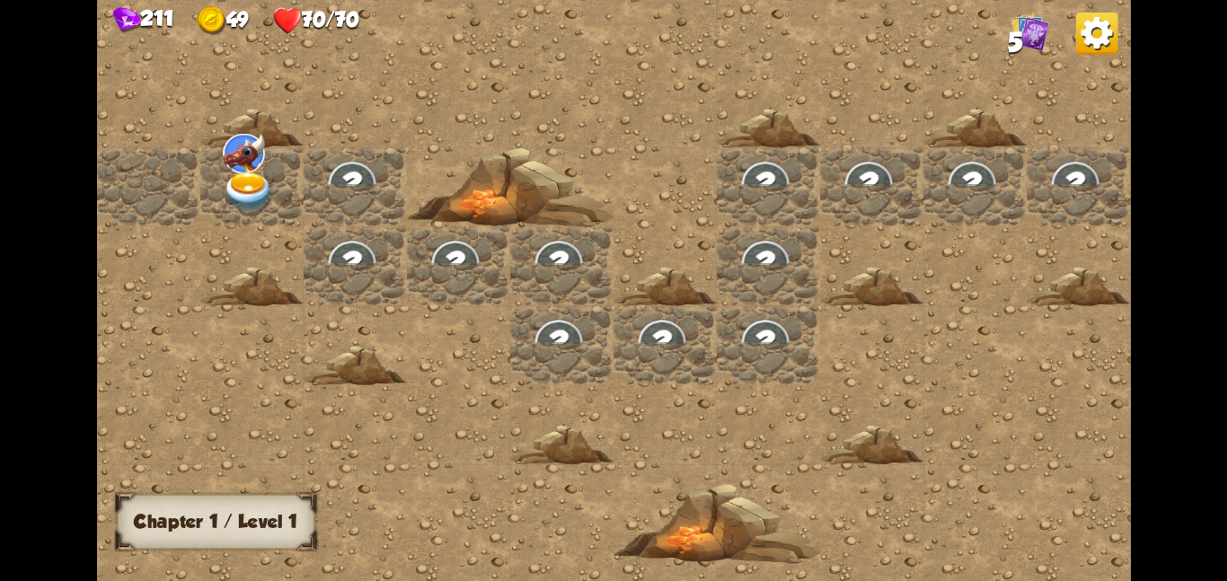
click at [235, 169] on img at bounding box center [244, 153] width 42 height 40
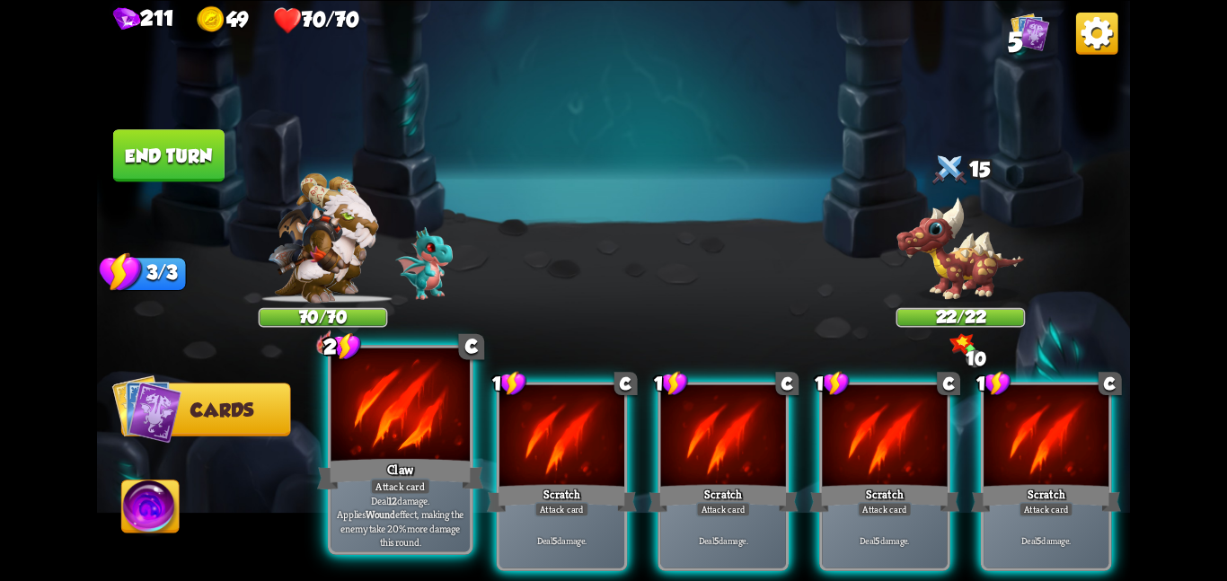
click at [401, 446] on div at bounding box center [400, 406] width 139 height 117
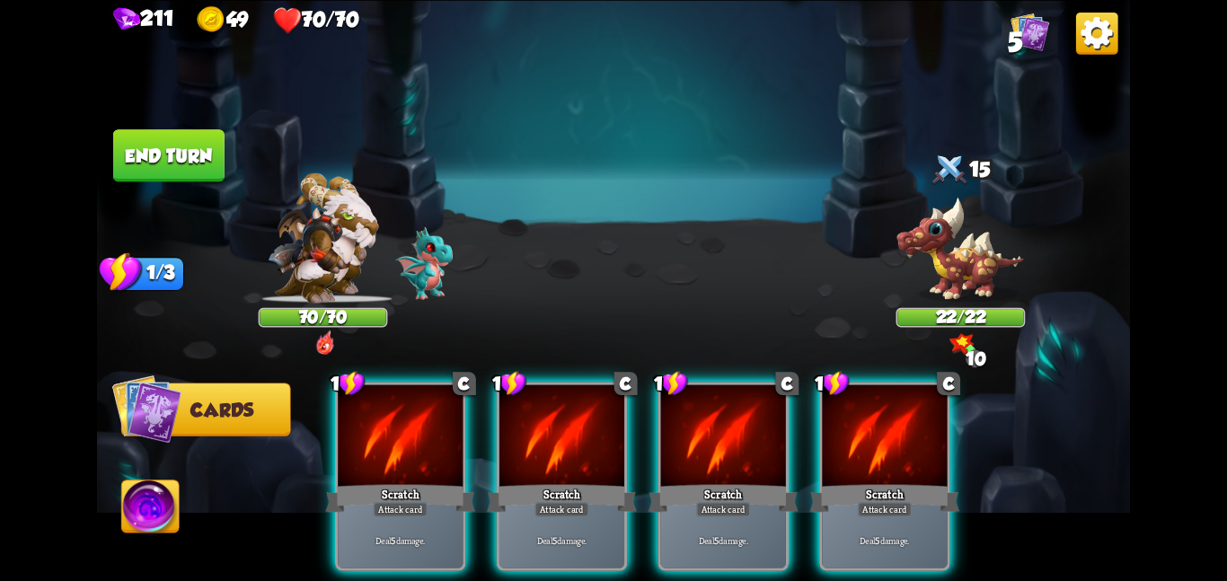
click at [401, 446] on div at bounding box center [400, 436] width 125 height 105
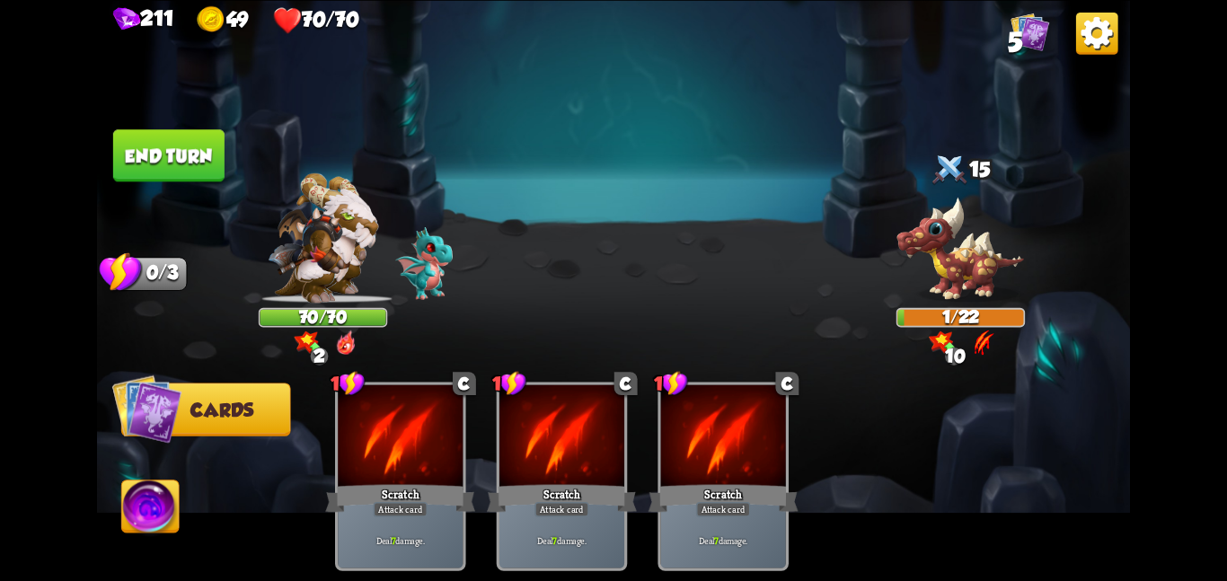
click at [154, 152] on button "End turn" at bounding box center [168, 155] width 111 height 52
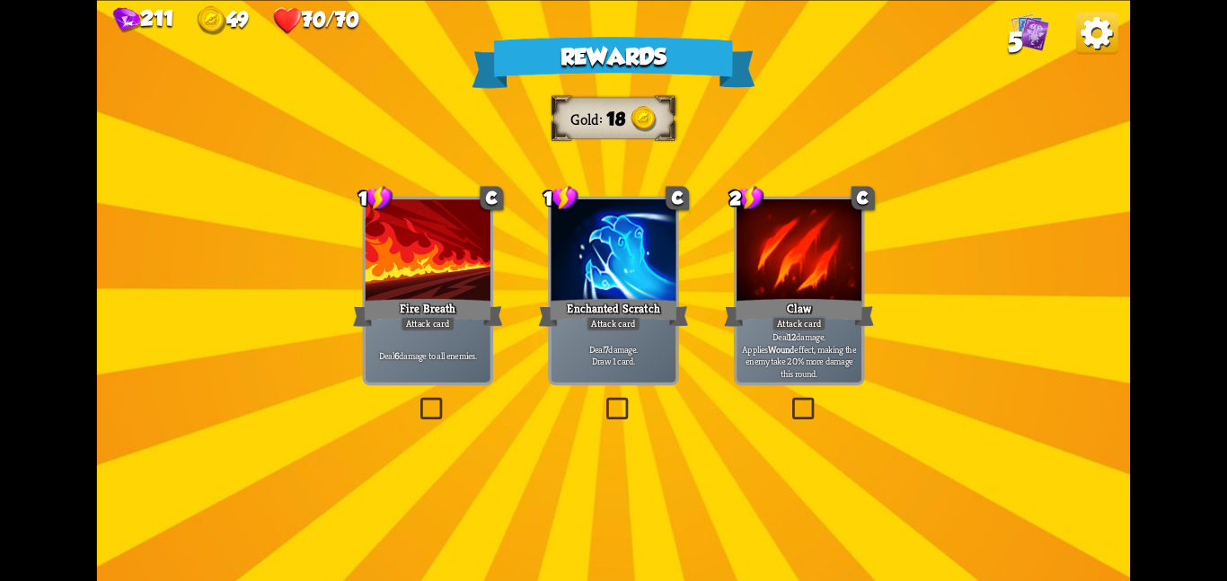
click at [779, 307] on div "Claw" at bounding box center [799, 312] width 150 height 33
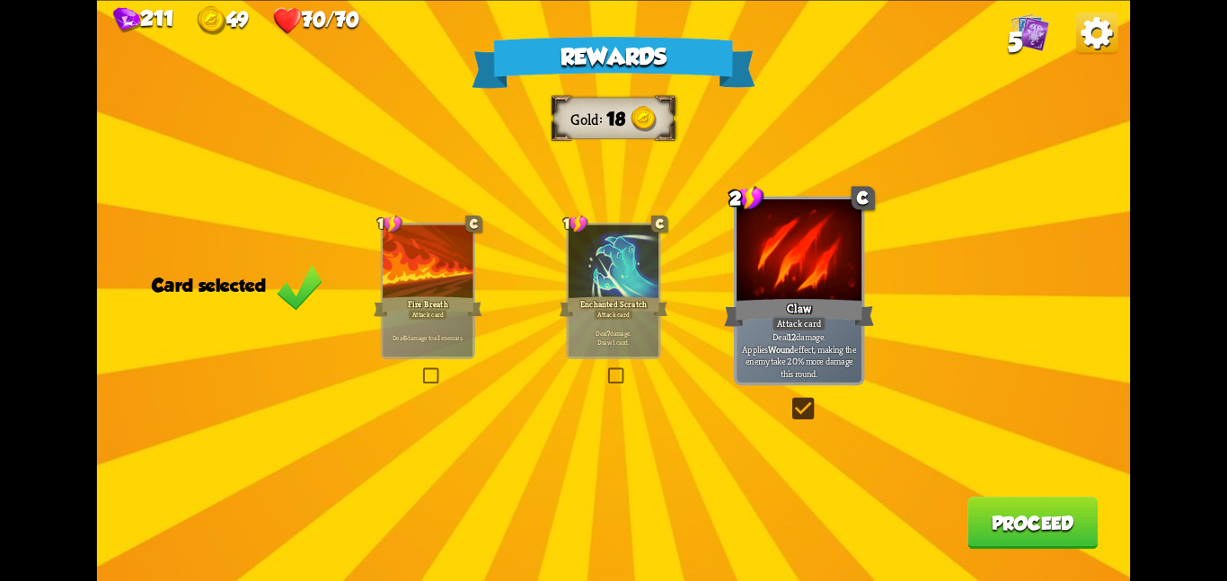
click at [1011, 515] on button "Proceed" at bounding box center [1033, 523] width 130 height 52
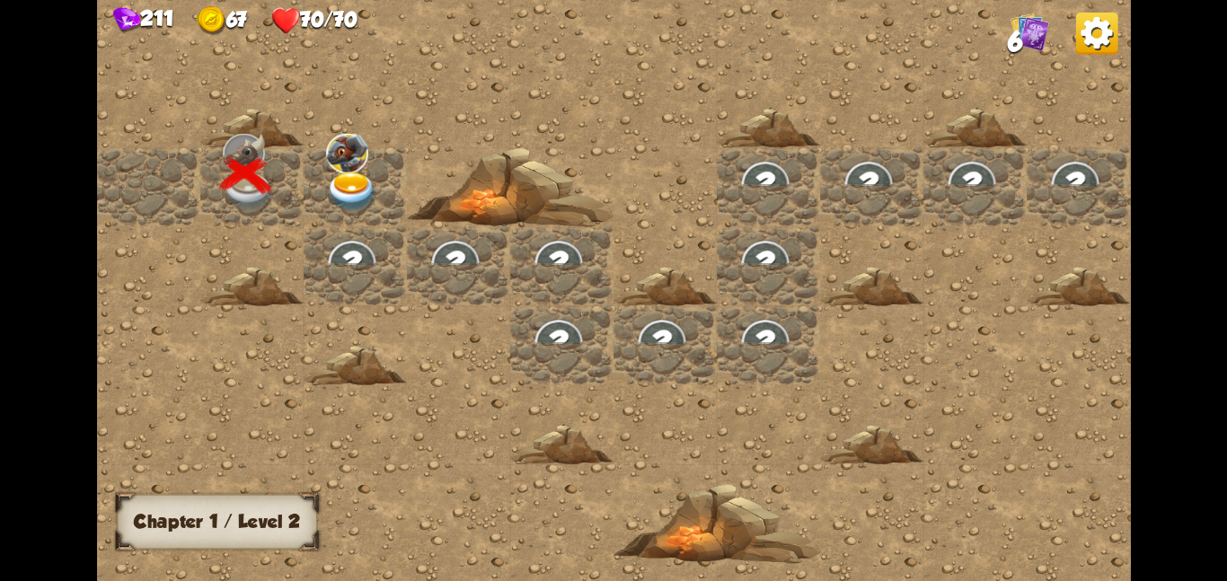
click at [387, 205] on div at bounding box center [355, 185] width 103 height 79
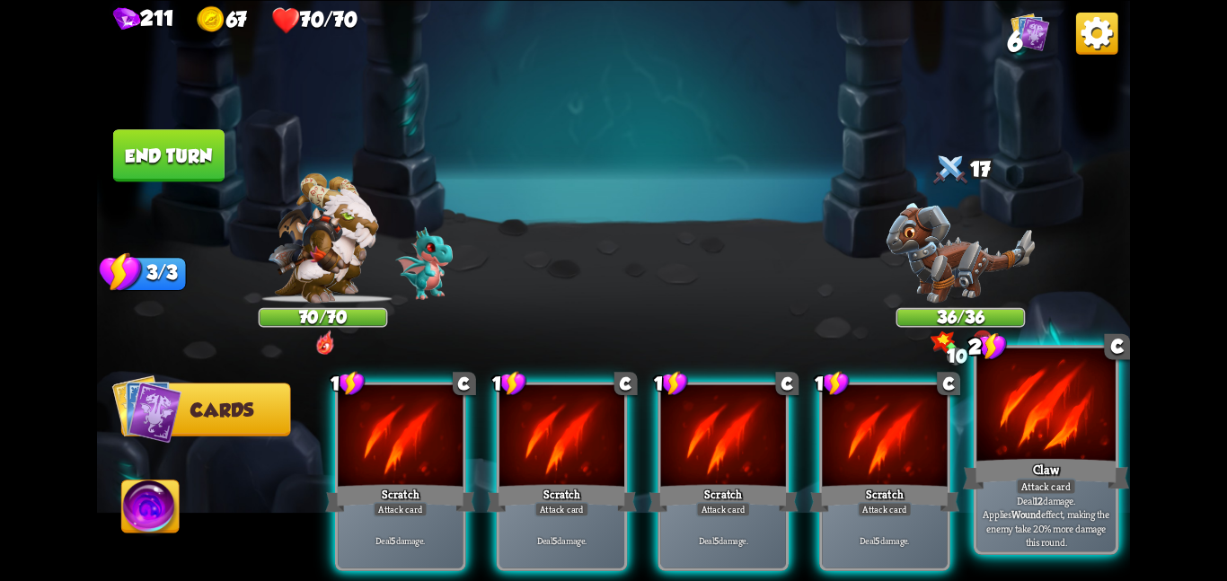
click at [1021, 427] on div at bounding box center [1046, 406] width 139 height 117
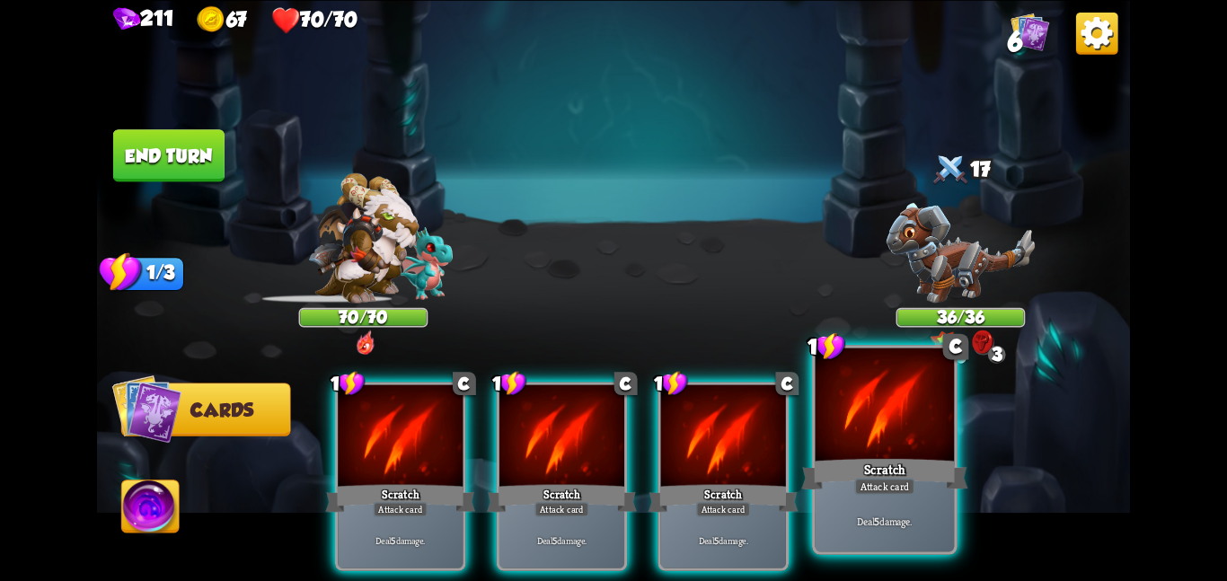
click at [849, 460] on div "Scratch" at bounding box center [884, 473] width 166 height 37
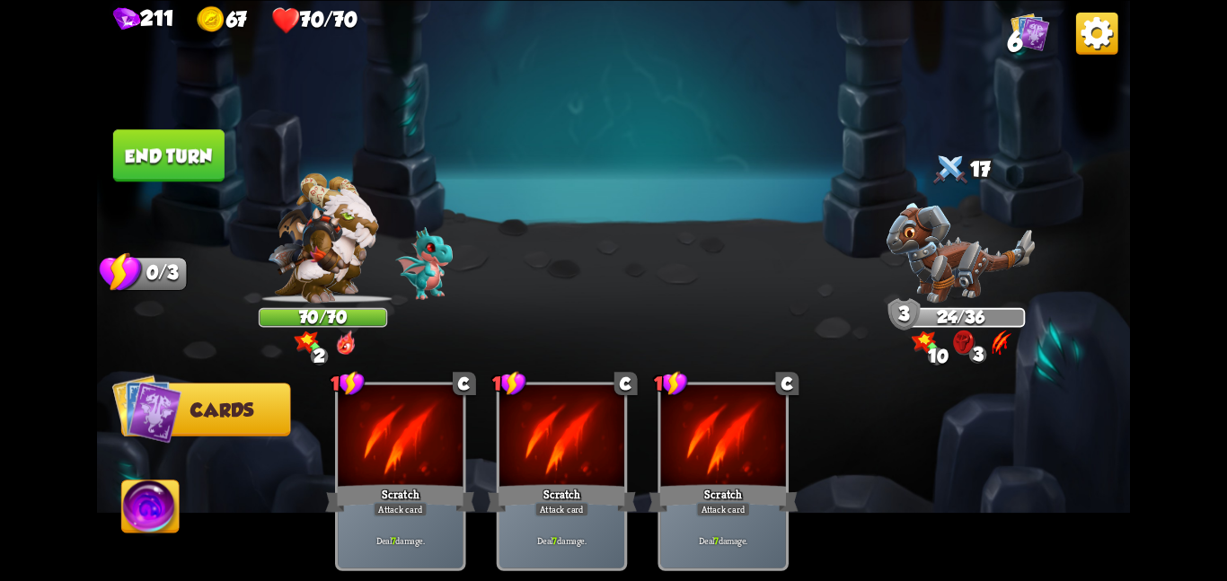
click at [161, 527] on img at bounding box center [150, 510] width 57 height 58
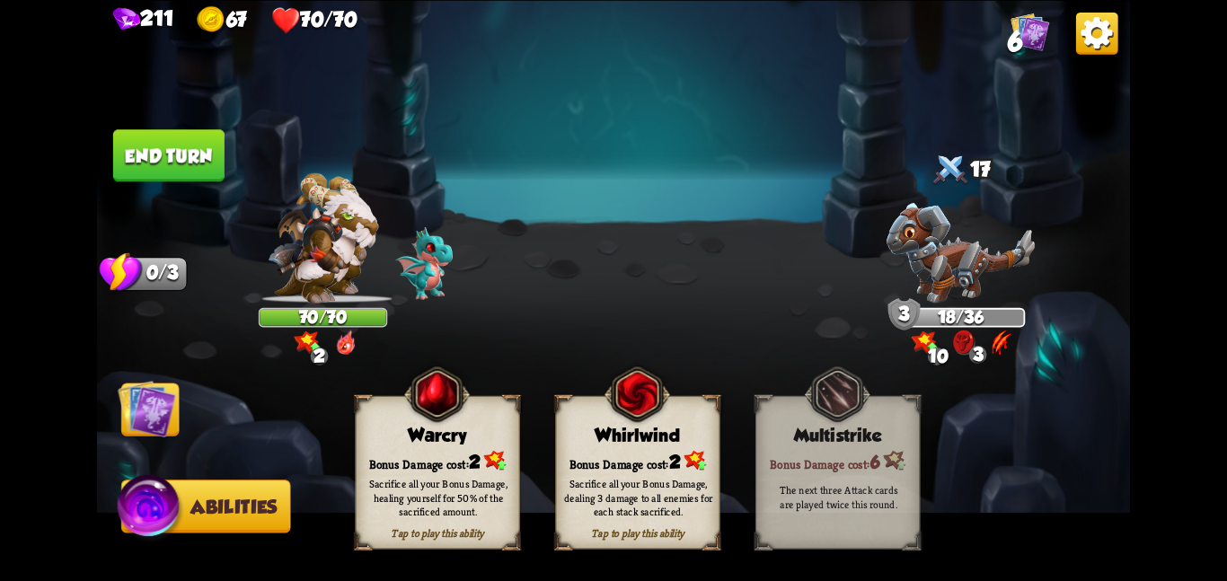
click at [163, 403] on img at bounding box center [147, 408] width 58 height 58
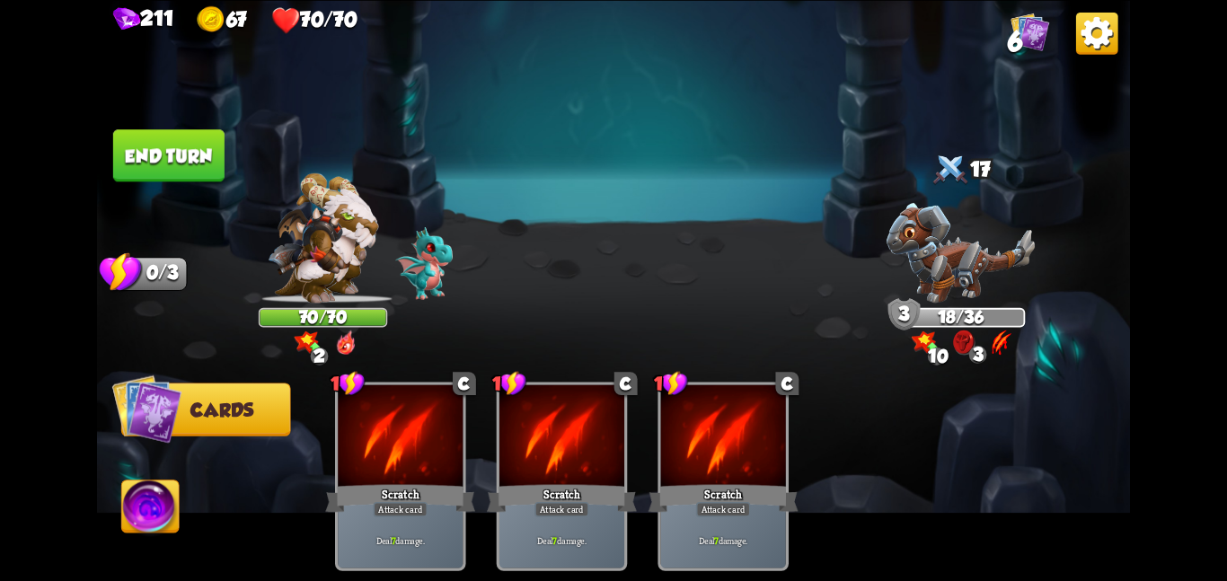
click at [165, 135] on button "End turn" at bounding box center [168, 155] width 111 height 52
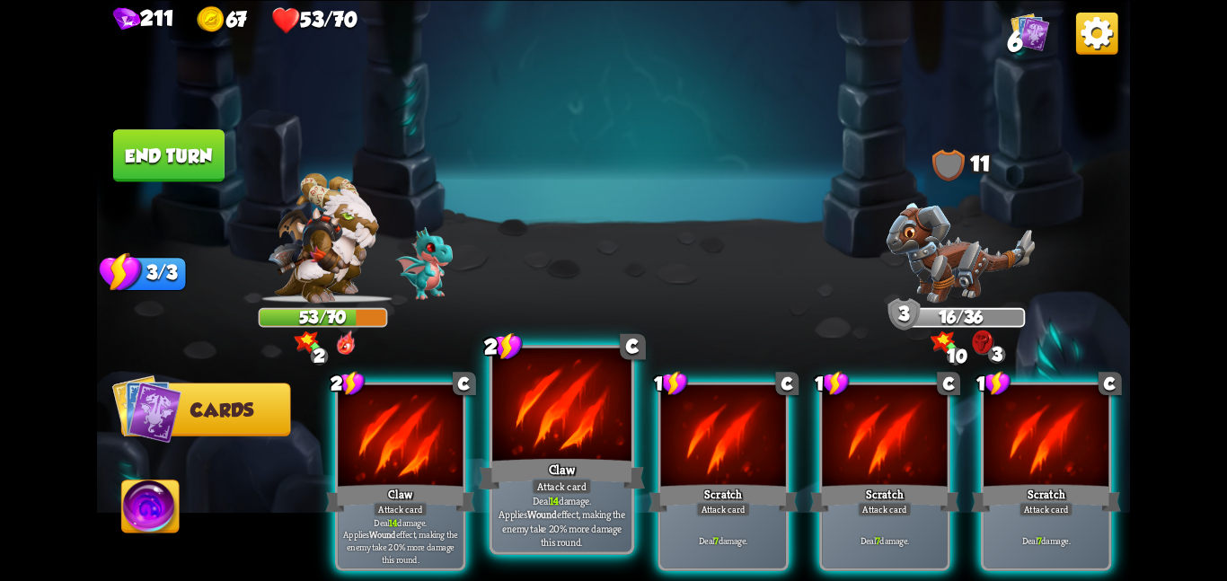
click at [499, 426] on div at bounding box center [561, 406] width 139 height 117
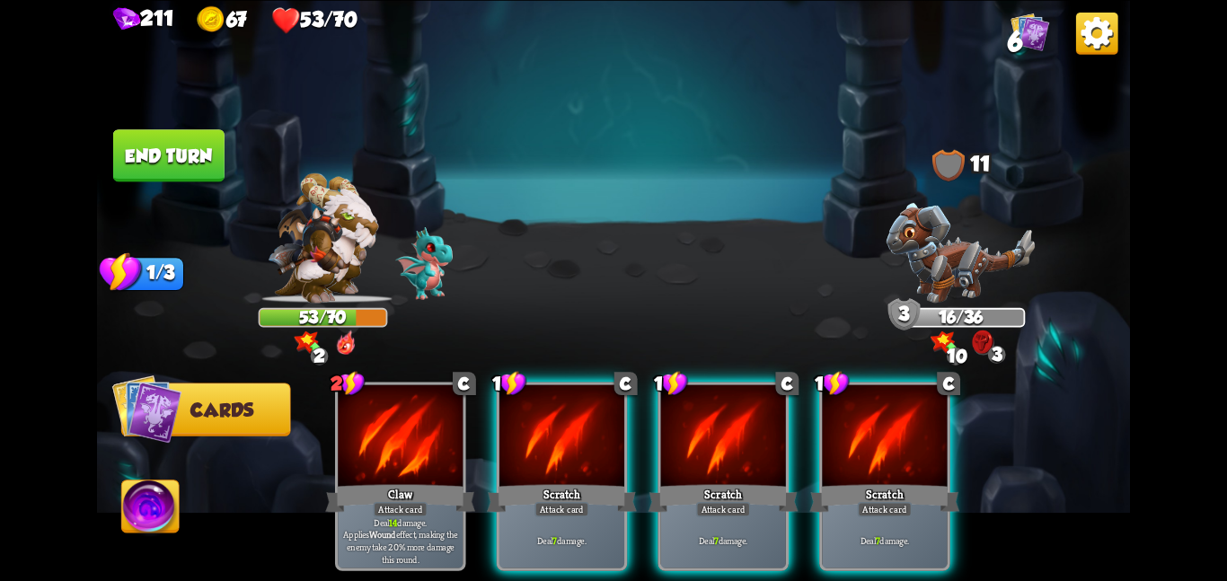
click at [499, 426] on div at bounding box center [561, 436] width 125 height 105
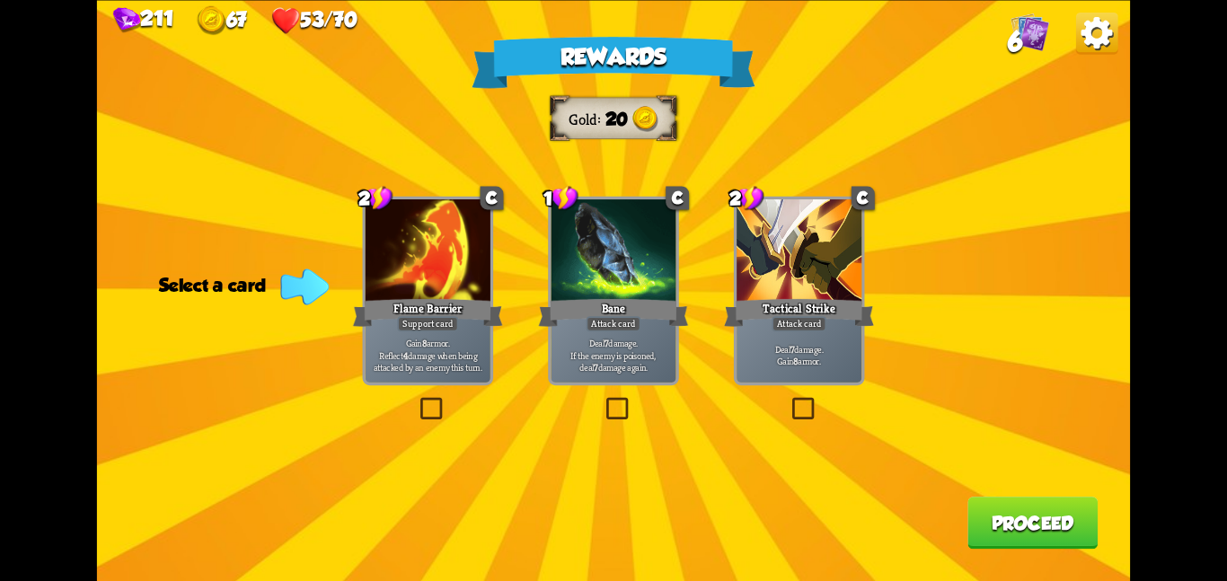
click at [812, 278] on div at bounding box center [799, 251] width 125 height 105
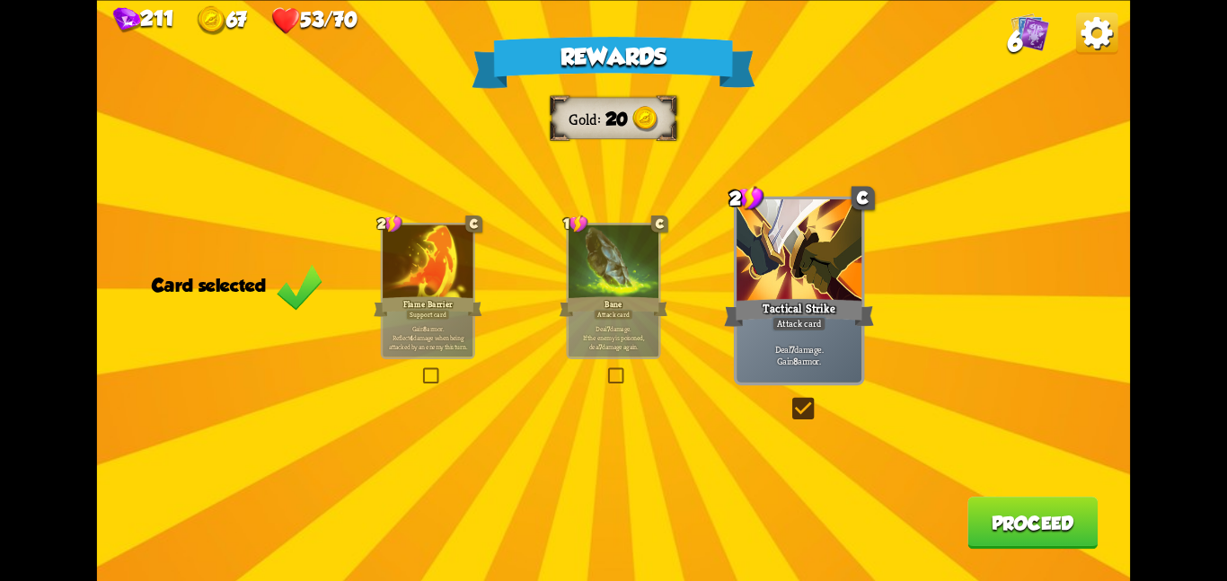
click at [980, 506] on button "Proceed" at bounding box center [1033, 523] width 130 height 52
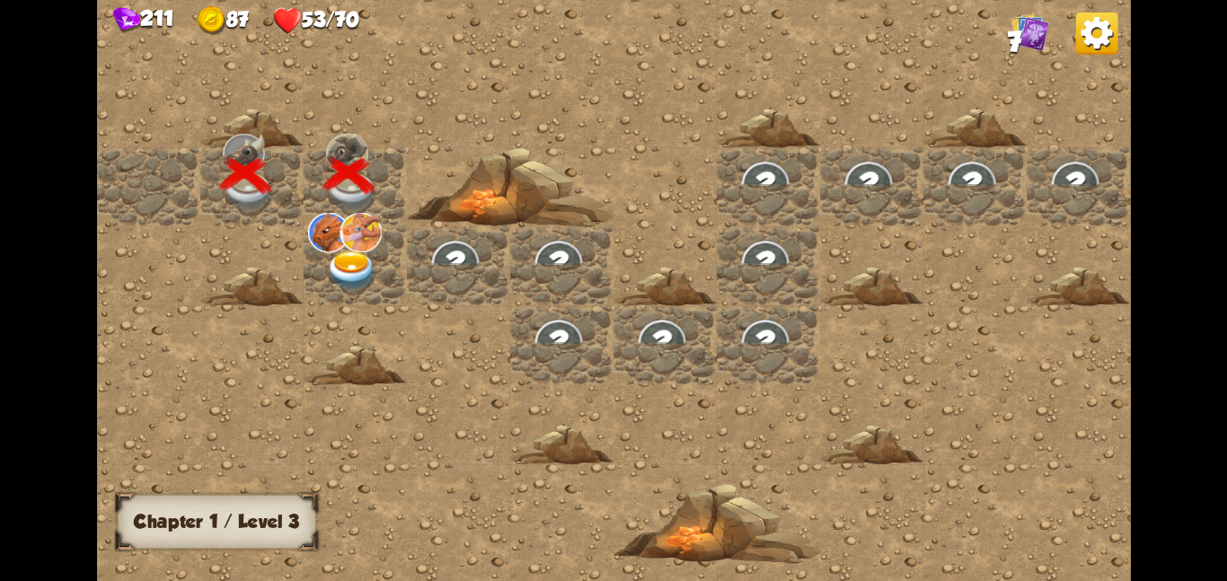
click at [333, 240] on img at bounding box center [328, 232] width 42 height 40
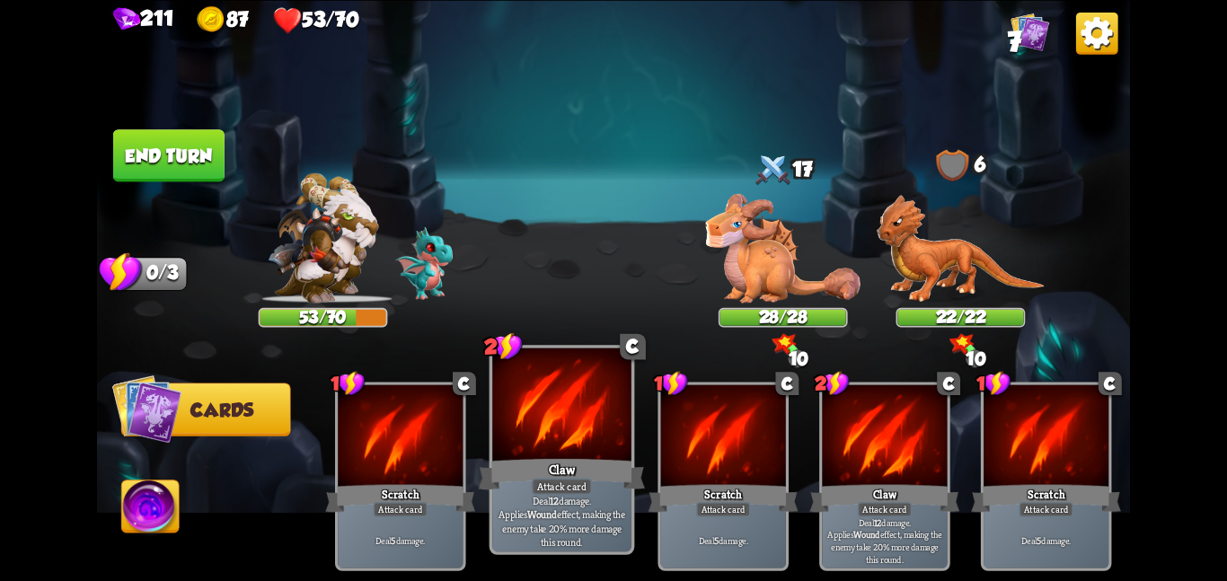
click at [576, 429] on div at bounding box center [561, 406] width 139 height 117
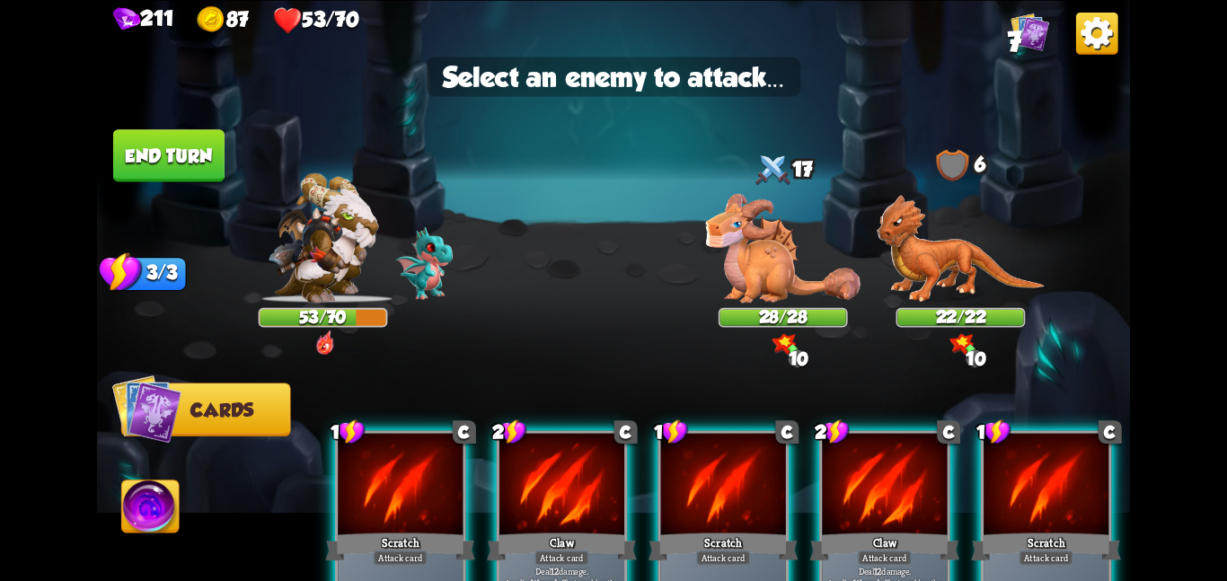
click at [704, 275] on img at bounding box center [613, 290] width 1033 height 581
click at [718, 267] on img at bounding box center [782, 247] width 155 height 109
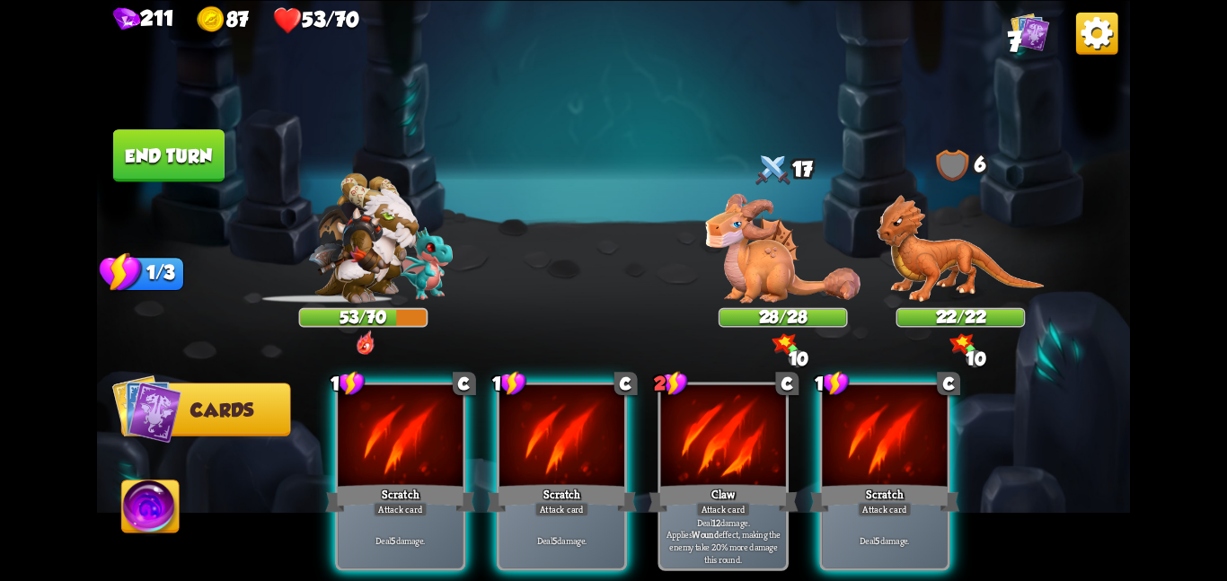
click at [601, 380] on div "1 C Scratch Attack card Deal 5 damage. 1 C Scratch Attack card Deal 5 damage. 2…" at bounding box center [717, 452] width 826 height 259
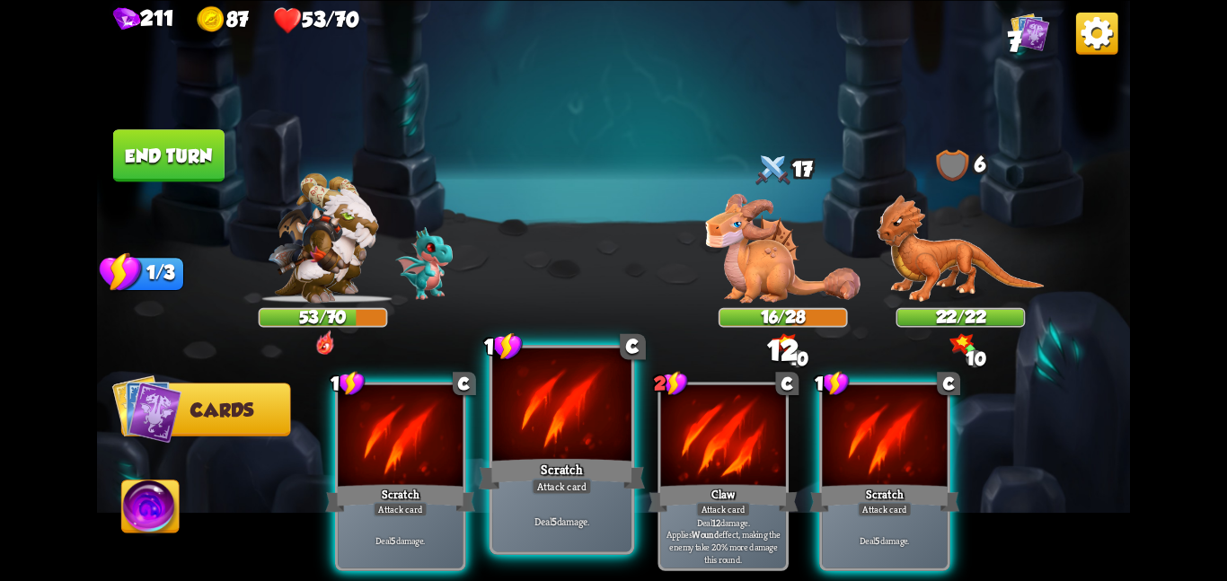
click at [596, 407] on div at bounding box center [561, 406] width 139 height 117
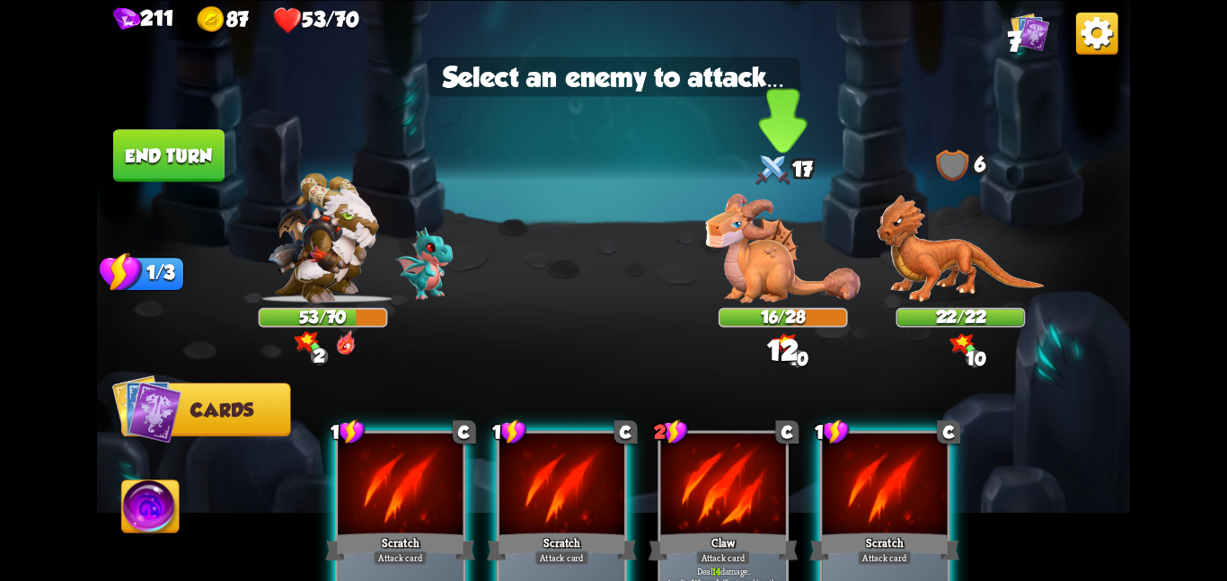
click at [747, 252] on img at bounding box center [782, 247] width 155 height 109
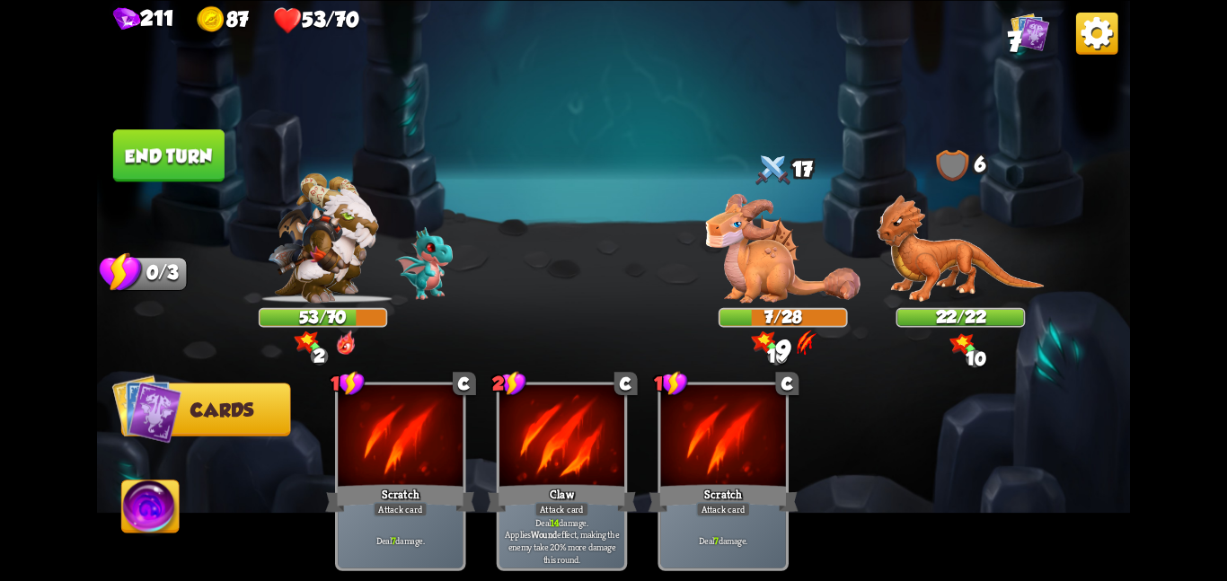
click at [135, 500] on img at bounding box center [150, 510] width 57 height 58
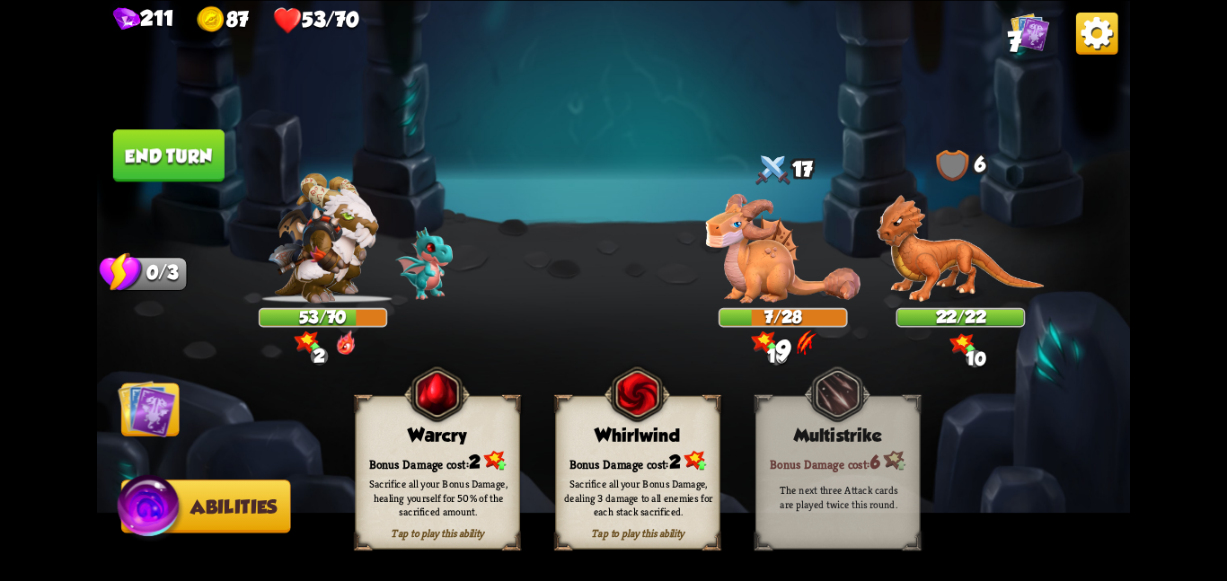
click at [558, 420] on span at bounding box center [564, 409] width 31 height 33
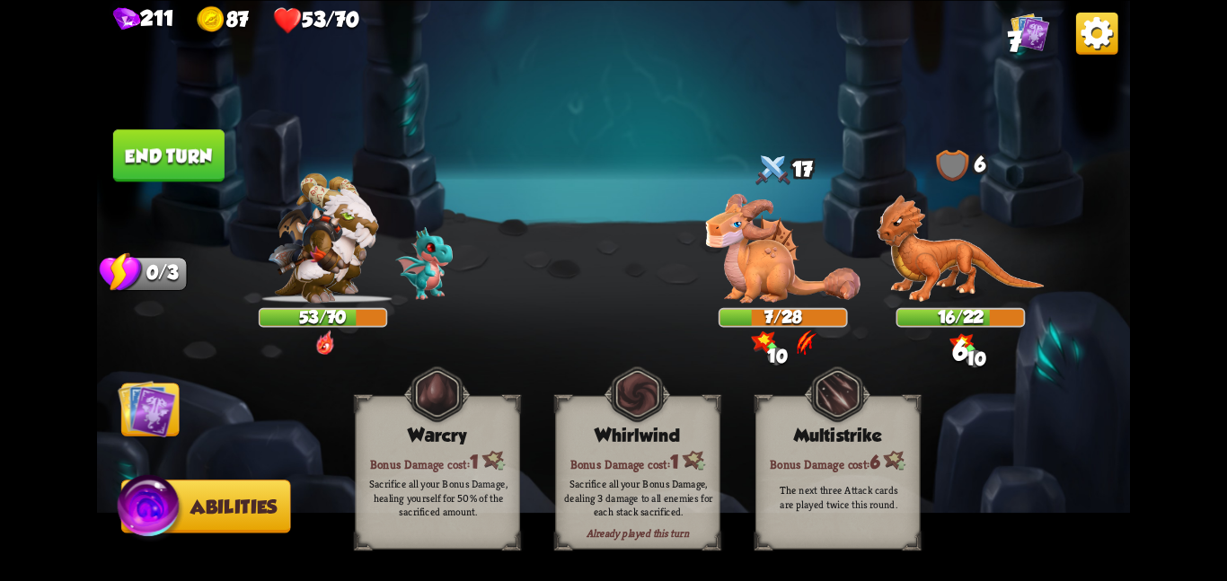
click at [143, 405] on img at bounding box center [147, 408] width 58 height 58
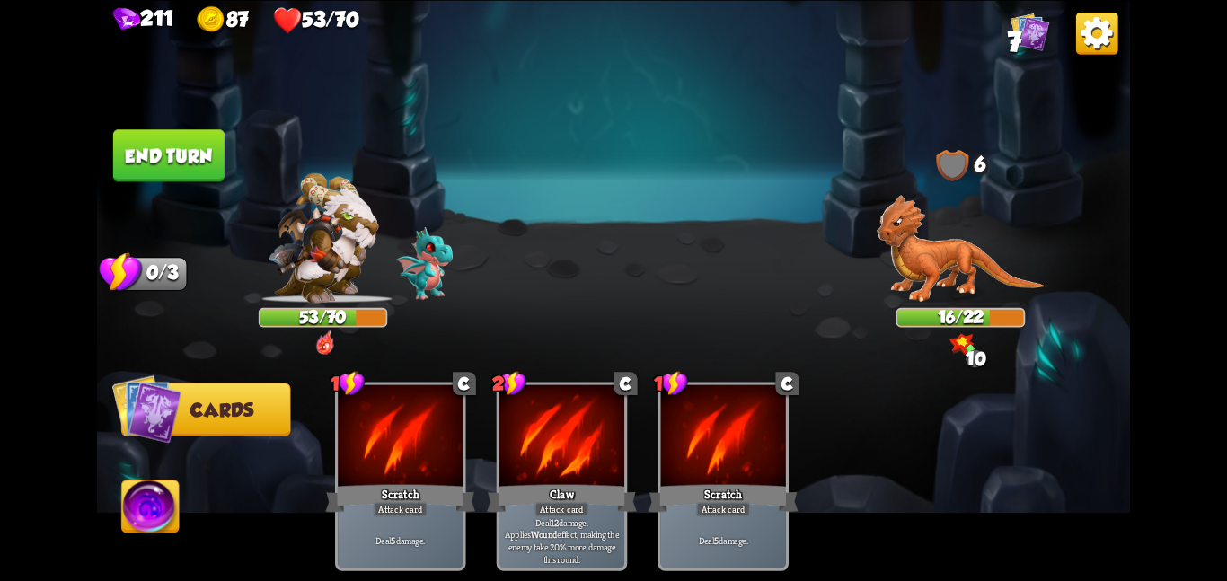
click at [128, 129] on button "End turn" at bounding box center [168, 155] width 111 height 52
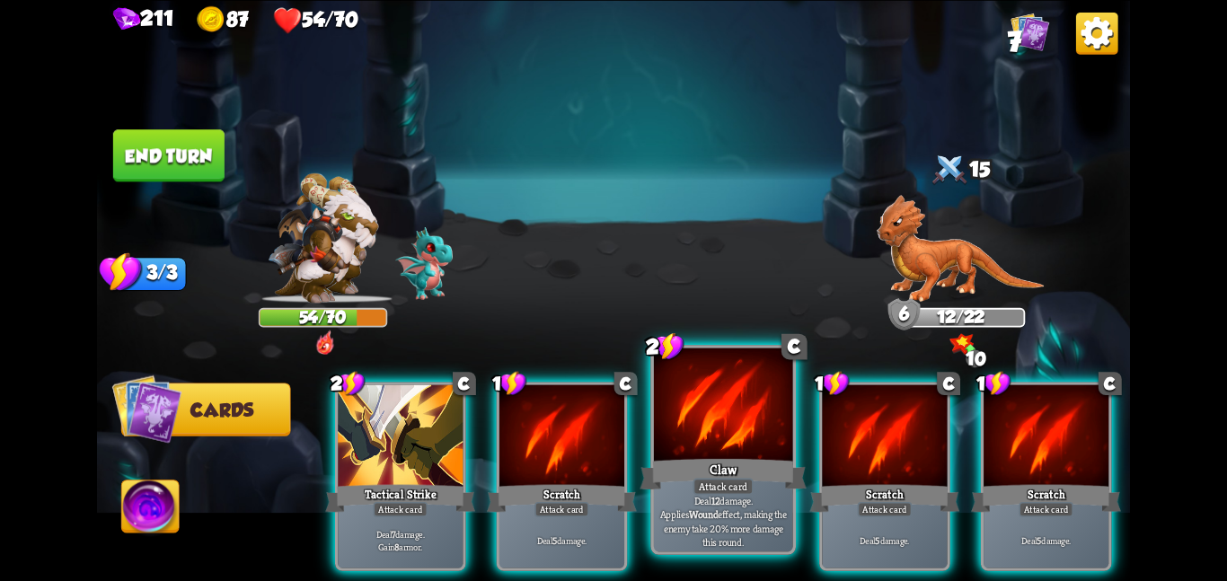
click at [671, 402] on div at bounding box center [723, 406] width 139 height 117
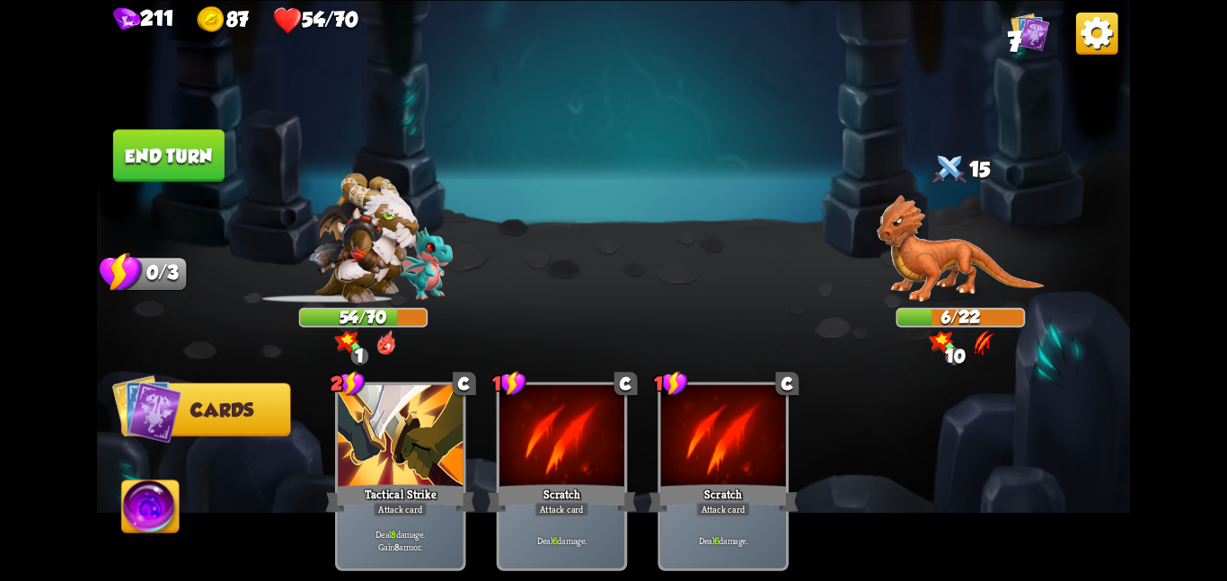
click at [214, 155] on button "End turn" at bounding box center [168, 155] width 111 height 52
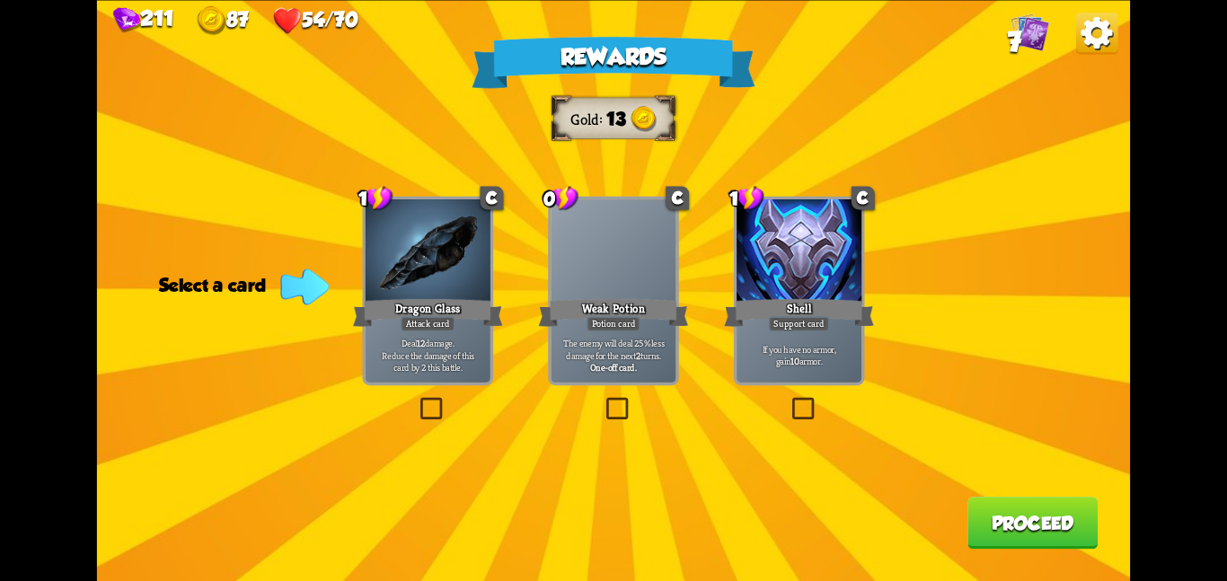
click at [808, 287] on div at bounding box center [799, 251] width 125 height 105
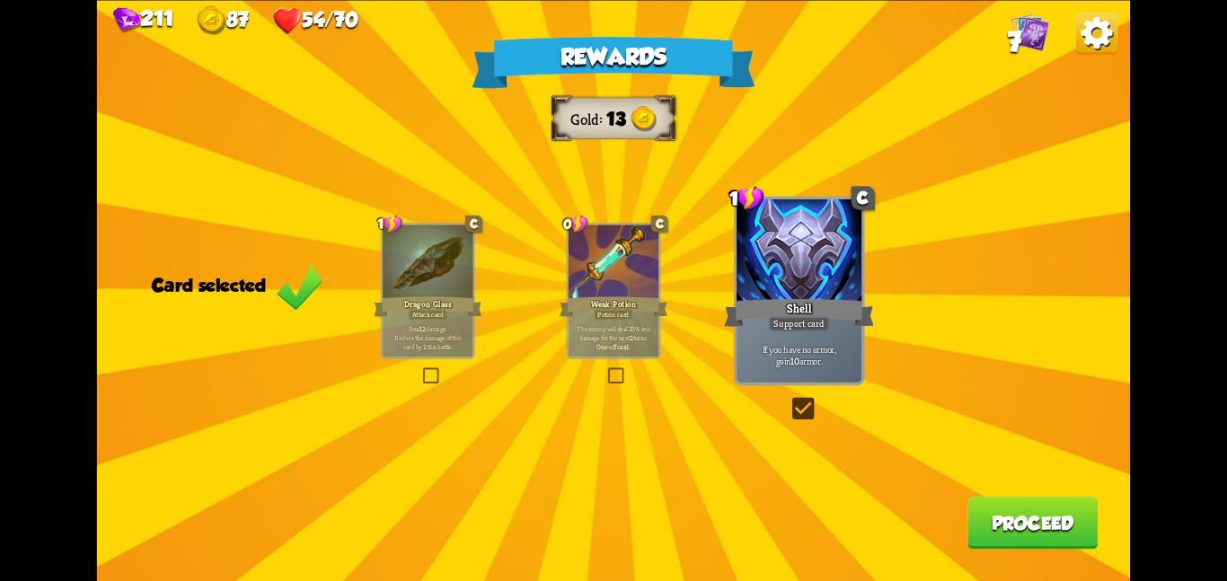
click at [1058, 529] on button "Proceed" at bounding box center [1033, 523] width 130 height 52
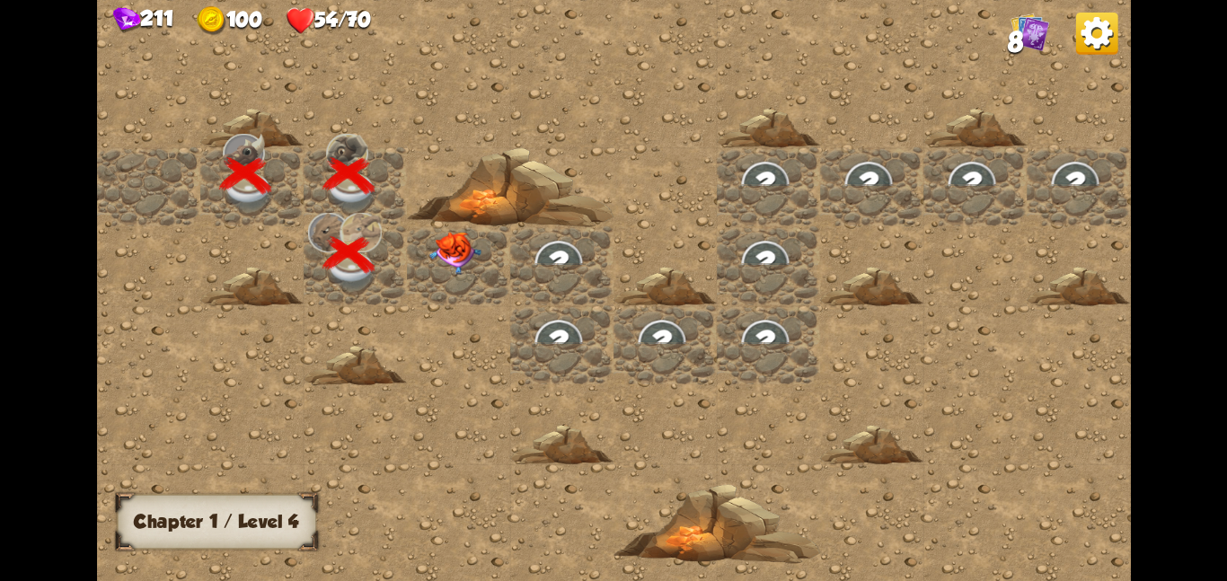
click at [498, 261] on div at bounding box center [458, 264] width 103 height 79
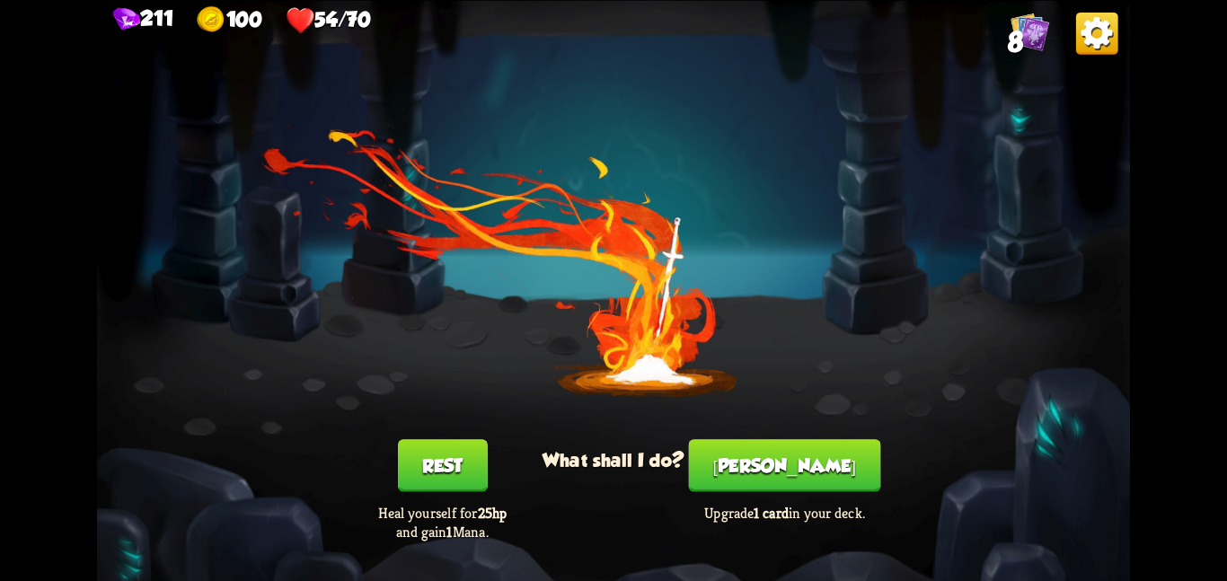
click at [788, 489] on button "Smith" at bounding box center [785, 465] width 192 height 52
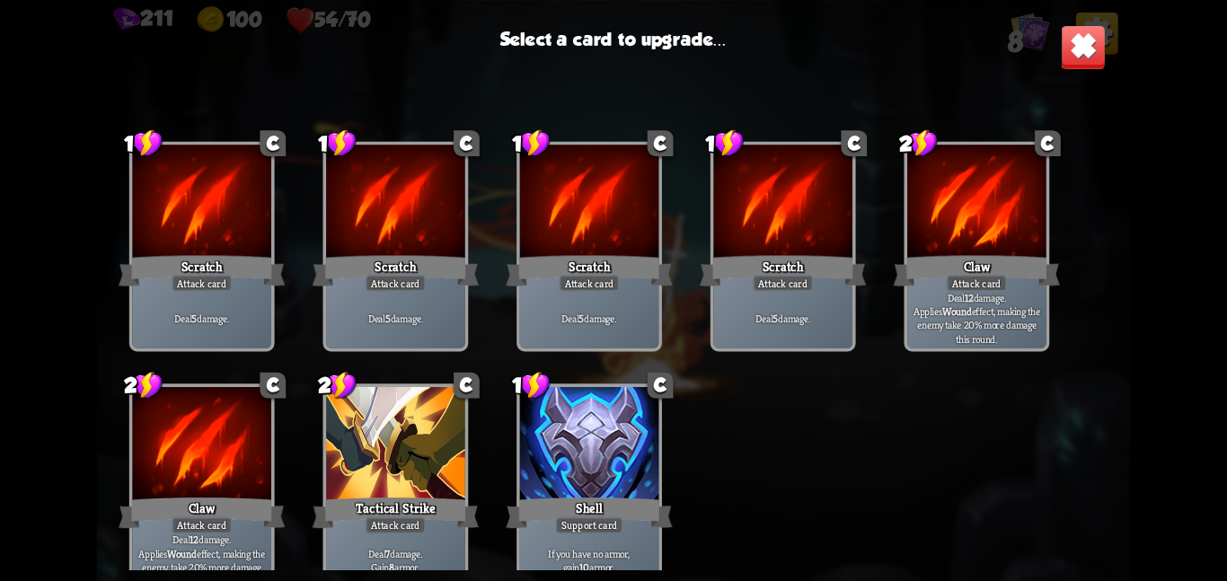
click at [424, 473] on div at bounding box center [395, 445] width 139 height 117
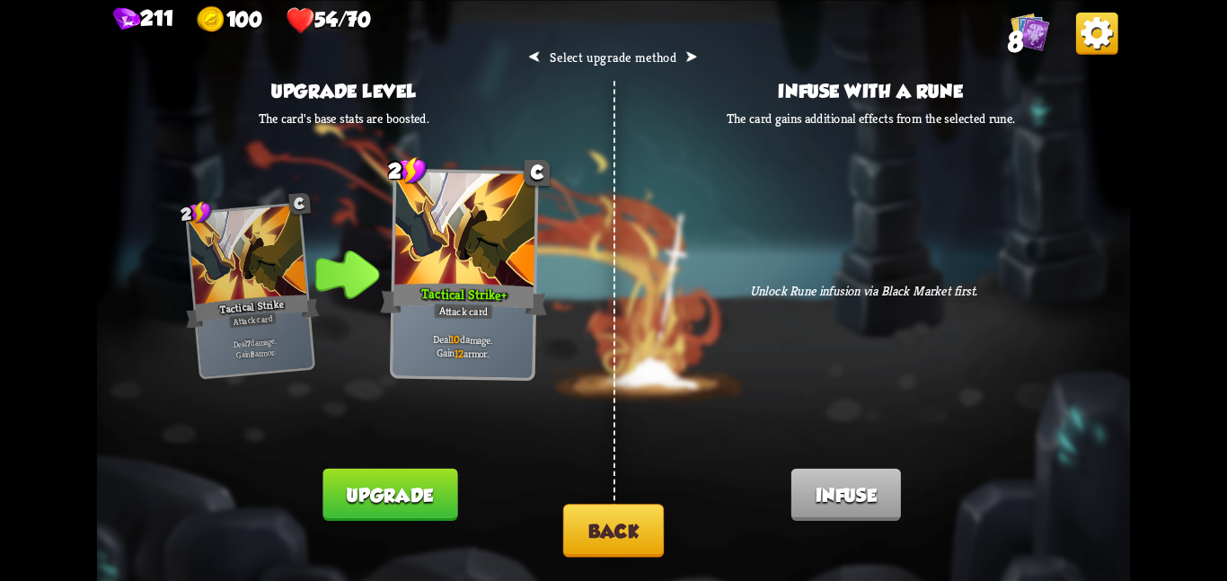
click at [389, 485] on button "Upgrade" at bounding box center [390, 494] width 135 height 52
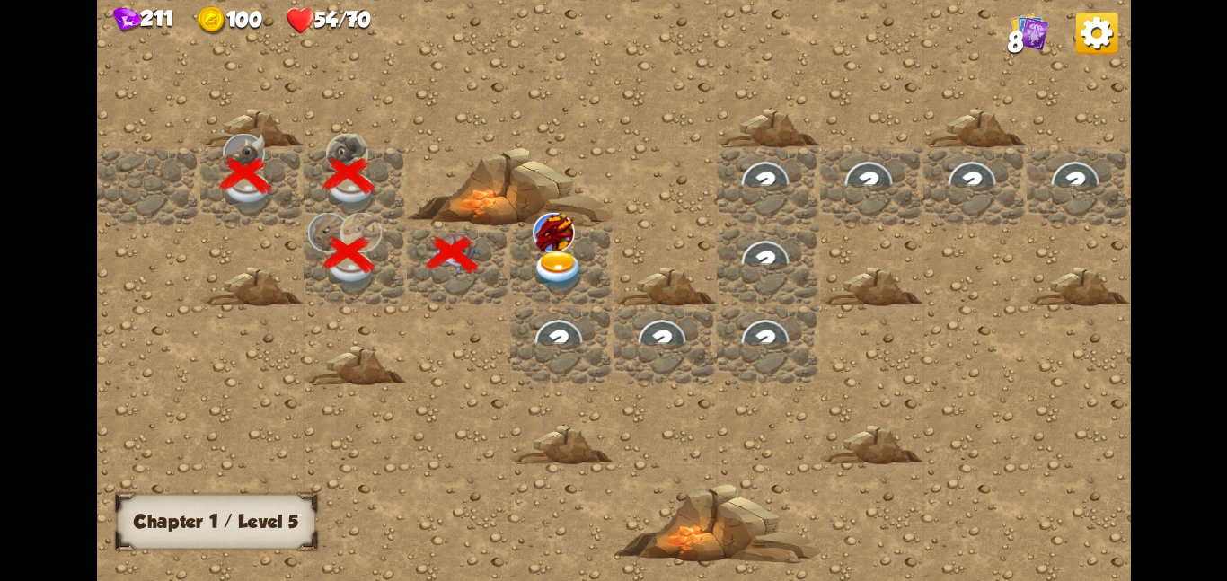
click at [573, 240] on img at bounding box center [554, 232] width 42 height 40
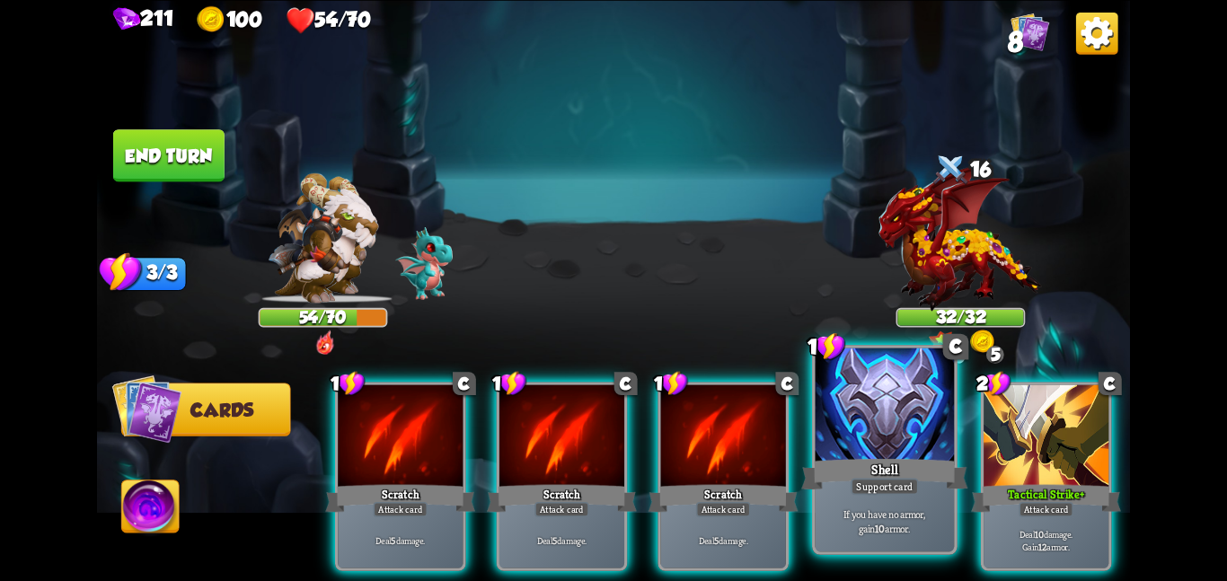
click at [872, 402] on div at bounding box center [885, 406] width 139 height 117
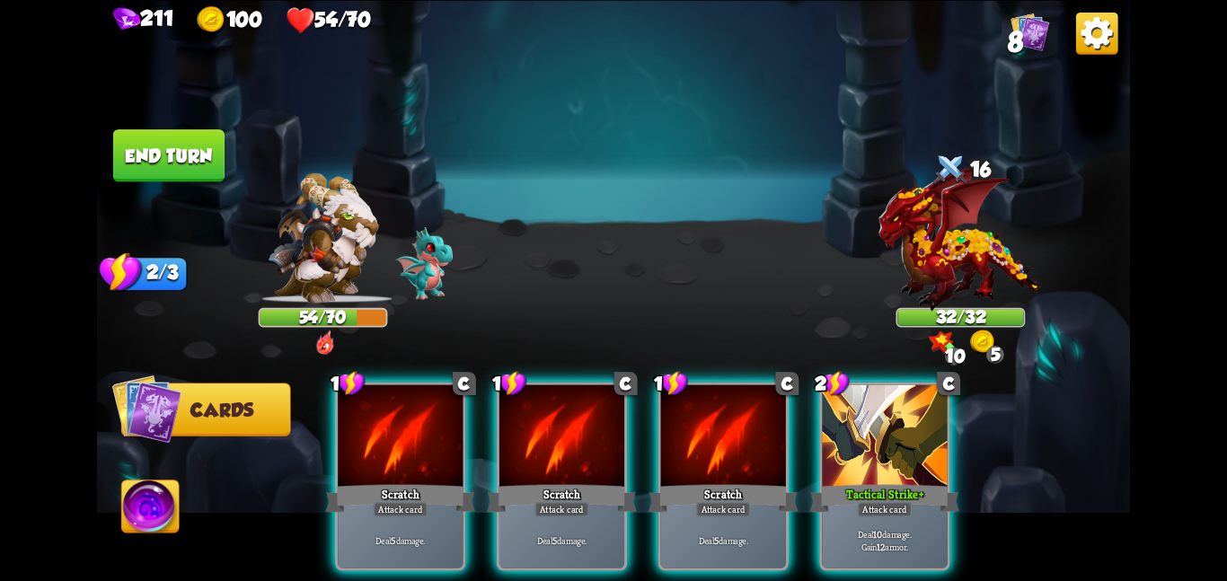
click at [872, 402] on div at bounding box center [884, 436] width 125 height 105
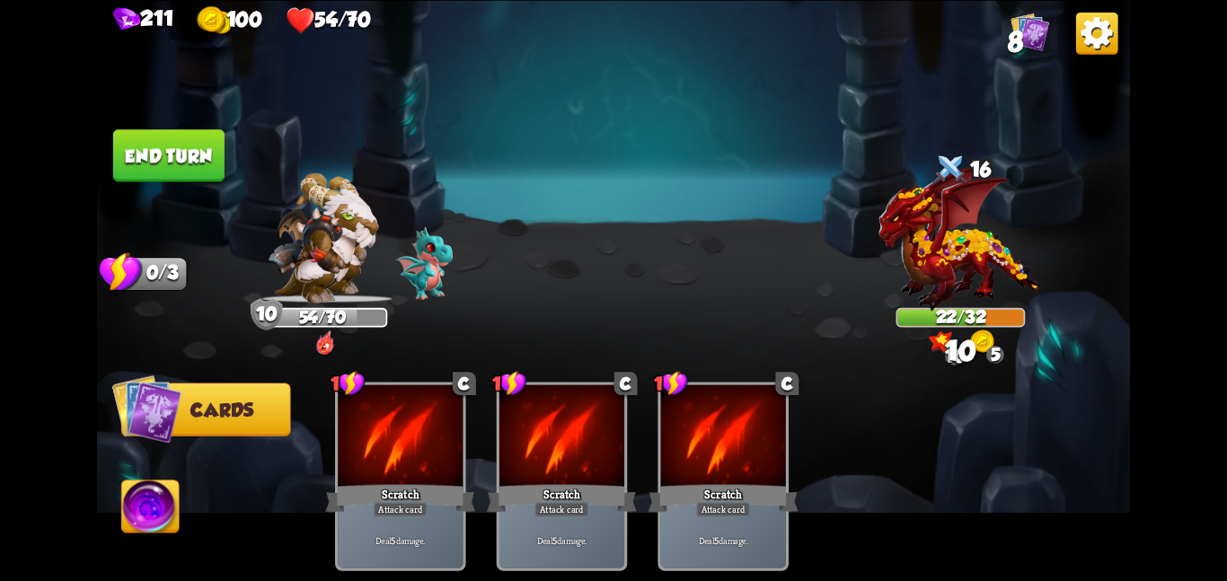
click at [190, 161] on button "End turn" at bounding box center [168, 155] width 111 height 52
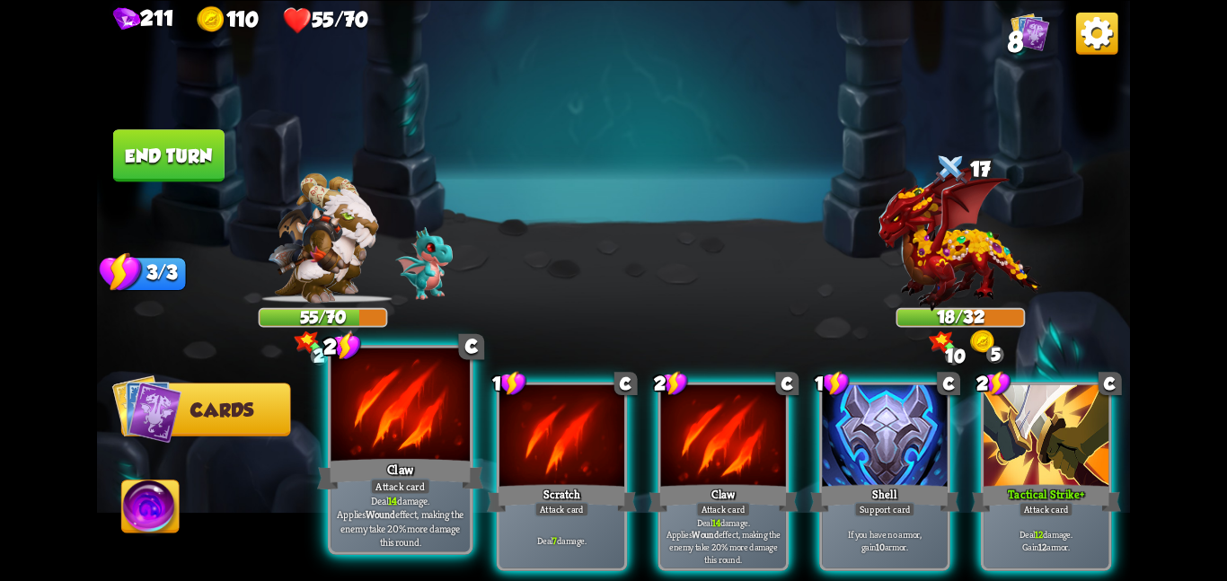
click at [385, 455] on div "Claw" at bounding box center [400, 473] width 166 height 37
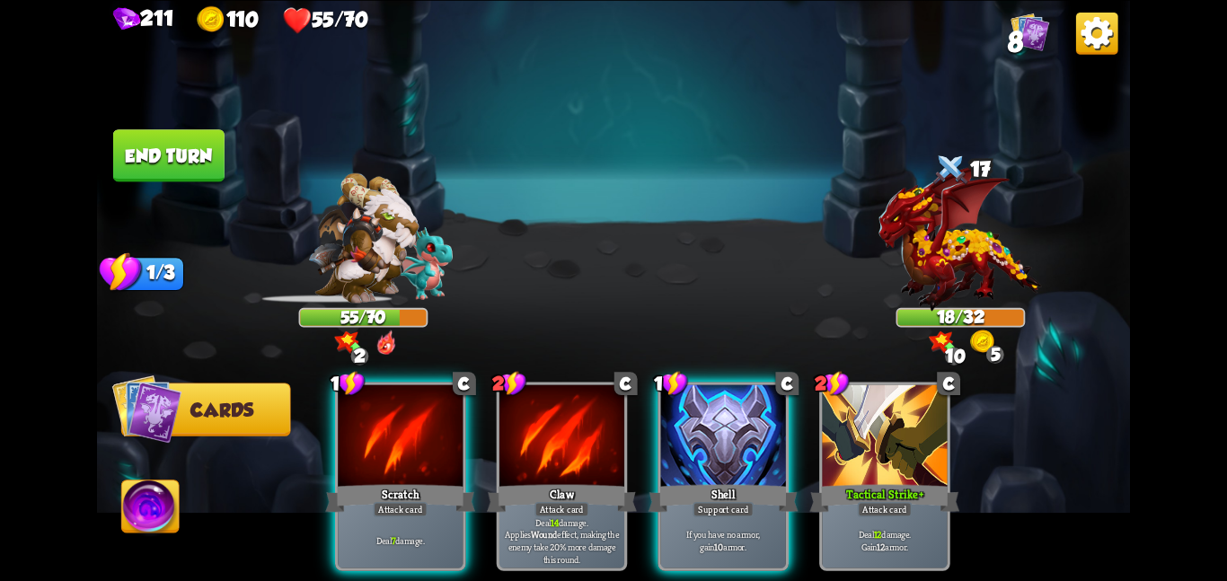
click at [385, 482] on div "Scratch" at bounding box center [400, 498] width 150 height 33
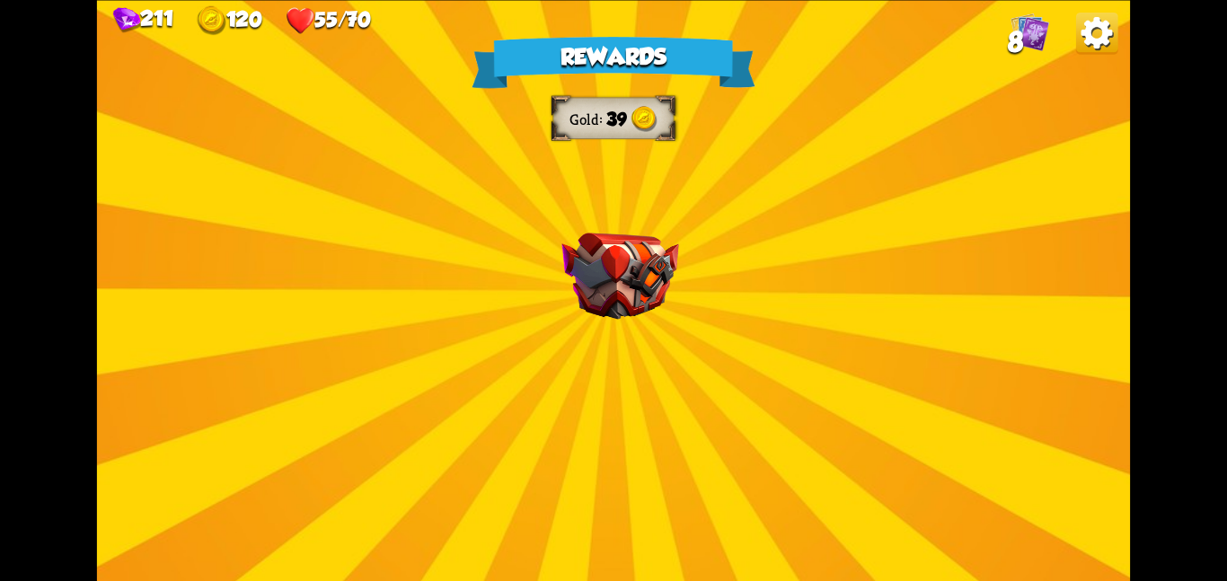
click at [420, 108] on div "Rewards Gold 39 Select a card 1 C Riposte Attack card Deal 5 damage. If the ene…" at bounding box center [613, 290] width 1033 height 581
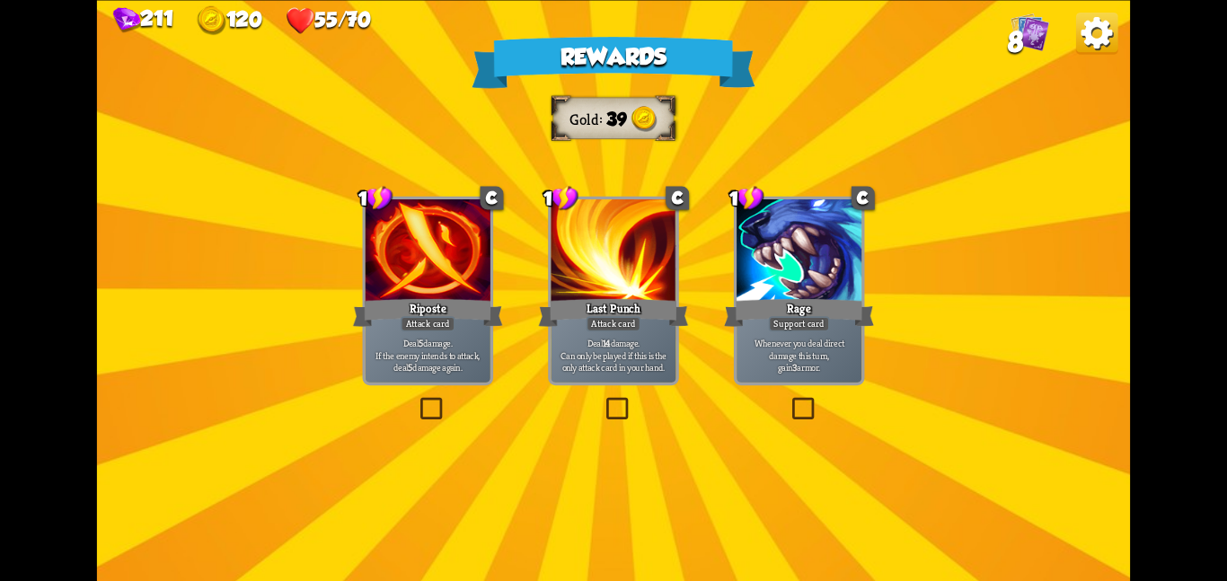
click at [466, 280] on div at bounding box center [428, 251] width 125 height 105
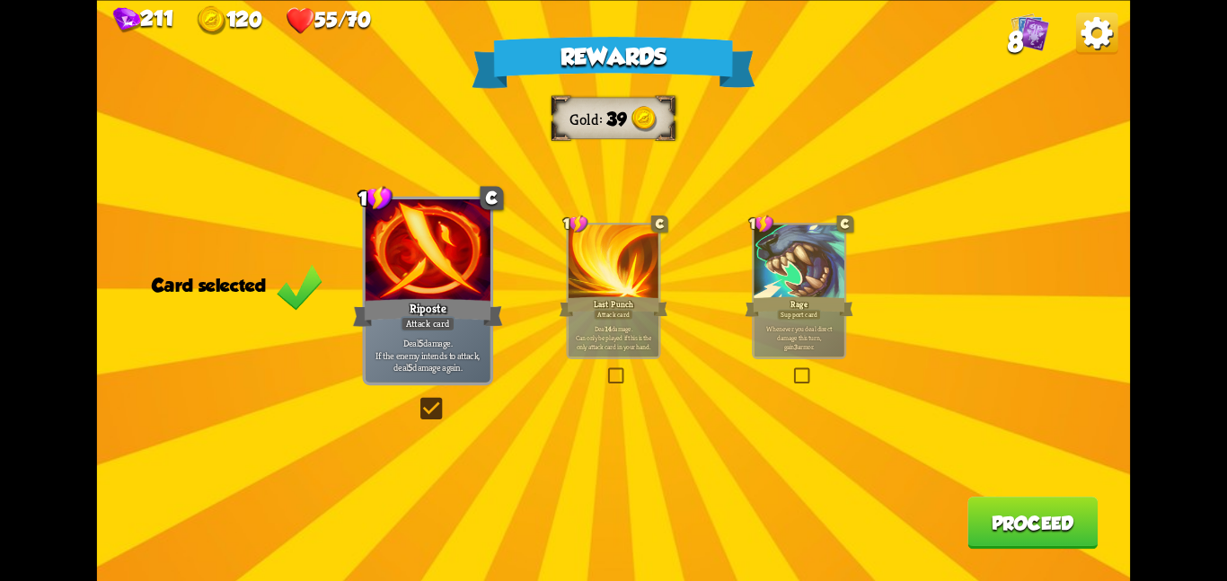
click at [970, 515] on button "Proceed" at bounding box center [1033, 523] width 130 height 52
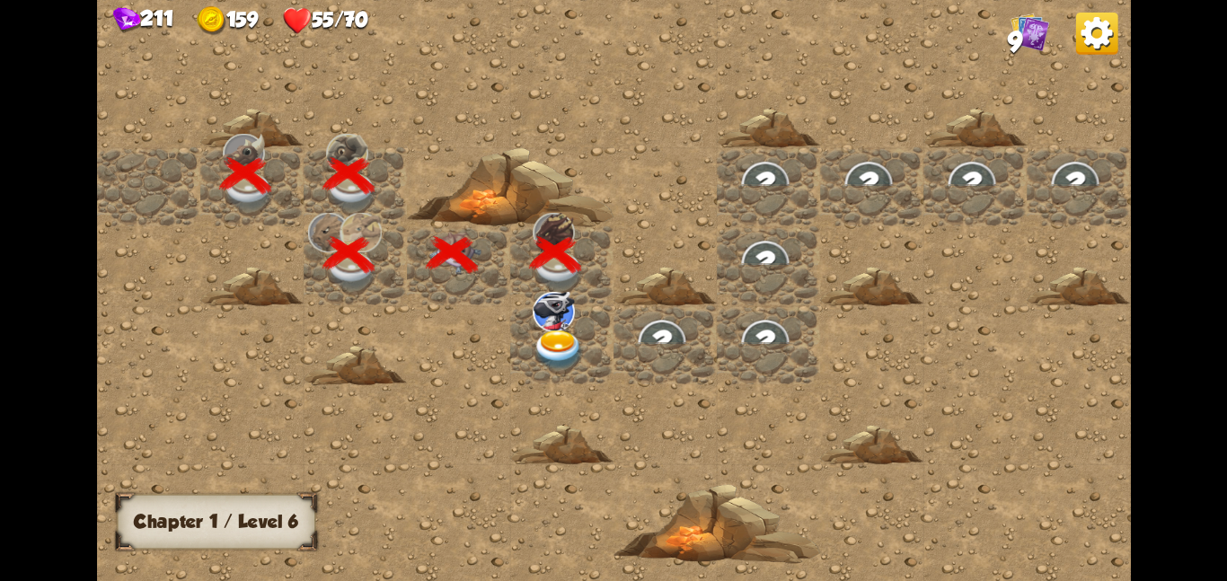
click at [553, 325] on img at bounding box center [554, 311] width 42 height 40
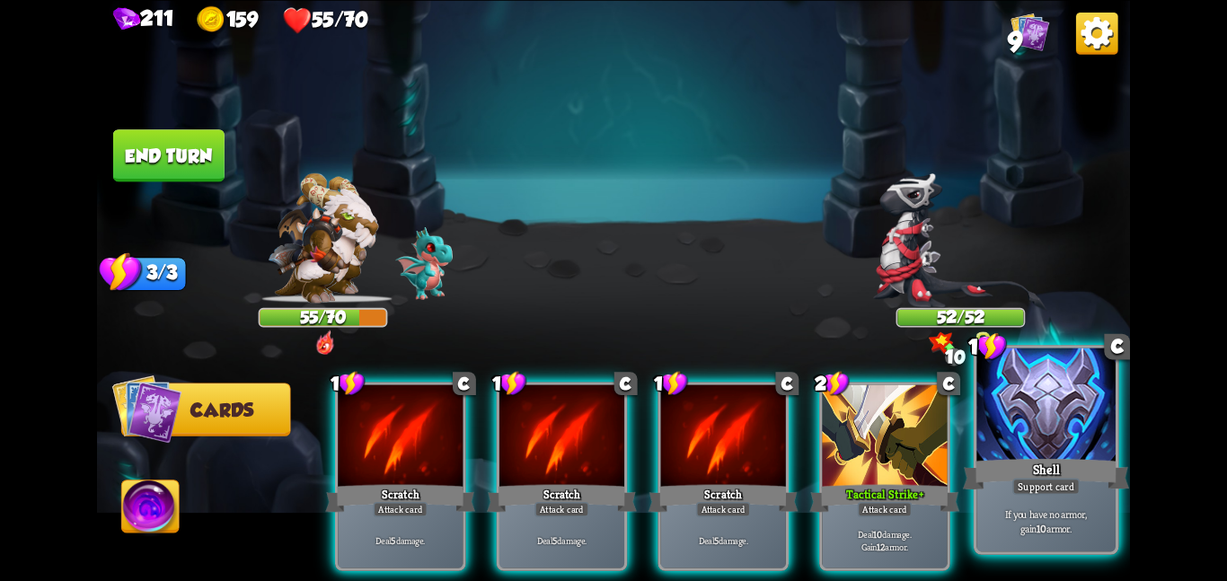
click at [994, 409] on div at bounding box center [1046, 406] width 139 height 117
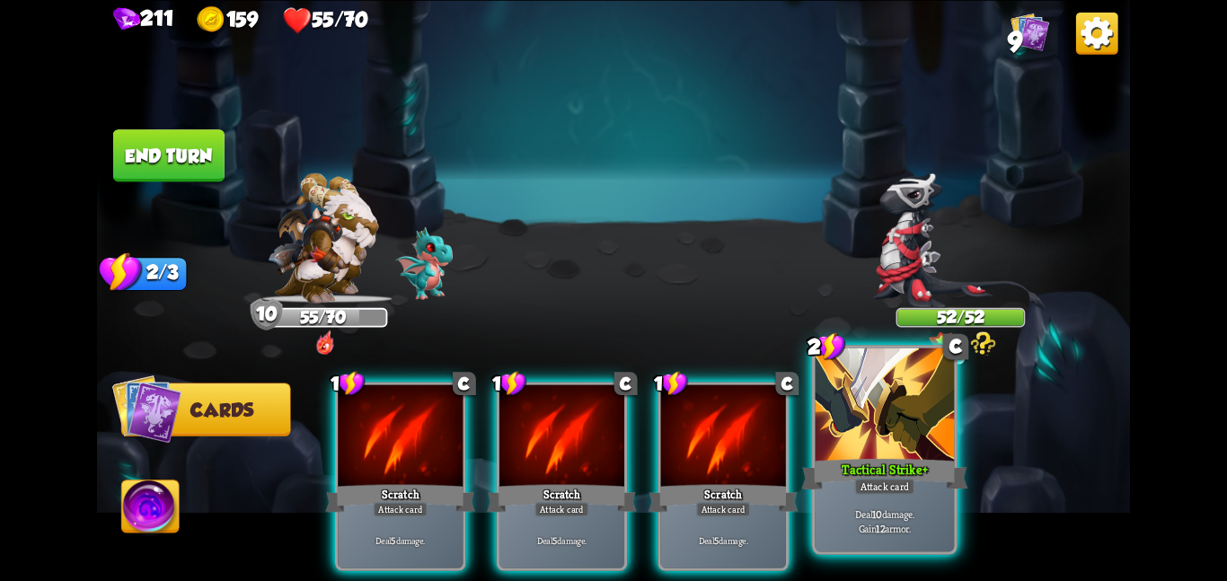
click at [913, 443] on div at bounding box center [885, 406] width 139 height 117
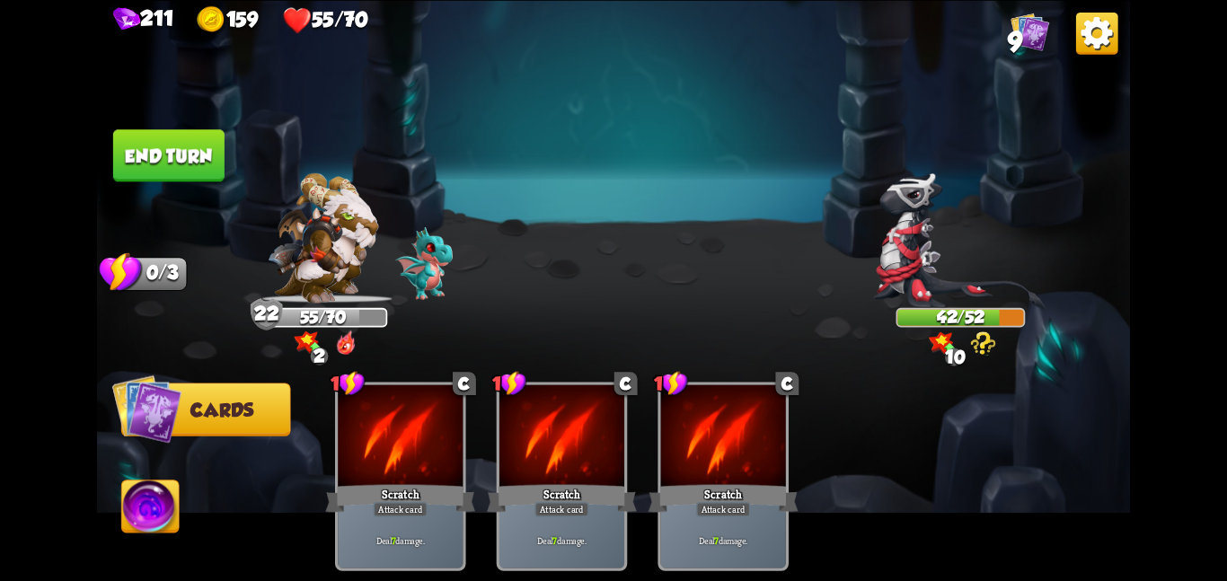
click at [164, 139] on button "End turn" at bounding box center [168, 155] width 111 height 52
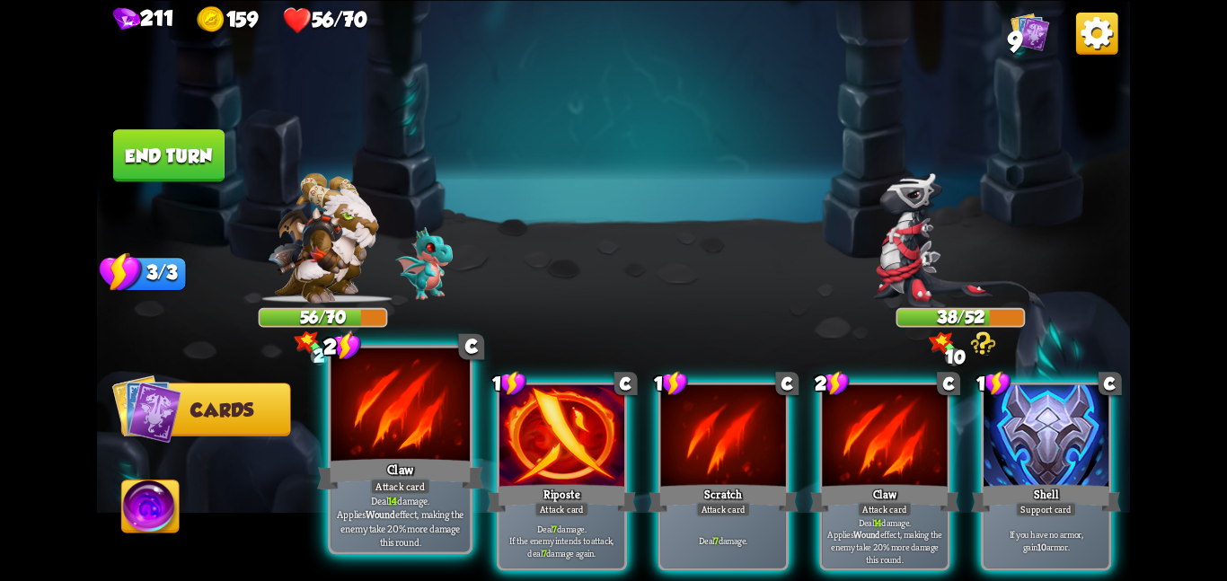
click at [354, 470] on div "Claw" at bounding box center [400, 473] width 166 height 37
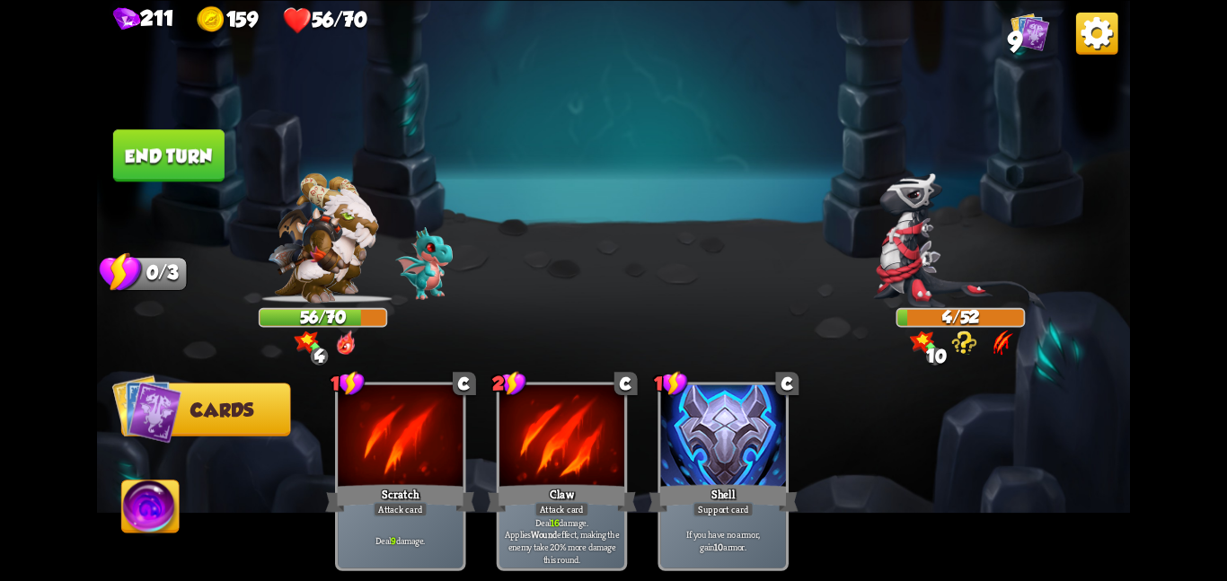
click at [171, 153] on button "End turn" at bounding box center [168, 155] width 111 height 52
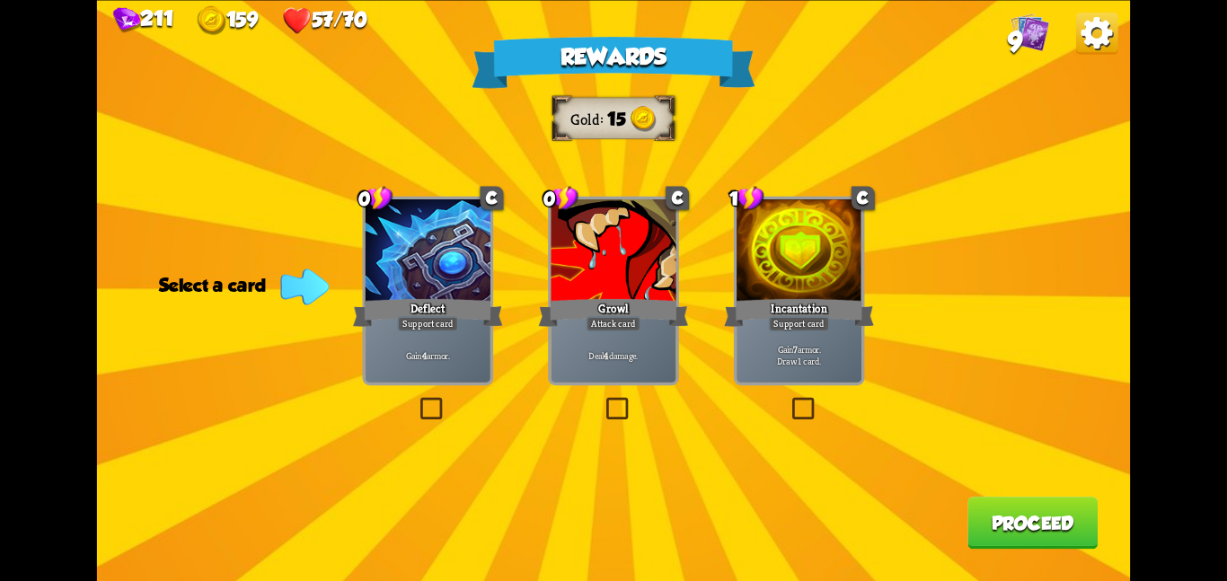
click at [807, 215] on div at bounding box center [799, 251] width 125 height 105
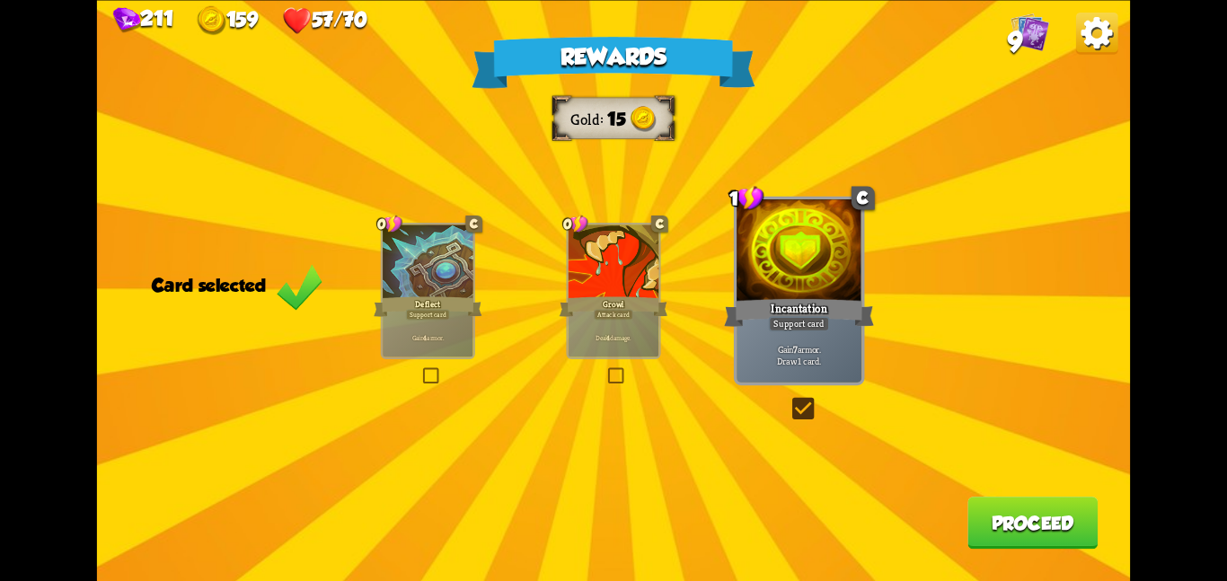
click at [1029, 542] on button "Proceed" at bounding box center [1033, 523] width 130 height 52
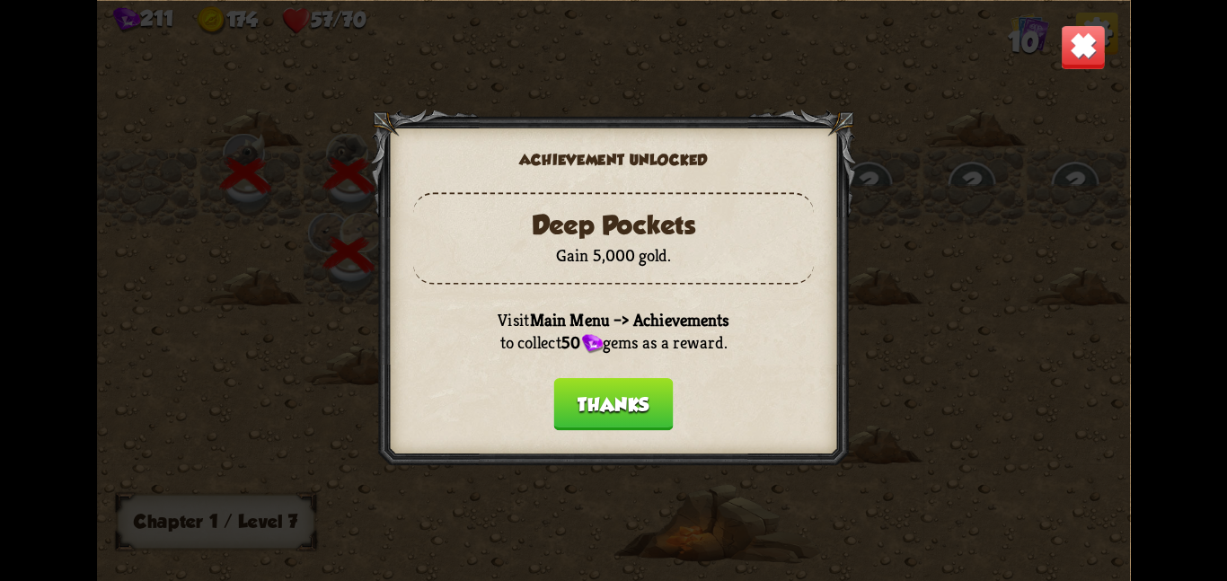
click at [632, 398] on button "Thanks" at bounding box center [613, 404] width 119 height 52
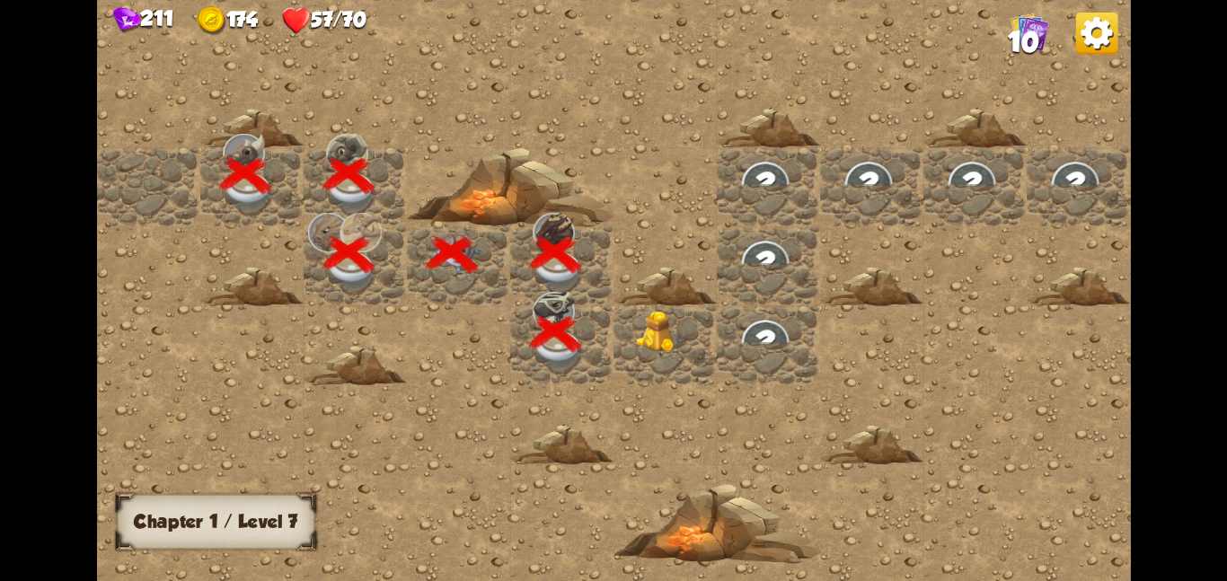
click at [650, 367] on div at bounding box center [665, 344] width 103 height 79
click at [614, 310] on div at bounding box center [665, 344] width 103 height 79
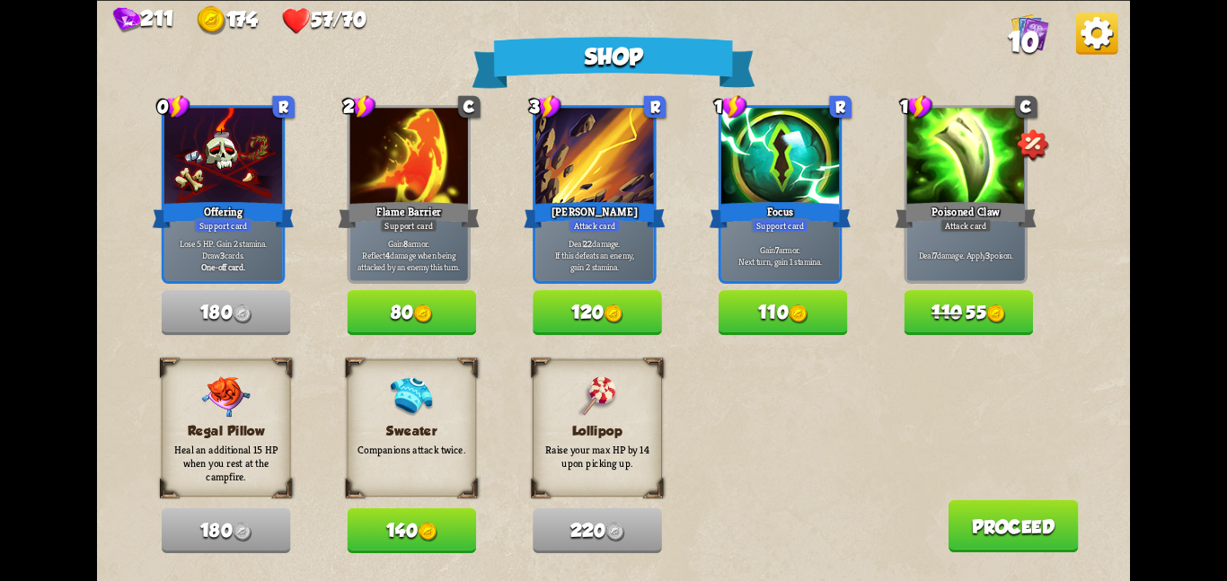
click at [381, 518] on button "140" at bounding box center [411, 530] width 129 height 45
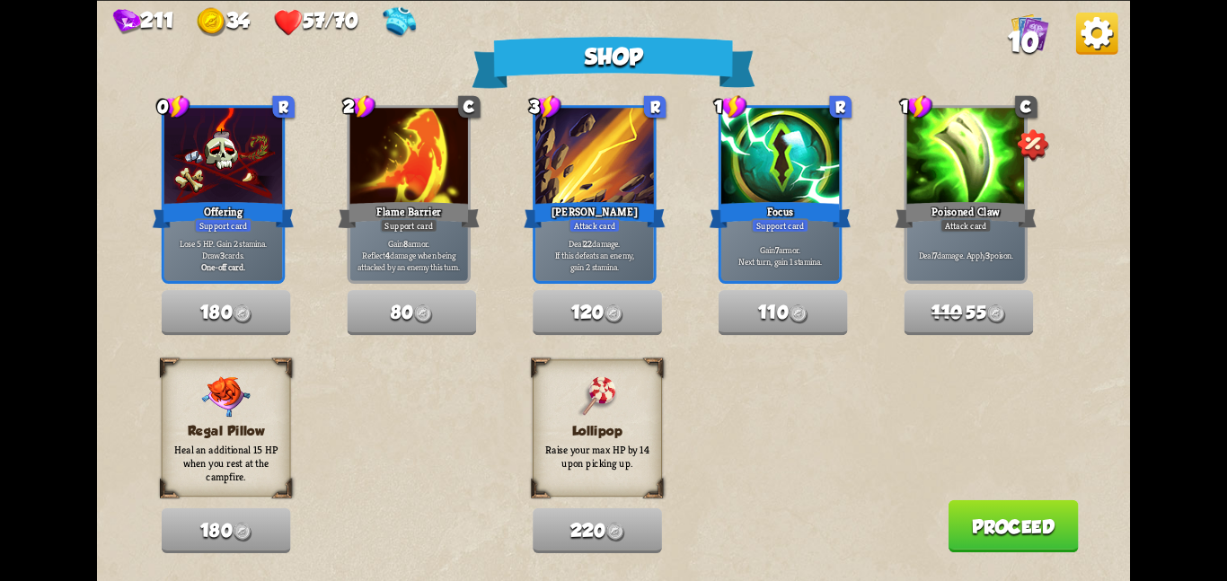
click at [1034, 510] on button "Proceed" at bounding box center [1013, 525] width 130 height 52
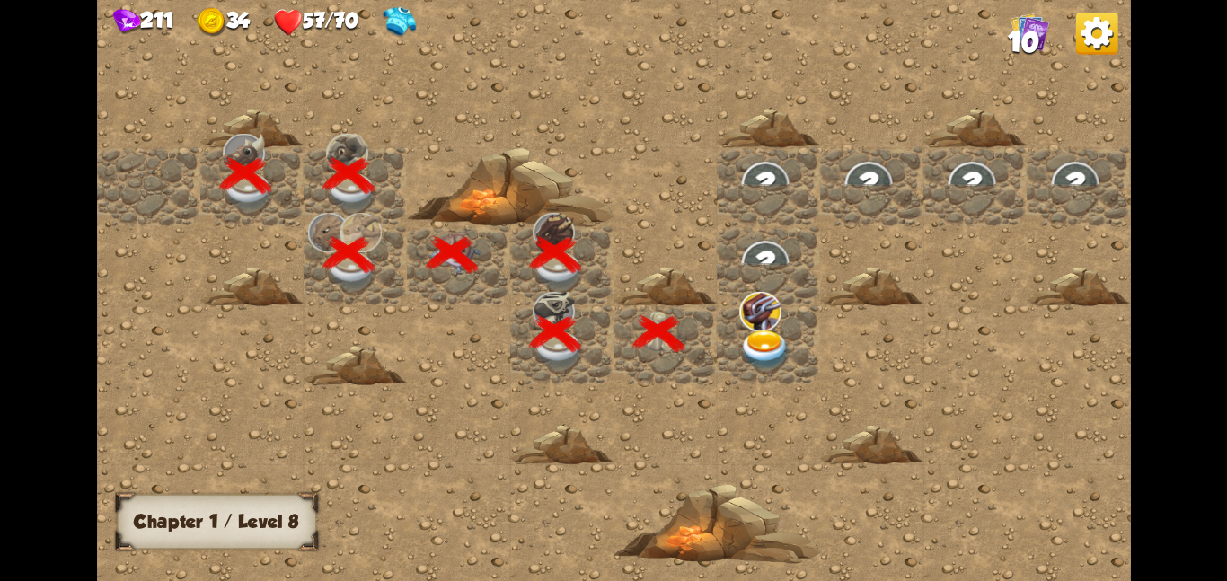
click at [775, 352] on img at bounding box center [765, 350] width 52 height 40
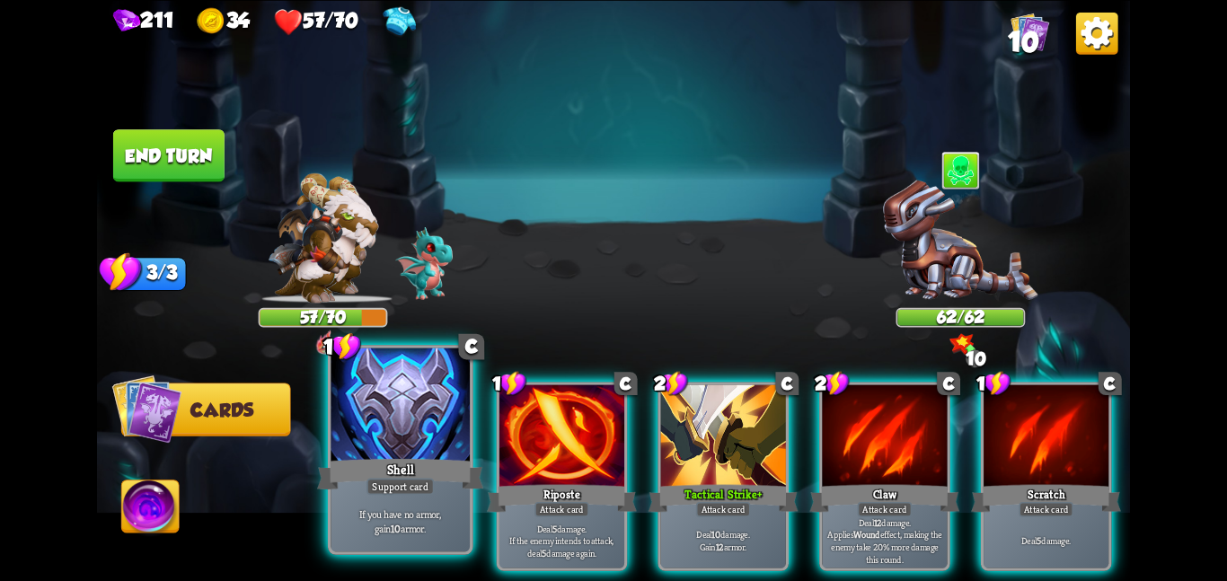
click at [416, 452] on div at bounding box center [400, 406] width 139 height 117
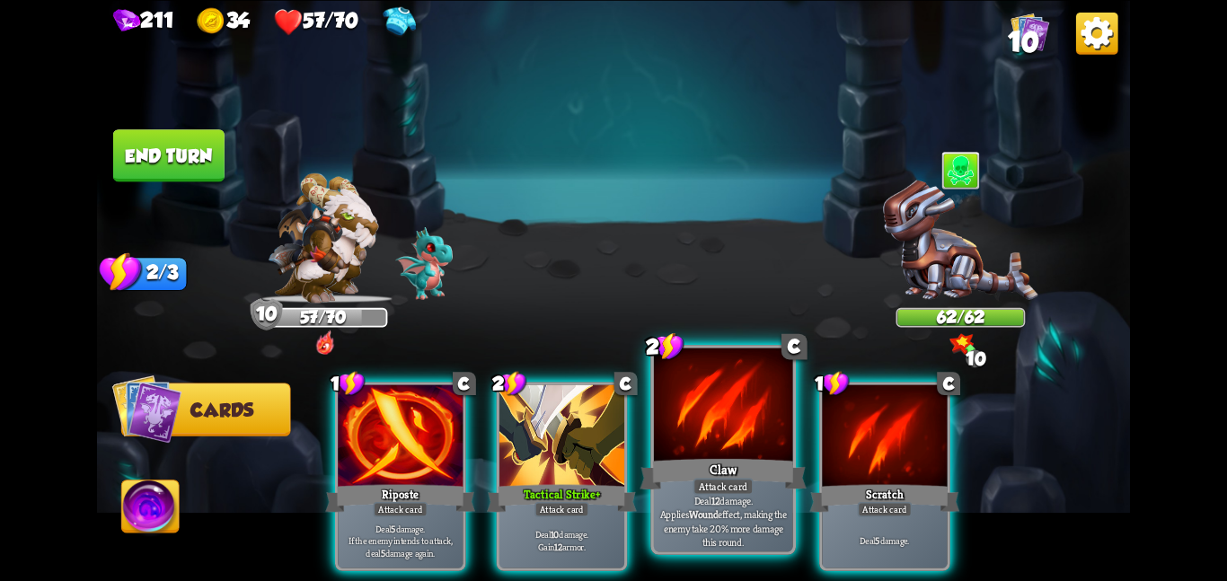
click at [694, 420] on div at bounding box center [723, 406] width 139 height 117
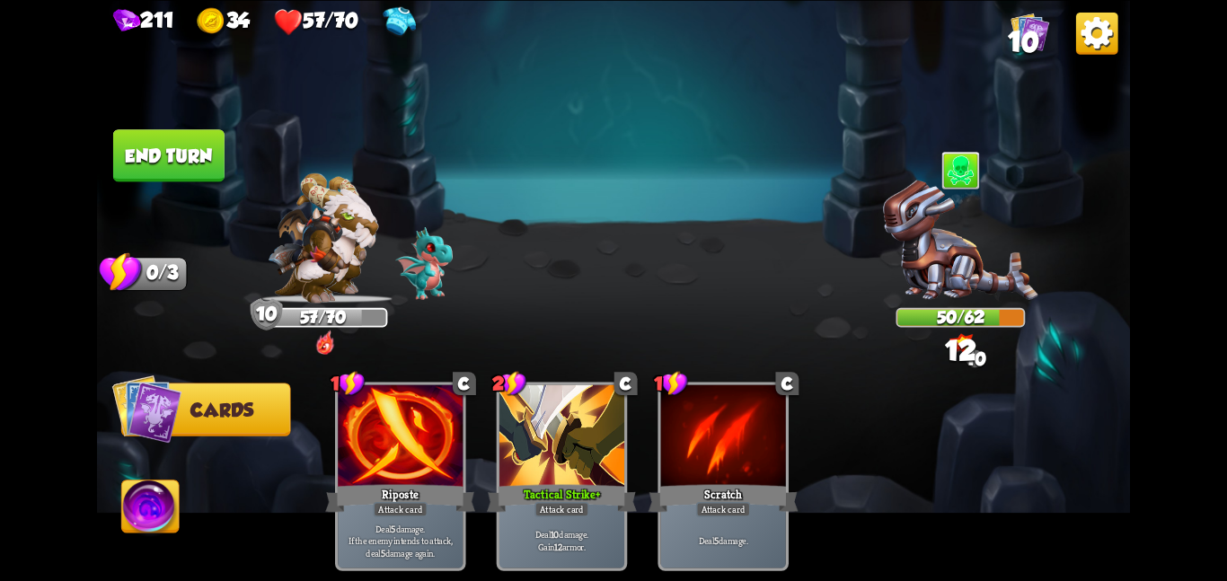
click at [189, 150] on button "End turn" at bounding box center [168, 155] width 111 height 52
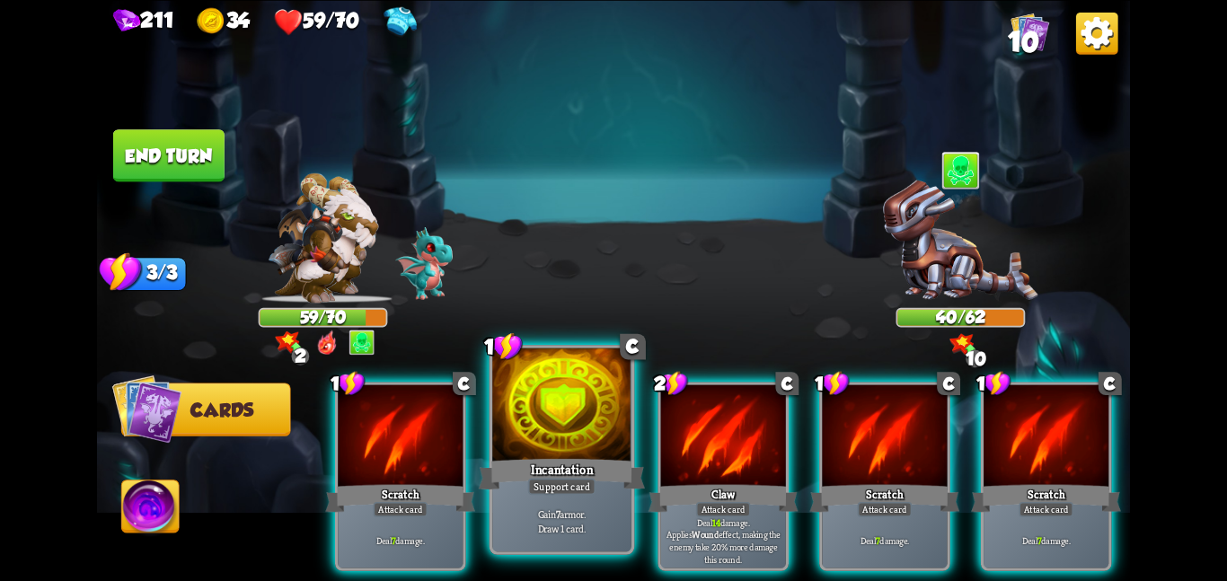
click at [505, 418] on div at bounding box center [561, 406] width 139 height 117
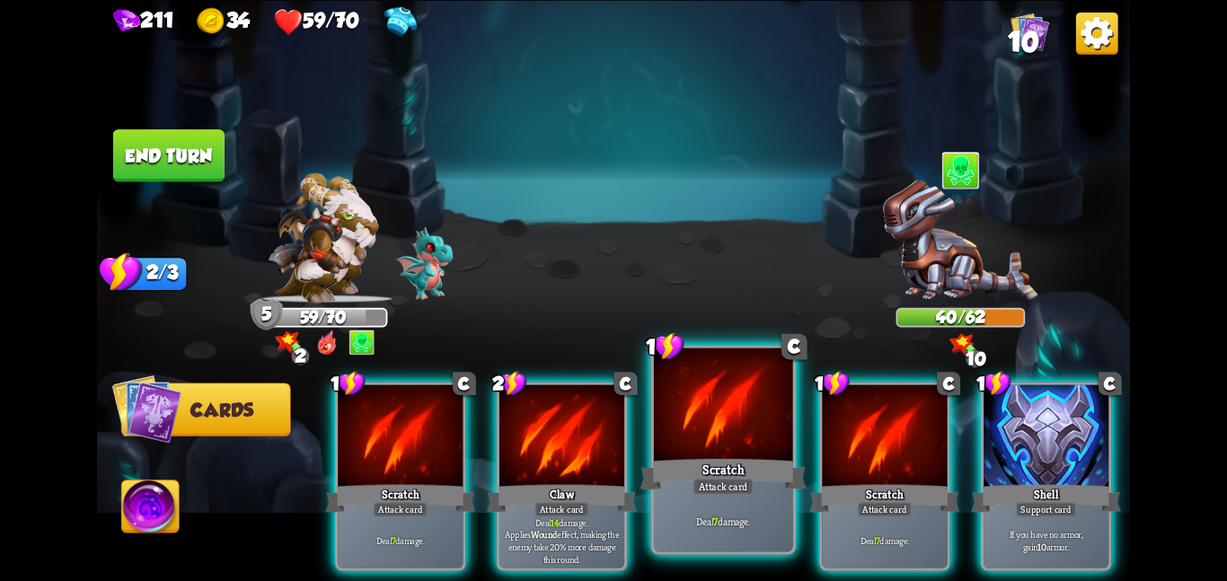
click at [692, 421] on div at bounding box center [723, 406] width 139 height 117
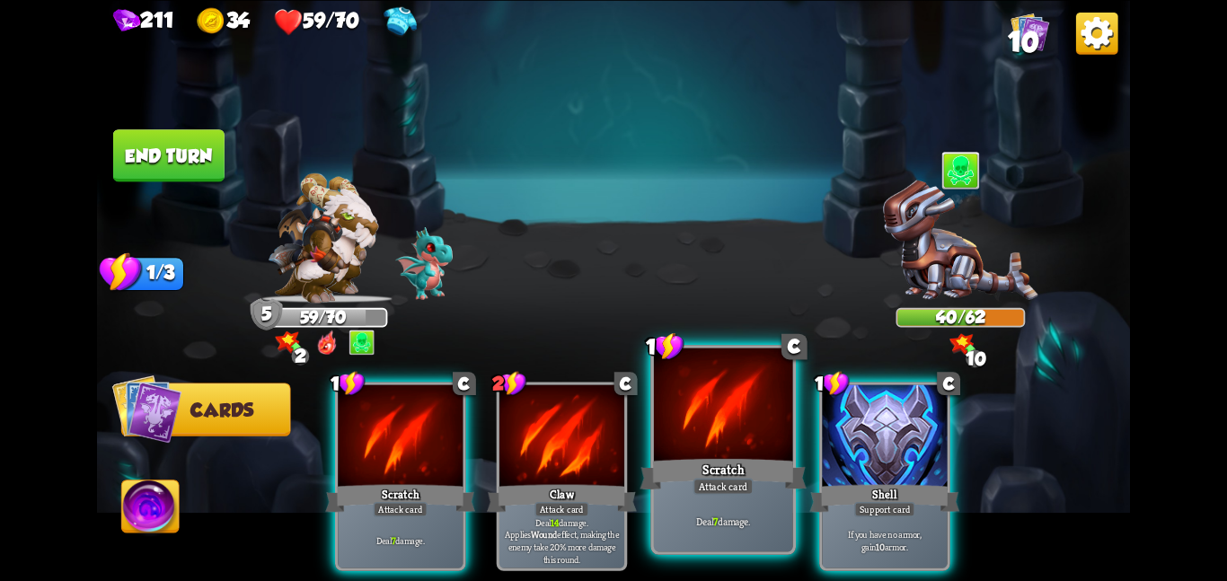
click at [692, 421] on div at bounding box center [723, 406] width 139 height 117
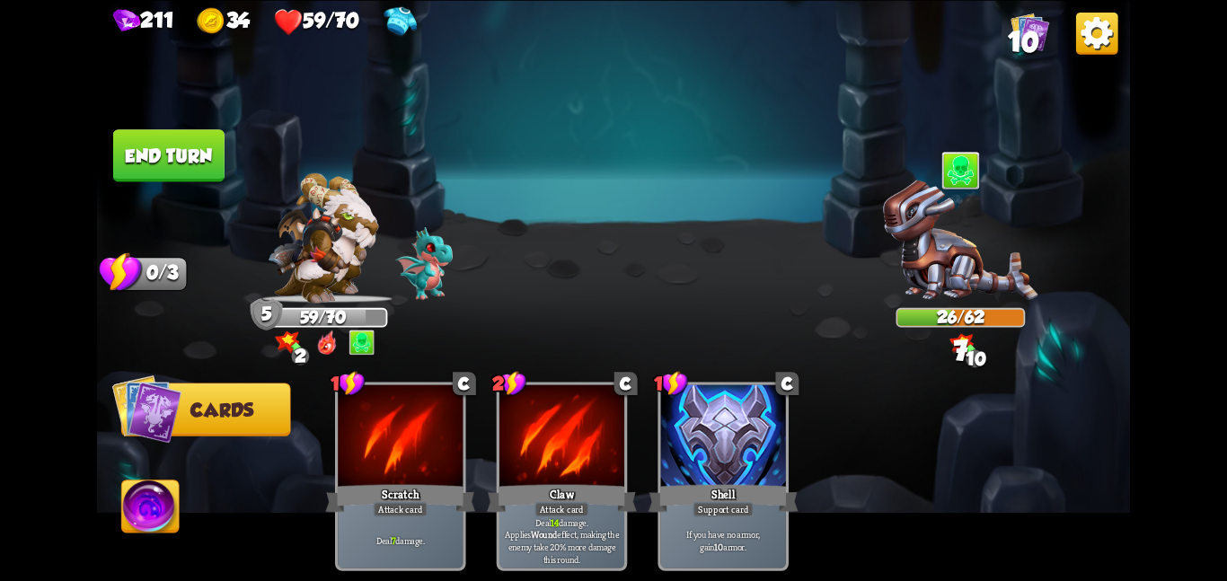
click at [189, 168] on button "End turn" at bounding box center [168, 155] width 111 height 52
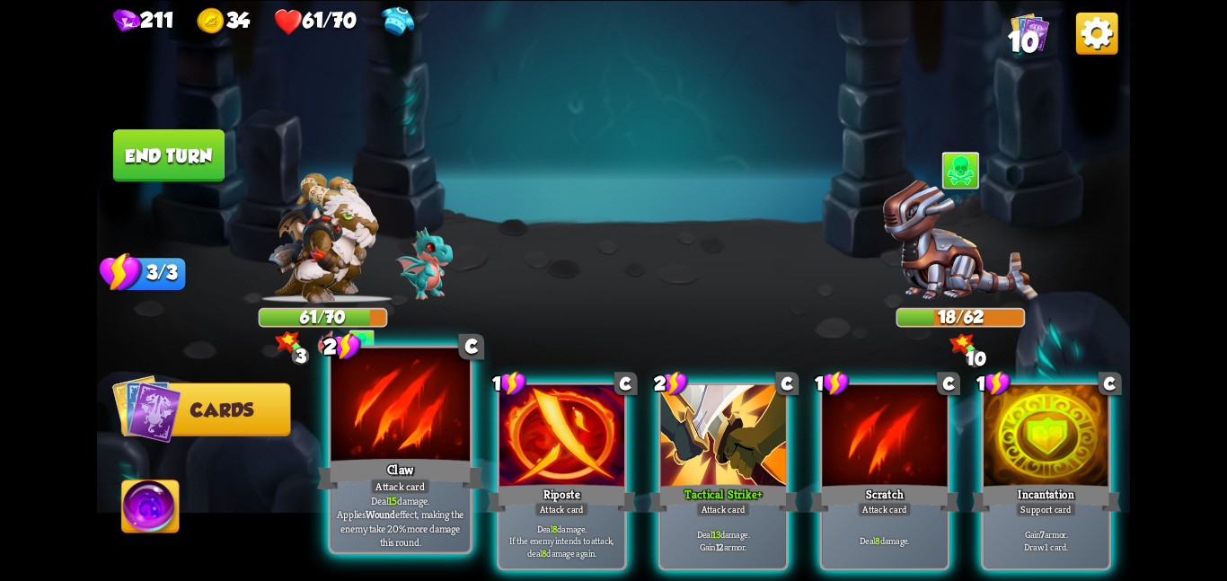
click at [408, 433] on div at bounding box center [400, 406] width 139 height 117
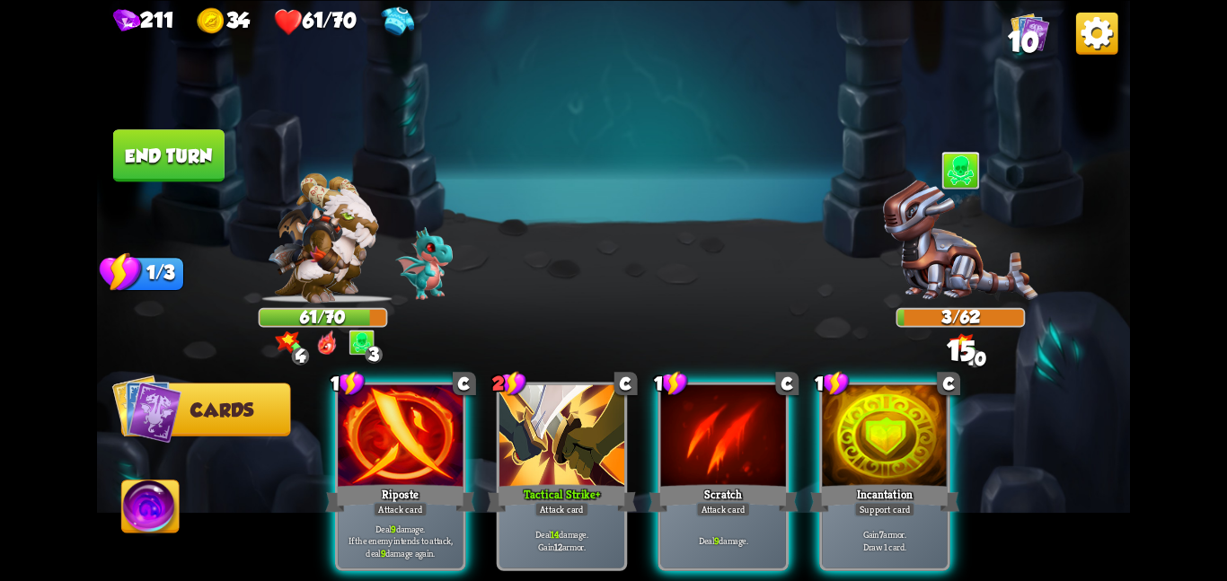
click at [165, 147] on button "End turn" at bounding box center [168, 155] width 111 height 52
